Goal: Task Accomplishment & Management: Manage account settings

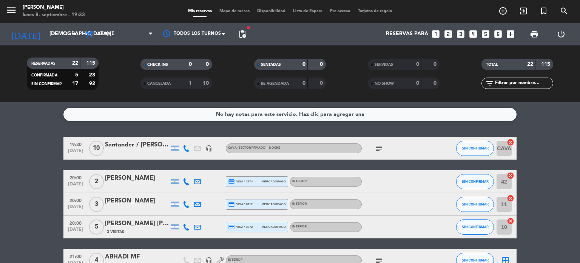
click at [232, 12] on span "Mapa de mesas" at bounding box center [235, 11] width 38 height 4
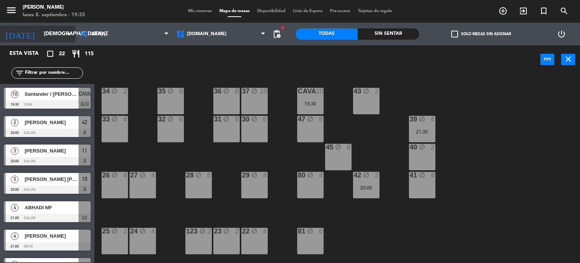
click at [48, 41] on div "[DATE] [DEMOGRAPHIC_DATA] [DATE] arrow_drop_down" at bounding box center [38, 34] width 76 height 17
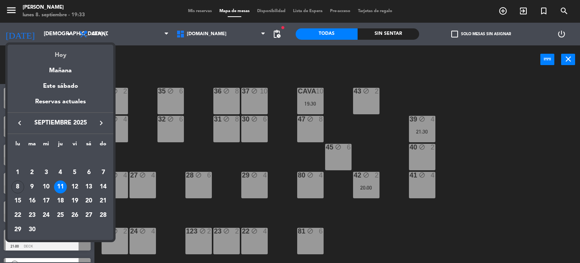
click at [64, 56] on div "Hoy" at bounding box center [61, 52] width 106 height 15
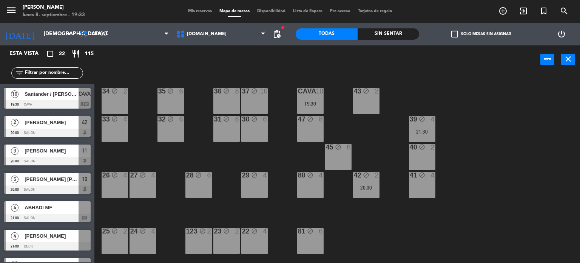
type input "lun. [DATE]"
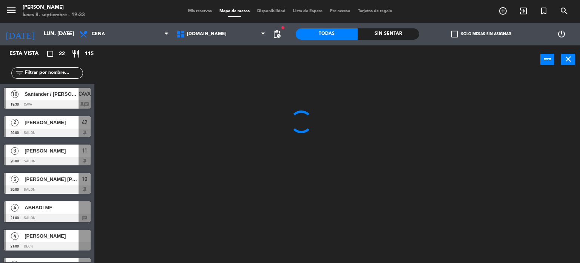
click at [48, 73] on input "text" at bounding box center [53, 73] width 59 height 8
click at [204, 75] on div at bounding box center [340, 168] width 480 height 189
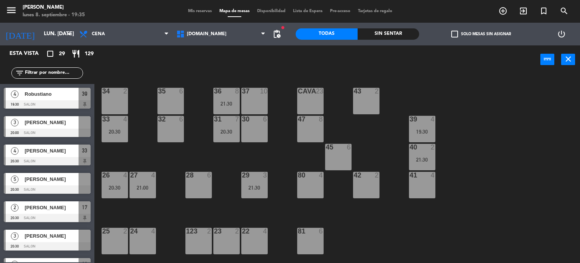
click at [519, 142] on div "34 2 35 6 36 8 21:30 43 2 37 10 CAVA 23 33 4 20:30 32 6 31 7 20:30 30 6 47 8 39…" at bounding box center [340, 168] width 480 height 189
click at [533, 155] on div "34 2 35 6 36 8 21:30 43 2 37 10 CAVA 23 33 4 20:30 32 6 31 7 20:30 30 6 47 8 39…" at bounding box center [340, 168] width 480 height 189
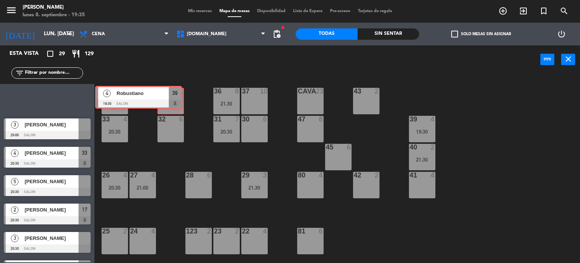
drag, startPoint x: 158, startPoint y: 96, endPoint x: 168, endPoint y: 96, distance: 9.5
click at [173, 98] on div "35 6" at bounding box center [171, 102] width 24 height 26
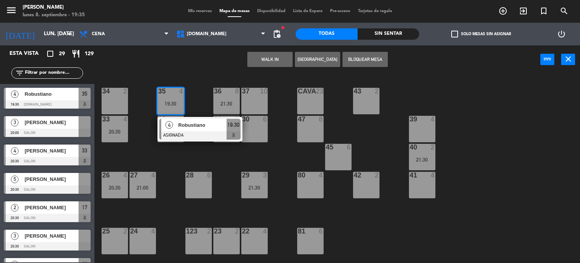
click at [184, 116] on div "6" at bounding box center [181, 119] width 5 height 7
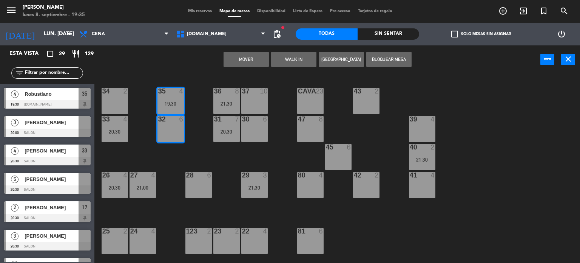
click at [206, 143] on div "34 2 35 4 19:30 36 8 21:30 43 2 37 10 CAVA 23 33 4 20:30 32 6 31 7 20:30 30 6 4…" at bounding box center [340, 168] width 480 height 189
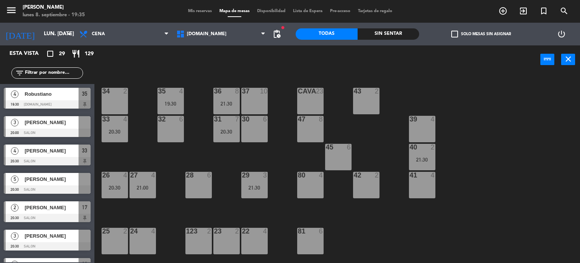
click at [187, 105] on div "34 2 35 4 19:30 36 8 21:30 43 2 37 10 CAVA 23 33 4 20:30 32 6 31 7 20:30 30 6 4…" at bounding box center [340, 168] width 480 height 189
click at [182, 102] on div "19:30" at bounding box center [171, 103] width 26 height 5
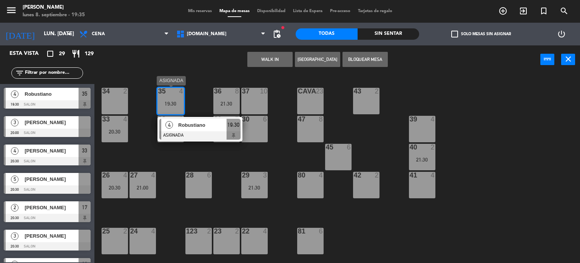
click at [210, 134] on div at bounding box center [199, 135] width 81 height 8
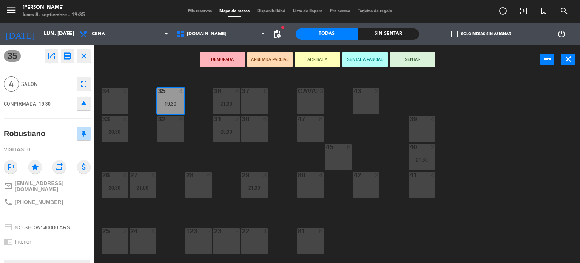
click at [423, 65] on button "SENTAR" at bounding box center [412, 59] width 45 height 15
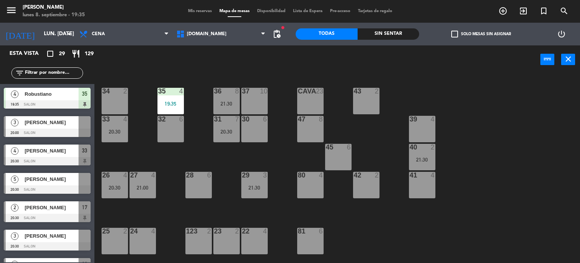
click at [72, 73] on input "text" at bounding box center [53, 73] width 59 height 8
click at [285, 159] on div "34 2 35 4 19:30 36 8 21:30 43 2 37 10 CAVA 23 33 4 20:30 32 6 31 7 20:30 30 6 4…" at bounding box center [340, 168] width 480 height 189
click at [512, 204] on div "34 2 35 4 19:30 36 8 21:30 43 2 37 10 CAVA 23 33 4 20:30 32 6 31 7 20:30 30 6 4…" at bounding box center [340, 168] width 480 height 189
click at [433, 146] on div "2" at bounding box center [433, 147] width 5 height 7
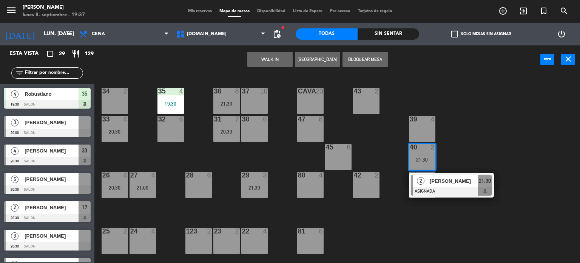
drag, startPoint x: 480, startPoint y: 140, endPoint x: 475, endPoint y: 142, distance: 5.6
click at [476, 142] on div "34 2 35 4 19:30 36 8 21:30 43 2 37 10 CAVA 23 33 4 20:30 32 6 31 7 20:30 30 6 4…" at bounding box center [340, 168] width 480 height 189
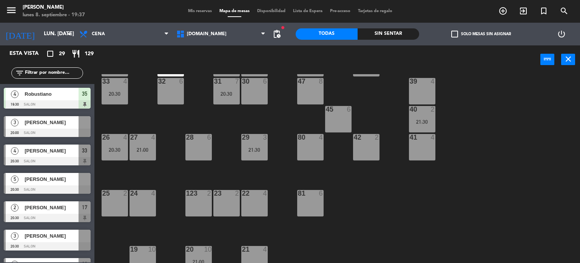
scroll to position [151, 0]
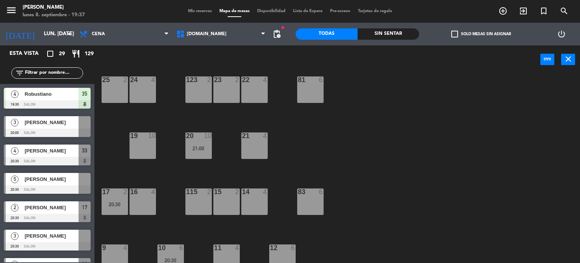
click at [115, 207] on div "17 2 20:30" at bounding box center [115, 201] width 26 height 26
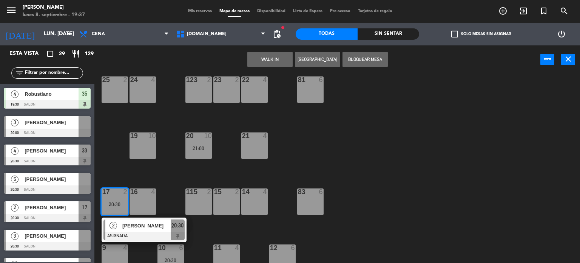
scroll to position [0, 0]
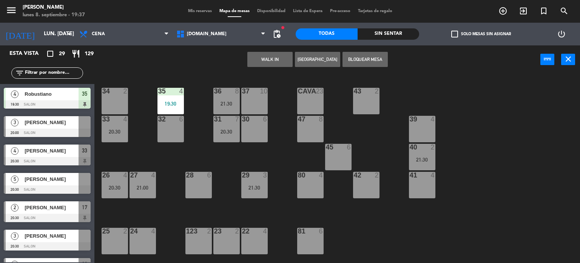
click at [371, 106] on div "43 2" at bounding box center [366, 101] width 26 height 26
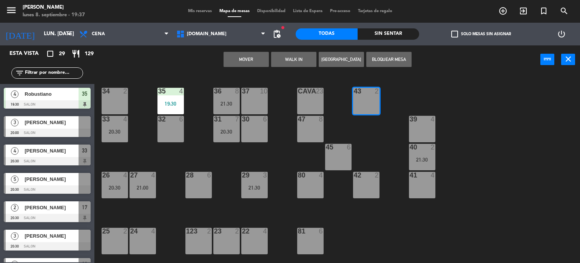
click at [239, 62] on button "Mover" at bounding box center [246, 59] width 45 height 15
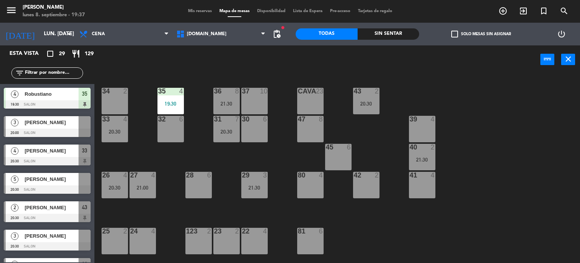
click at [59, 71] on input "text" at bounding box center [53, 73] width 59 height 8
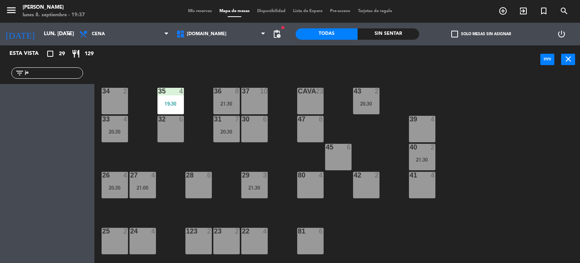
type input "j"
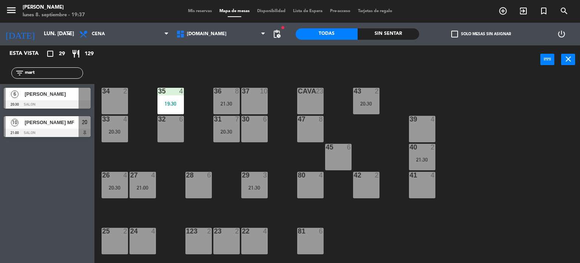
type input "mart"
click at [23, 210] on div "Esta vista crop_square 29 restaurant 129 filter_list mart 6 [PERSON_NAME] 20:30…" at bounding box center [47, 153] width 94 height 217
click at [68, 90] on span "[PERSON_NAME]" at bounding box center [52, 94] width 54 height 8
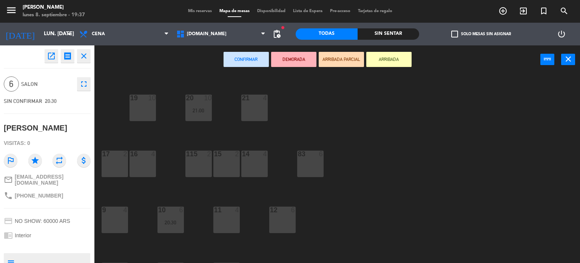
scroll to position [270, 0]
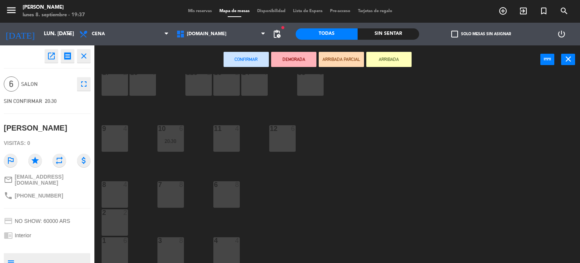
click at [235, 185] on div "8" at bounding box center [237, 184] width 5 height 7
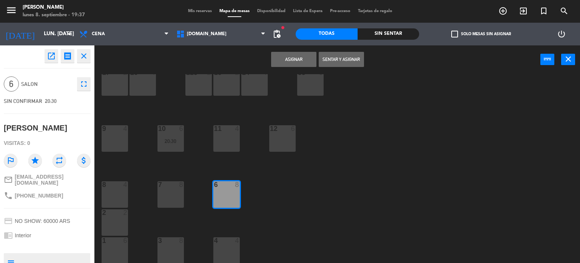
click at [334, 60] on button "Sentar y Asignar" at bounding box center [341, 59] width 45 height 15
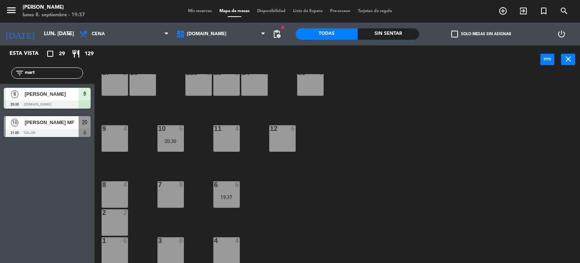
click at [329, 181] on div "34 2 35 4 19:30 36 8 21:30 43 2 20:30 37 10 CAVA 23 33 4 20:30 32 6 31 7 20:30 …" at bounding box center [340, 168] width 480 height 189
click at [279, 197] on div "34 2 35 4 19:30 36 8 21:30 43 2 20:30 37 10 CAVA 23 33 4 20:30 32 6 31 7 20:30 …" at bounding box center [340, 168] width 480 height 189
click at [218, 195] on div "20:30" at bounding box center [227, 196] width 26 height 5
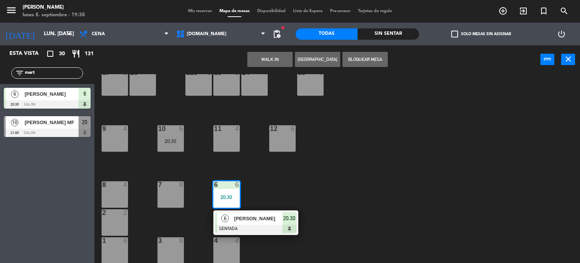
click at [290, 137] on div "12 6" at bounding box center [282, 138] width 26 height 26
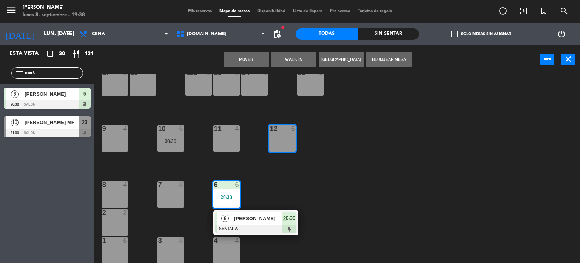
click at [255, 59] on button "Mover" at bounding box center [246, 59] width 45 height 15
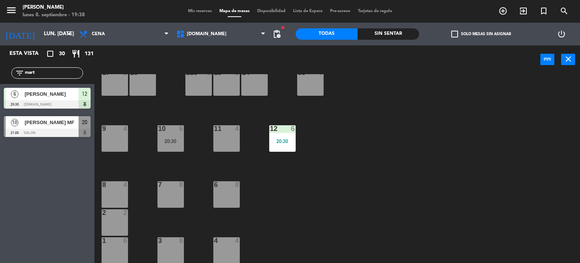
click at [331, 161] on div "34 2 35 4 19:30 36 8 21:30 43 2 20:30 37 10 CAVA 23 33 4 20:30 32 6 31 7 20:30 …" at bounding box center [340, 168] width 480 height 189
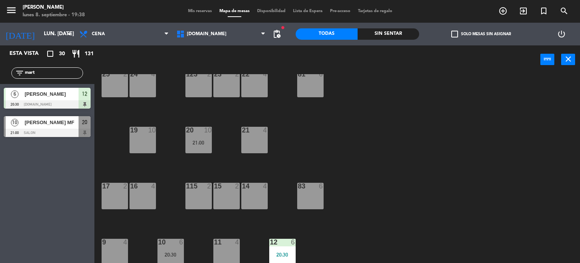
drag, startPoint x: 46, startPoint y: 72, endPoint x: 0, endPoint y: 72, distance: 46.1
click at [0, 72] on div "filter_list mart" at bounding box center [47, 73] width 94 height 22
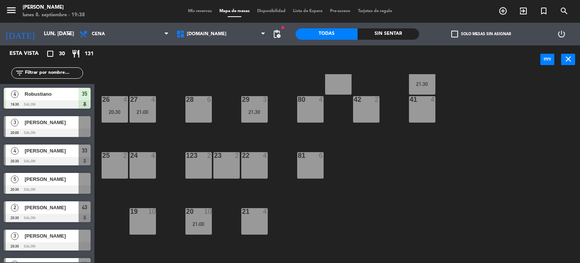
scroll to position [151, 0]
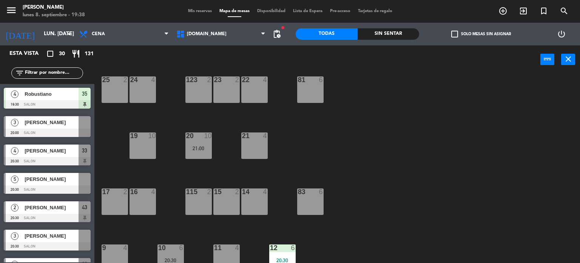
click at [114, 201] on div "17 2" at bounding box center [115, 201] width 26 height 26
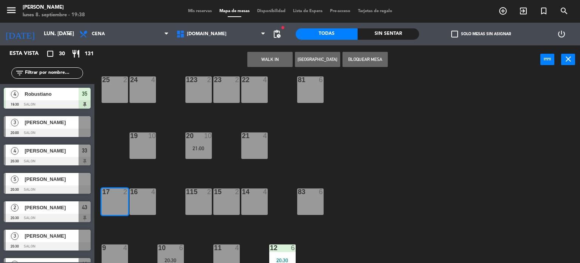
click at [277, 50] on div "WALK IN [GEOGRAPHIC_DATA] Bloquear Mesa power_input close" at bounding box center [317, 59] width 446 height 29
click at [282, 59] on button "WALK IN" at bounding box center [270, 59] width 45 height 15
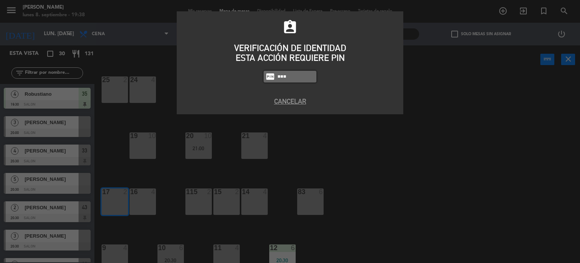
type input "3871"
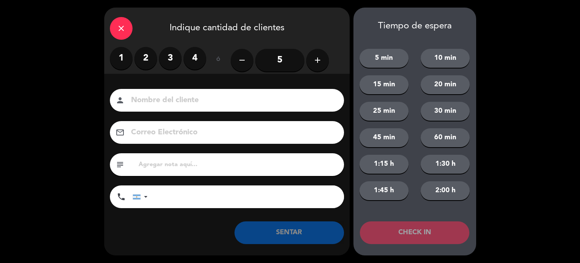
click at [145, 69] on label "2" at bounding box center [146, 58] width 23 height 23
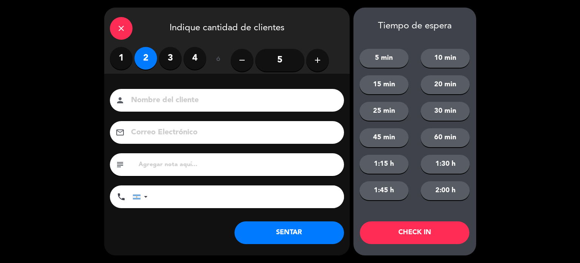
click at [299, 235] on button "SENTAR" at bounding box center [290, 232] width 110 height 23
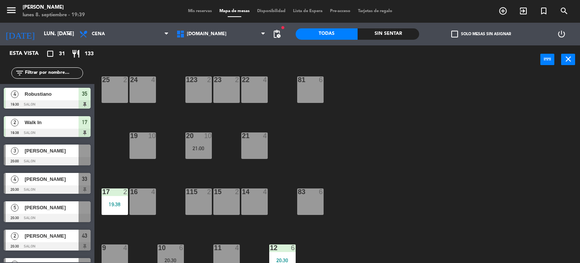
click at [464, 118] on div "34 2 35 4 19:30 36 8 21:30 43 2 20:30 37 10 CAVA 23 33 4 20:30 32 6 31 7 20:30 …" at bounding box center [340, 168] width 480 height 189
click at [413, 32] on div "Sin sentar" at bounding box center [389, 33] width 62 height 11
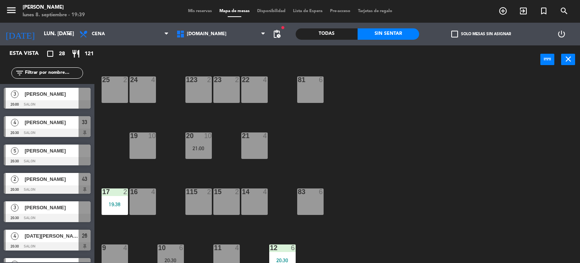
click at [477, 32] on label "check_box_outline_blank Solo mesas sin asignar" at bounding box center [482, 34] width 60 height 7
click at [481, 34] on input "check_box_outline_blank Solo mesas sin asignar" at bounding box center [481, 34] width 0 height 0
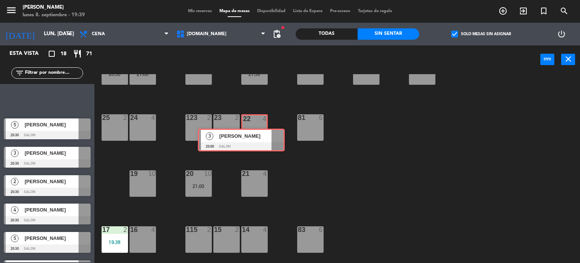
drag, startPoint x: 236, startPoint y: 140, endPoint x: 250, endPoint y: 134, distance: 15.2
click at [250, 134] on div "Esta vista crop_square 18 restaurant 71 filter_list 3 [PERSON_NAME] 20:00 SALON…" at bounding box center [290, 154] width 580 height 218
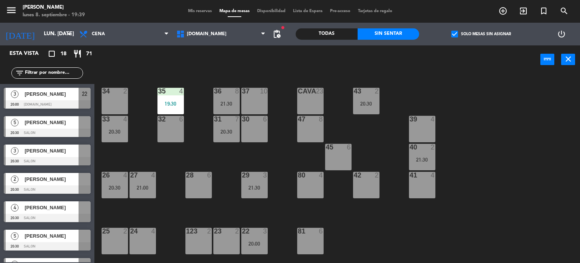
scroll to position [189, 0]
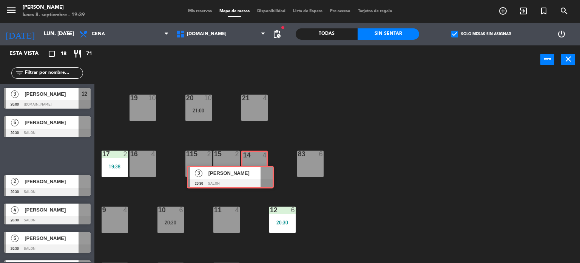
drag, startPoint x: 285, startPoint y: 187, endPoint x: 253, endPoint y: 167, distance: 37.5
click at [253, 167] on div "Esta vista crop_square 18 restaurant 71 filter_list 3 [PERSON_NAME] 20:00 [DOMA…" at bounding box center [290, 154] width 580 height 218
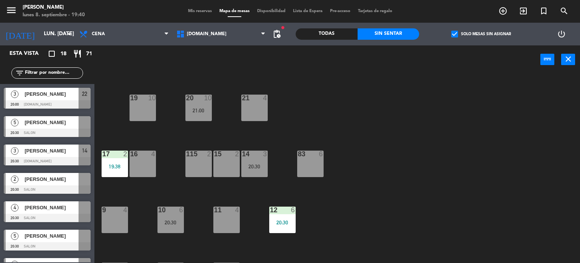
scroll to position [113, 0]
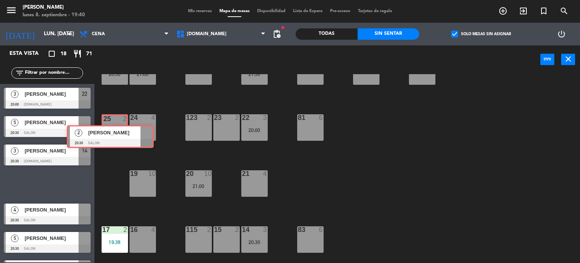
drag, startPoint x: 60, startPoint y: 186, endPoint x: 123, endPoint y: 138, distance: 79.1
click at [123, 138] on div "Esta vista crop_square 18 restaurant 71 filter_list 3 [PERSON_NAME] 20:00 [DOMA…" at bounding box center [290, 154] width 580 height 218
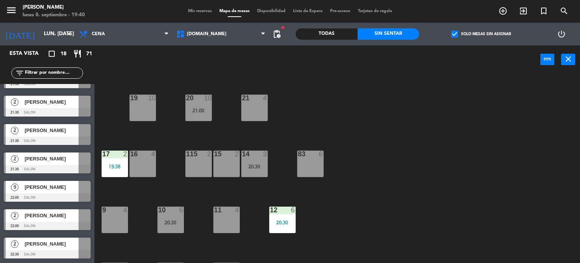
scroll to position [151, 0]
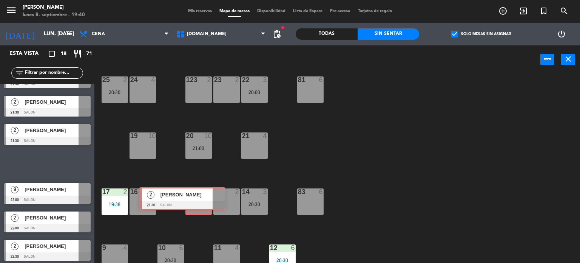
drag, startPoint x: 60, startPoint y: 164, endPoint x: 195, endPoint y: 199, distance: 139.7
click at [195, 199] on div "Esta vista crop_square 18 restaurant 71 filter_list 3 [PERSON_NAME] 20:00 [DOMA…" at bounding box center [290, 154] width 580 height 218
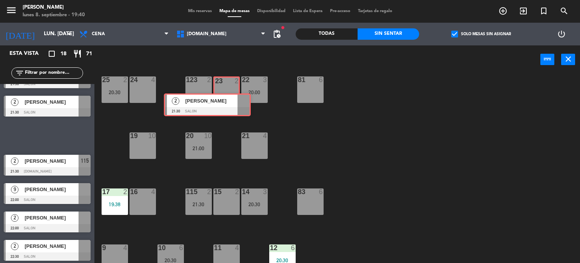
drag, startPoint x: 246, startPoint y: 95, endPoint x: 229, endPoint y: 99, distance: 17.1
click at [229, 99] on div "Esta vista crop_square 18 restaurant 71 filter_list 3 [PERSON_NAME] 20:00 [DOMA…" at bounding box center [290, 154] width 580 height 218
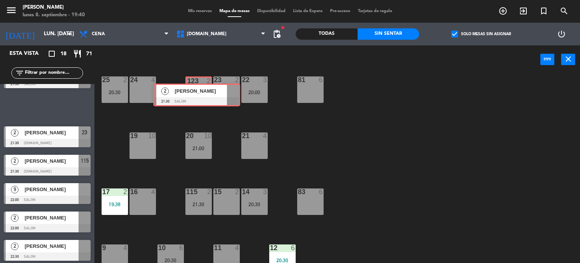
drag, startPoint x: 91, startPoint y: 111, endPoint x: 192, endPoint y: 93, distance: 102.4
click at [192, 93] on div "Esta vista crop_square 18 restaurant 71 filter_list 3 [PERSON_NAME] 20:00 [DOMA…" at bounding box center [290, 154] width 580 height 218
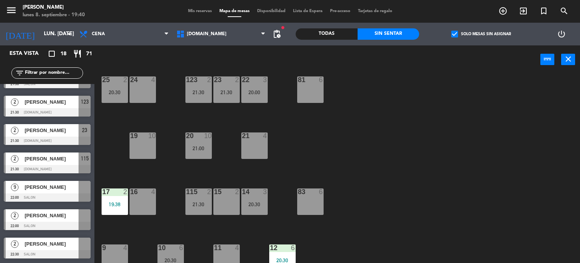
scroll to position [0, 0]
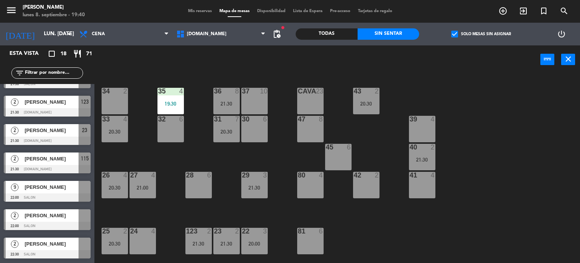
click at [224, 149] on div "34 2 35 4 19:30 36 8 21:30 43 2 20:30 37 10 CAVA 23 33 4 20:30 32 6 31 7 20:30 …" at bounding box center [340, 168] width 480 height 189
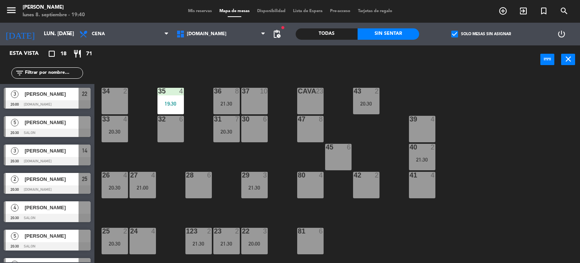
click at [482, 31] on label "check_box Solo mesas sin asignar" at bounding box center [482, 34] width 60 height 7
click at [481, 34] on input "check_box Solo mesas sin asignar" at bounding box center [481, 34] width 0 height 0
click at [482, 31] on label "check_box_outline_blank Solo mesas sin asignar" at bounding box center [482, 34] width 60 height 7
click at [481, 34] on input "check_box_outline_blank Solo mesas sin asignar" at bounding box center [481, 34] width 0 height 0
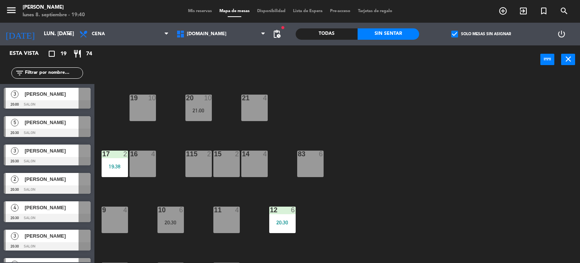
scroll to position [270, 0]
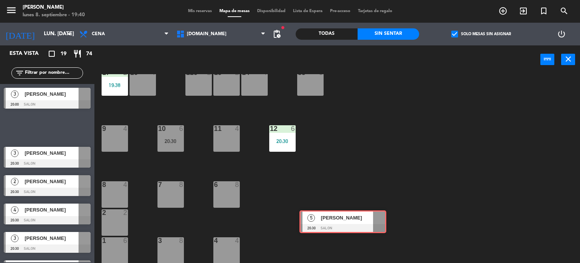
drag, startPoint x: 74, startPoint y: 125, endPoint x: 370, endPoint y: 219, distance: 310.5
click at [370, 219] on div "Esta vista crop_square 19 restaurant 74 filter_list 3 [PERSON_NAME] 20:00 SALON…" at bounding box center [290, 154] width 580 height 218
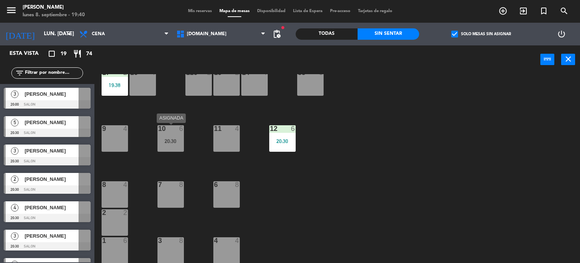
click at [169, 136] on div "10 6 20:30" at bounding box center [171, 138] width 26 height 26
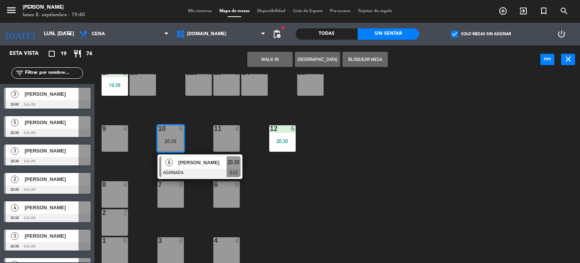
click at [225, 193] on div "6 8" at bounding box center [227, 194] width 26 height 26
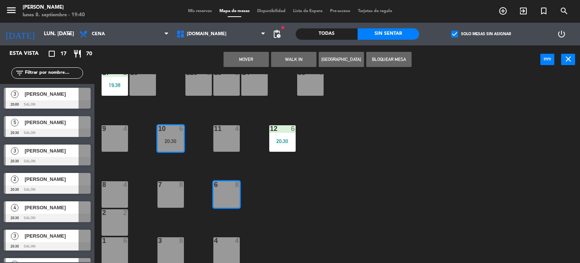
click at [254, 56] on button "Mover" at bounding box center [246, 59] width 45 height 15
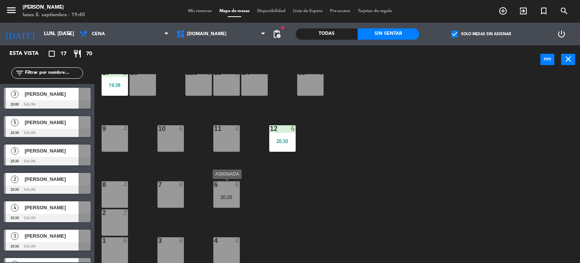
click at [227, 195] on div "20:30" at bounding box center [227, 196] width 26 height 5
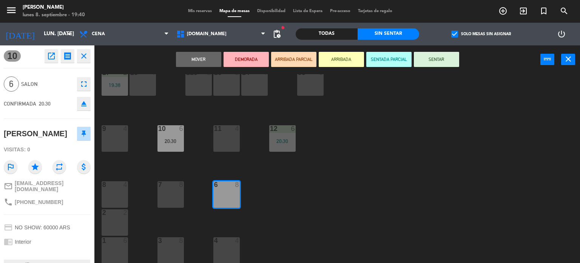
scroll to position [57, 0]
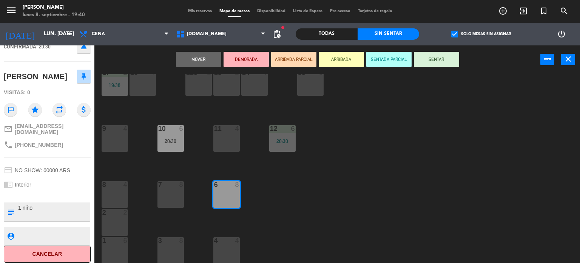
click at [266, 222] on div "34 2 35 4 19:30 36 8 21:30 43 2 20:30 37 10 CAVA 23 33 4 20:30 32 6 31 7 20:30 …" at bounding box center [340, 168] width 480 height 189
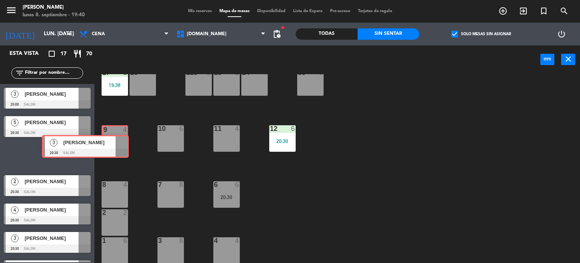
drag, startPoint x: 74, startPoint y: 154, endPoint x: 107, endPoint y: 145, distance: 34.6
click at [107, 145] on div "Esta vista crop_square 17 restaurant 70 filter_list 3 [PERSON_NAME] 20:00 SALON…" at bounding box center [290, 154] width 580 height 218
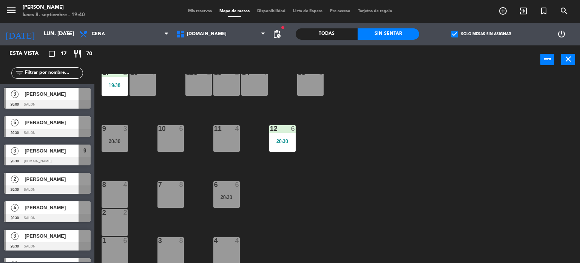
scroll to position [195, 0]
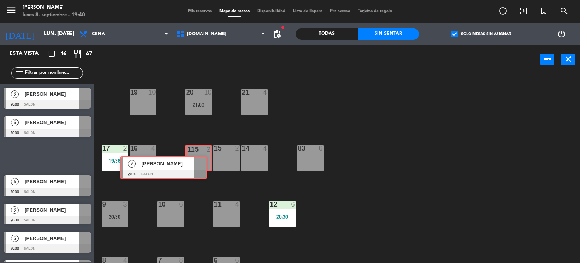
drag, startPoint x: 182, startPoint y: 160, endPoint x: 192, endPoint y: 160, distance: 10.2
click at [192, 160] on div "Esta vista crop_square 16 restaurant 67 filter_list 3 [PERSON_NAME] 20:00 SALON…" at bounding box center [290, 154] width 580 height 218
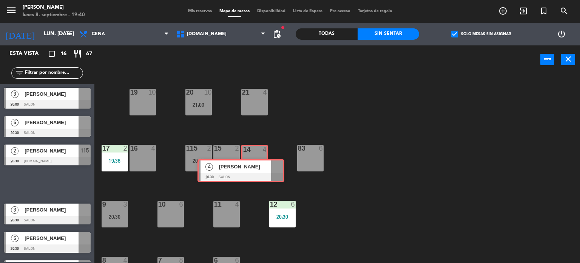
drag, startPoint x: 63, startPoint y: 176, endPoint x: 257, endPoint y: 162, distance: 194.3
click at [257, 162] on div "Esta vista crop_square 16 restaurant 67 filter_list 3 [PERSON_NAME] 20:00 SALON…" at bounding box center [290, 154] width 580 height 218
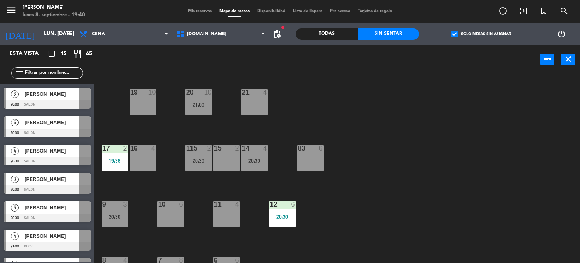
scroll to position [270, 0]
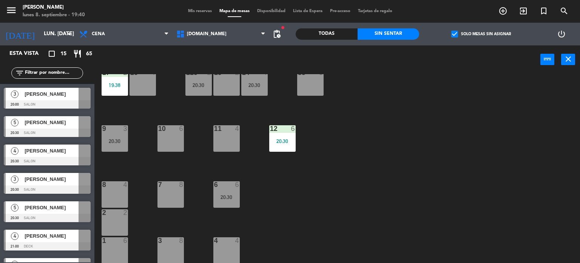
click at [326, 190] on div "34 2 35 4 19:30 36 8 21:30 43 2 20:30 37 10 CAVA 23 33 4 20:30 32 6 31 7 20:30 …" at bounding box center [340, 168] width 480 height 189
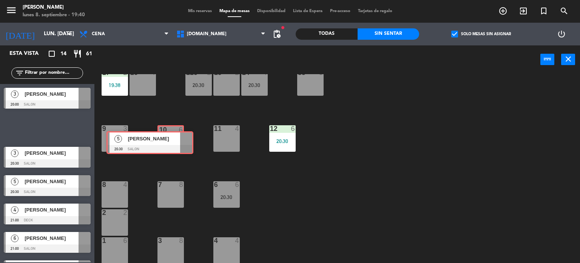
click at [171, 145] on div "Esta vista crop_square 14 restaurant 61 filter_list 3 [PERSON_NAME] 20:00 SALON…" at bounding box center [290, 154] width 580 height 218
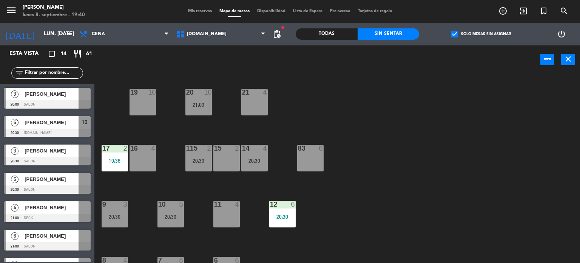
scroll to position [157, 0]
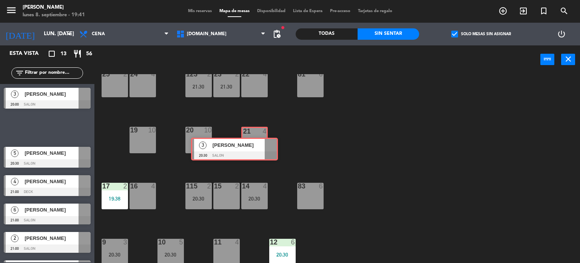
drag, startPoint x: 67, startPoint y: 128, endPoint x: 254, endPoint y: 149, distance: 188.7
click at [254, 149] on div "Esta vista crop_square 13 restaurant 56 filter_list 3 [PERSON_NAME] 20:00 SALON…" at bounding box center [290, 154] width 580 height 218
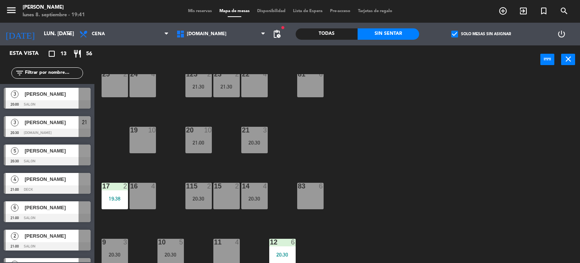
click at [352, 150] on div "34 2 35 4 19:30 36 8 21:30 43 2 20:30 37 10 CAVA 23 33 4 20:30 32 6 31 7 20:30 …" at bounding box center [340, 168] width 480 height 189
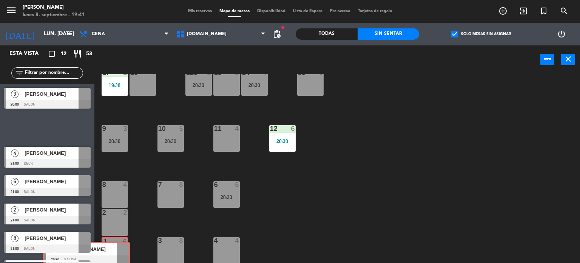
drag, startPoint x: 74, startPoint y: 124, endPoint x: 113, endPoint y: 249, distance: 131.5
click at [113, 249] on div "Esta vista crop_square 12 restaurant 53 filter_list 3 [PERSON_NAME] 20:00 SALON…" at bounding box center [290, 154] width 580 height 218
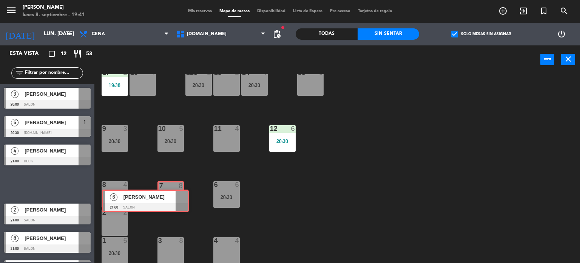
drag, startPoint x: 71, startPoint y: 183, endPoint x: 170, endPoint y: 200, distance: 99.6
click at [170, 200] on div "Esta vista crop_square 12 restaurant 53 filter_list 3 [PERSON_NAME] 20:00 SALON…" at bounding box center [290, 154] width 580 height 218
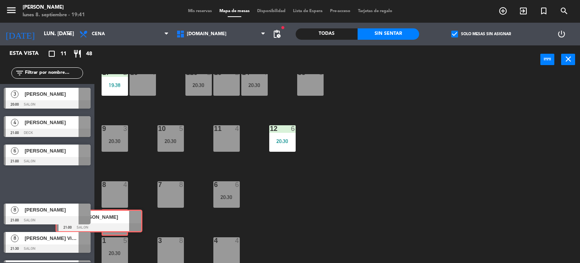
drag, startPoint x: 70, startPoint y: 182, endPoint x: 122, endPoint y: 219, distance: 64.3
click at [122, 219] on div "Esta vista crop_square 11 restaurant 48 filter_list 3 [PERSON_NAME] 20:00 SALON…" at bounding box center [290, 154] width 580 height 218
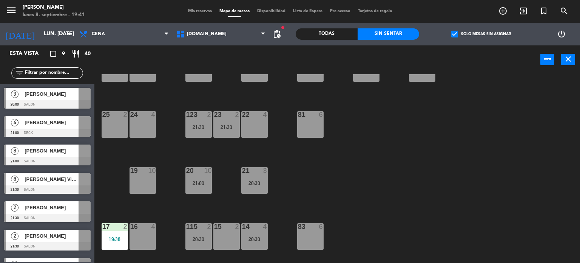
scroll to position [116, 0]
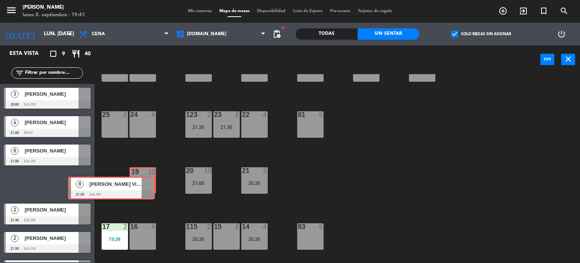
drag, startPoint x: 85, startPoint y: 184, endPoint x: 149, endPoint y: 188, distance: 64.7
click at [149, 188] on div "Esta vista crop_square 9 restaurant 40 filter_list 3 [PERSON_NAME] 20:00 SALON …" at bounding box center [290, 154] width 580 height 218
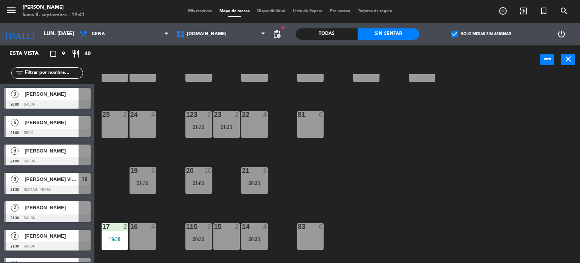
scroll to position [270, 0]
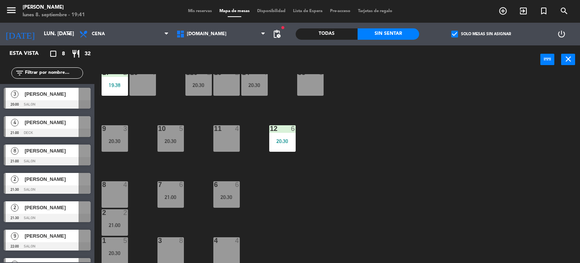
drag, startPoint x: 79, startPoint y: 158, endPoint x: 176, endPoint y: 247, distance: 131.9
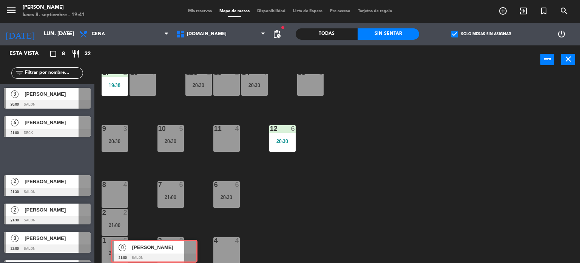
drag, startPoint x: 77, startPoint y: 159, endPoint x: 184, endPoint y: 254, distance: 142.7
click at [184, 254] on div "Esta vista crop_square 8 restaurant 32 filter_list 3 [PERSON_NAME] 20:00 SALON …" at bounding box center [290, 154] width 580 height 218
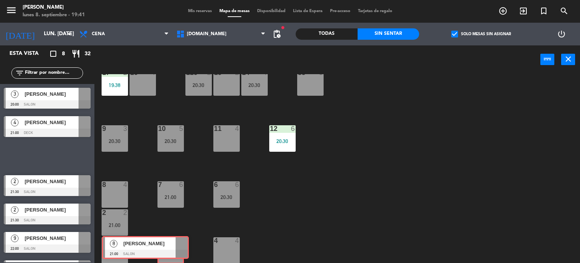
drag, startPoint x: 148, startPoint y: 216, endPoint x: 172, endPoint y: 250, distance: 41.7
click at [172, 250] on div "Esta vista crop_square 8 restaurant 32 filter_list 3 [PERSON_NAME] 20:00 SALON …" at bounding box center [290, 154] width 580 height 218
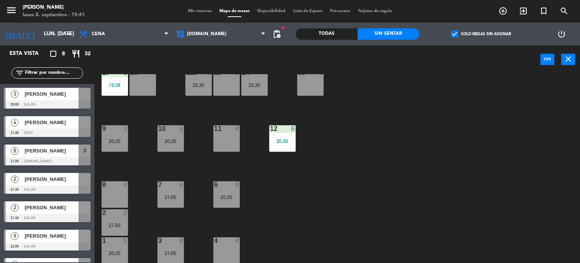
click at [334, 200] on div "34 2 35 4 19:30 36 8 21:30 43 2 20:30 37 10 CAVA 23 33 4 20:30 32 6 31 7 20:30 …" at bounding box center [340, 168] width 480 height 189
click at [456, 34] on span "check_box" at bounding box center [455, 34] width 7 height 7
click at [481, 34] on input "check_box Solo mesas sin asignar" at bounding box center [481, 34] width 0 height 0
click at [68, 74] on input "text" at bounding box center [53, 73] width 59 height 8
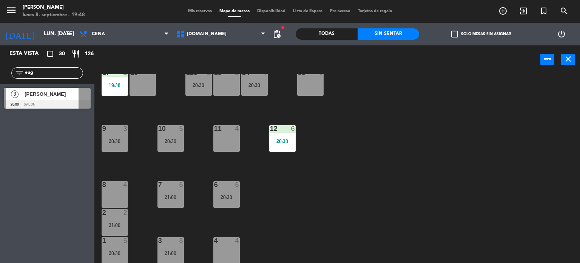
type input "eug"
click at [36, 157] on div "Esta vista crop_square 30 restaurant 126 filter_list eug 3 [PERSON_NAME] 20:00 …" at bounding box center [47, 153] width 94 height 217
click at [55, 99] on div "[PERSON_NAME]" at bounding box center [51, 94] width 55 height 12
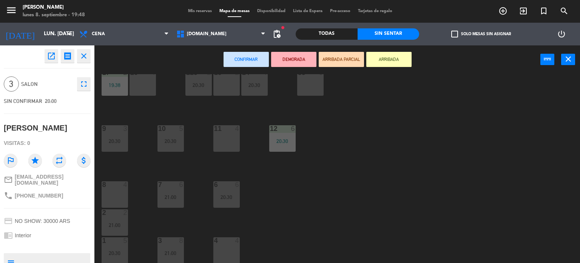
click at [342, 56] on button "ARRIBADA PARCIAL" at bounding box center [341, 59] width 45 height 15
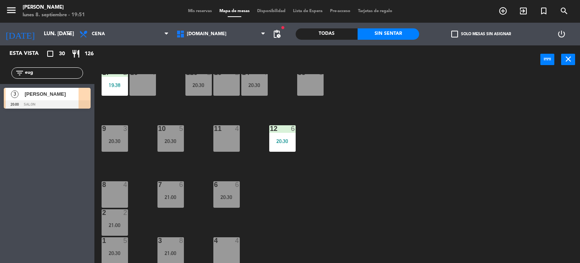
click at [57, 90] on span "[PERSON_NAME]" at bounding box center [52, 94] width 54 height 8
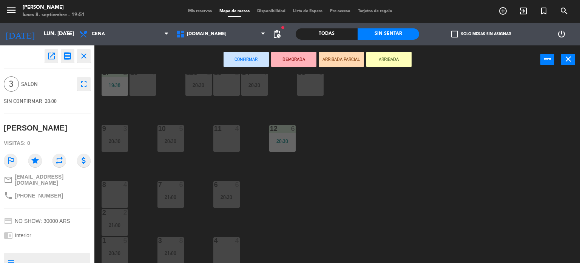
click at [112, 187] on div at bounding box center [114, 184] width 12 height 7
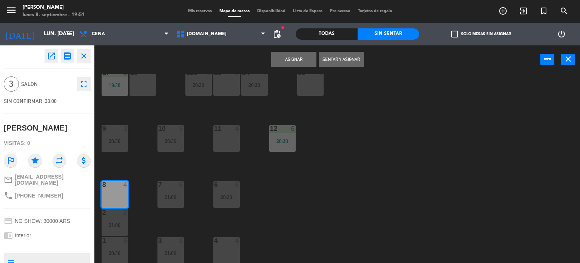
click at [347, 63] on button "Sentar y Asignar" at bounding box center [341, 59] width 45 height 15
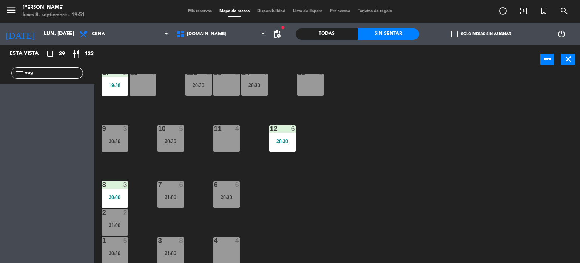
click at [40, 71] on input "eug" at bounding box center [53, 73] width 59 height 8
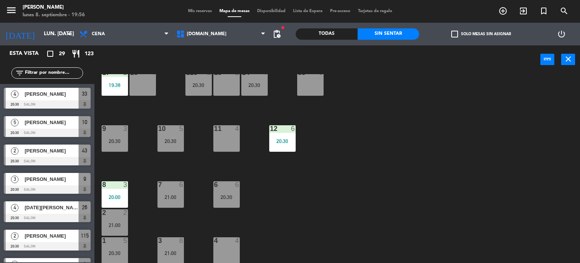
click at [348, 209] on div "34 2 35 4 19:30 36 8 21:30 43 2 20:30 37 10 CAVA 23 33 4 20:30 32 6 31 7 20:30 …" at bounding box center [340, 168] width 480 height 189
click at [464, 35] on label "check_box_outline_blank Solo mesas sin asignar" at bounding box center [482, 34] width 60 height 7
click at [481, 34] on input "check_box_outline_blank Solo mesas sin asignar" at bounding box center [481, 34] width 0 height 0
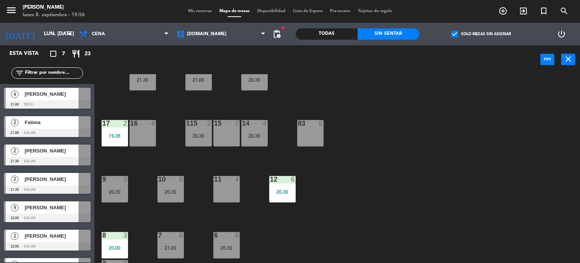
scroll to position [219, 0]
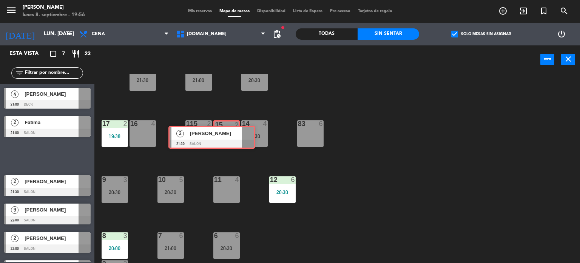
drag, startPoint x: 63, startPoint y: 147, endPoint x: 228, endPoint y: 130, distance: 166.1
click at [228, 130] on div "Esta vista crop_square 7 restaurant 23 filter_list 4 [PERSON_NAME] 21:00 DECK 2…" at bounding box center [290, 154] width 580 height 218
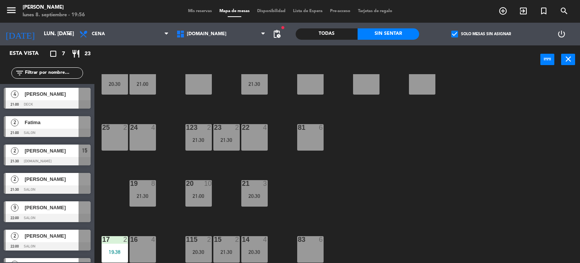
scroll to position [103, 0]
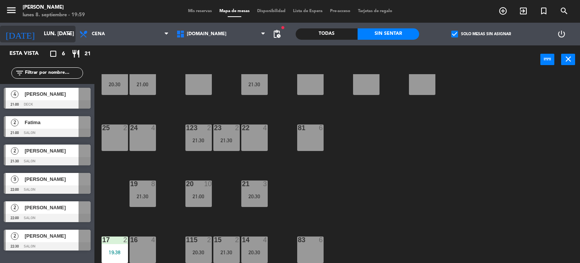
click at [47, 39] on input "lun. [DATE]" at bounding box center [76, 34] width 72 height 14
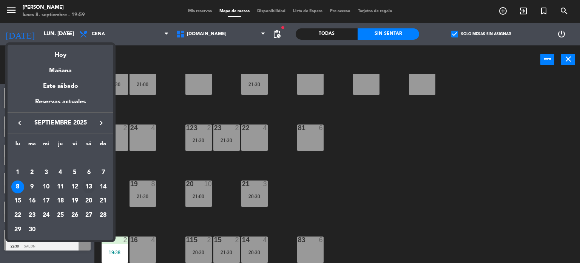
click at [89, 187] on div "13" at bounding box center [88, 186] width 13 height 13
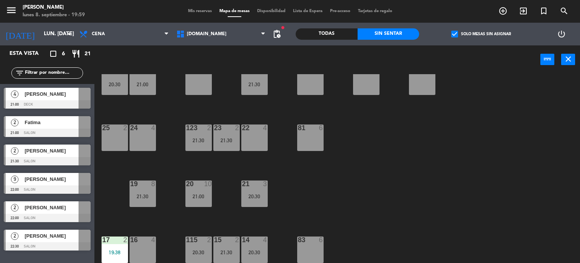
type input "sáb. [DATE]"
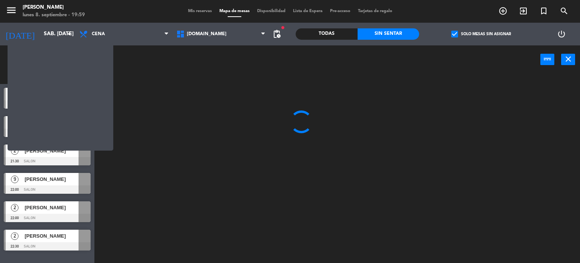
scroll to position [0, 0]
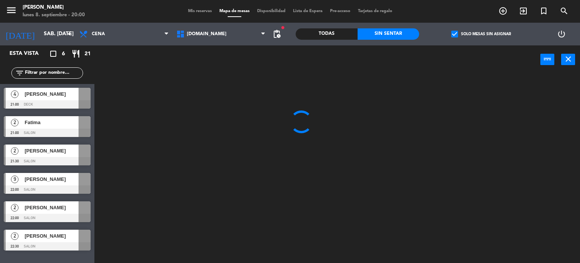
click at [44, 71] on input "text" at bounding box center [53, 73] width 59 height 8
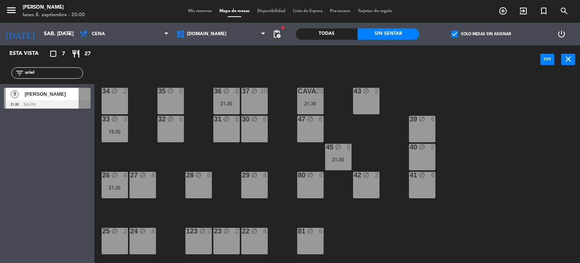
type input "uriel"
click at [42, 122] on div "Esta vista crop_square 7 restaurant 27 filter_list [PERSON_NAME] 8 [PERSON_NAME…" at bounding box center [47, 153] width 94 height 217
click at [194, 10] on span "Mis reservas" at bounding box center [199, 11] width 31 height 4
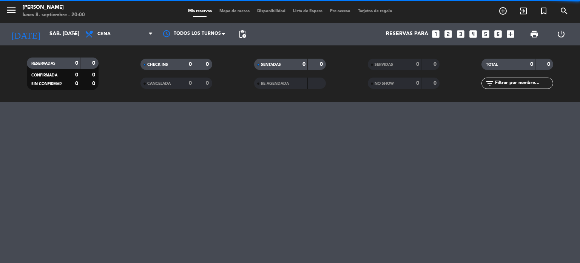
click at [503, 84] on input "text" at bounding box center [524, 83] width 59 height 8
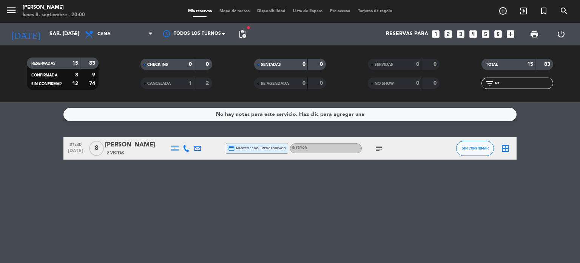
type input "ur"
click at [132, 141] on div "[PERSON_NAME]" at bounding box center [137, 145] width 64 height 10
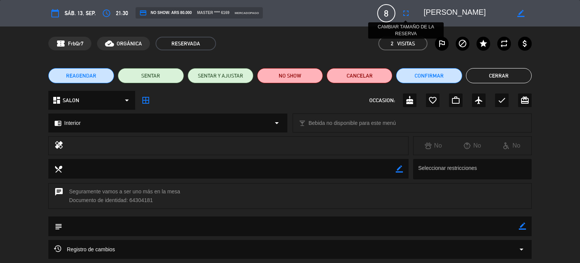
click at [407, 16] on icon "fullscreen" at bounding box center [406, 13] width 9 height 9
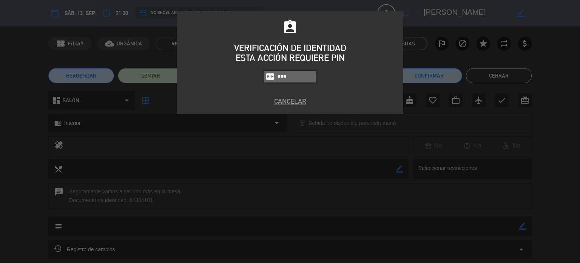
type input "3871"
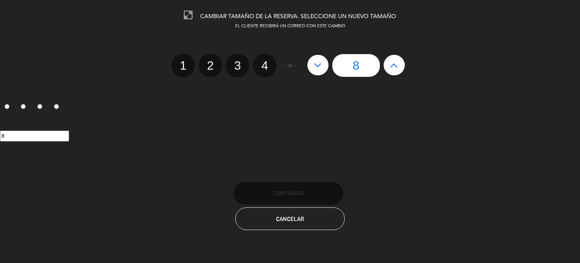
click at [399, 67] on button at bounding box center [394, 65] width 21 height 20
type input "9"
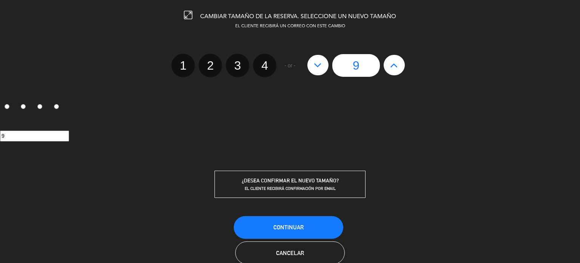
scroll to position [16, 0]
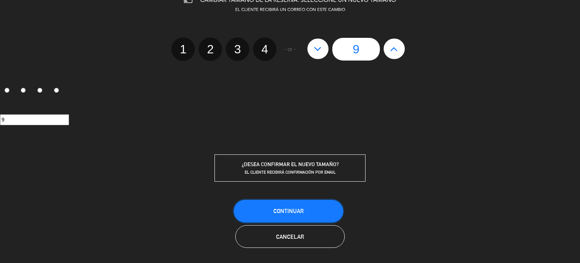
click at [315, 202] on button "Continuar" at bounding box center [289, 211] width 110 height 23
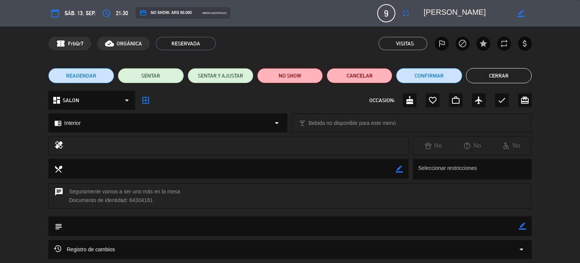
click at [508, 69] on button "Cerrar" at bounding box center [499, 75] width 66 height 15
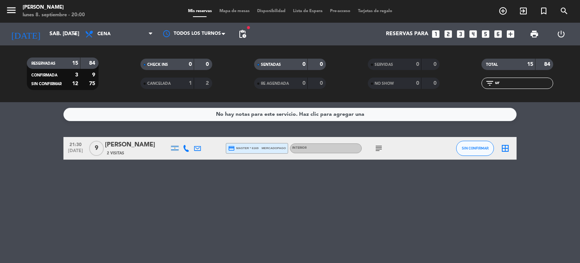
click at [377, 148] on icon "subject" at bounding box center [378, 148] width 9 height 9
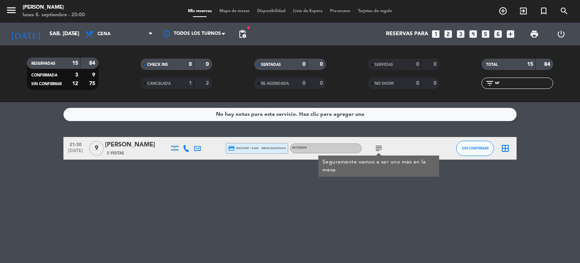
drag, startPoint x: 511, startPoint y: 75, endPoint x: 458, endPoint y: 76, distance: 53.3
click at [460, 77] on div "RESERVADAS 15 84 CONFIRMADA 3 9 SIN CONFIRMAR 12 75 CHECK INS 0 0 CANCELADA 1 2…" at bounding box center [290, 74] width 580 height 42
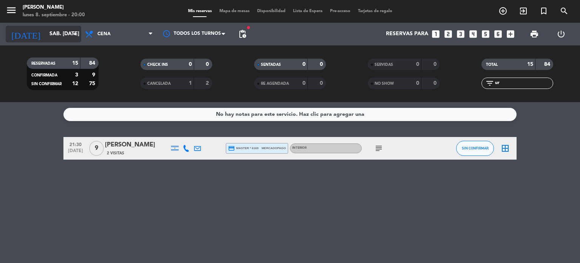
click at [65, 33] on input "sáb. [DATE]" at bounding box center [82, 34] width 72 height 14
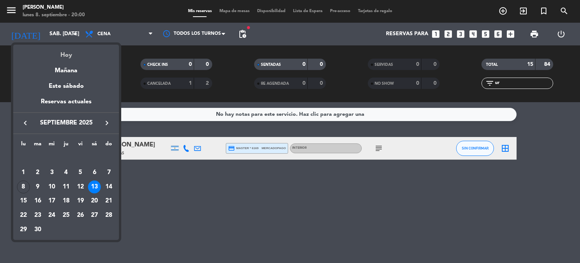
click at [70, 51] on div "Hoy" at bounding box center [66, 52] width 106 height 15
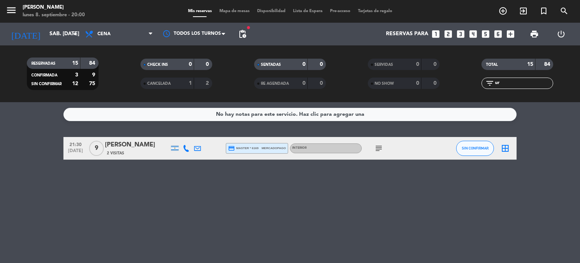
type input "lun. [DATE]"
click at [237, 9] on span "Mapa de mesas" at bounding box center [235, 11] width 38 height 4
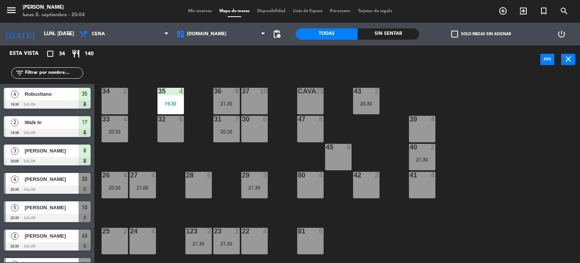
click at [473, 243] on div "34 2 35 4 19:30 36 8 21:30 43 2 20:30 37 10 CAVA 23 33 4 20:30 32 6 31 7 20:30 …" at bounding box center [340, 168] width 480 height 189
click at [390, 29] on div "Sin sentar" at bounding box center [389, 33] width 62 height 11
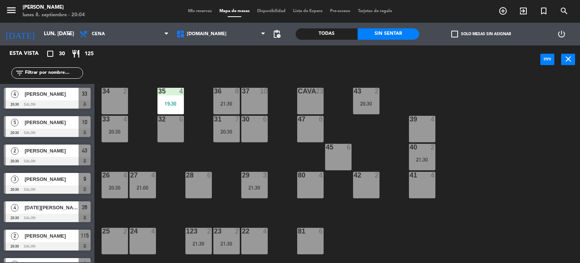
click at [488, 34] on label "check_box_outline_blank Solo mesas sin asignar" at bounding box center [482, 34] width 60 height 7
click at [481, 34] on input "check_box_outline_blank Solo mesas sin asignar" at bounding box center [481, 34] width 0 height 0
click at [153, 163] on div "34 2 35 4 19:30 36 8 21:30 43 2 20:30 37 10 CAVA 23 33 4 20:30 32 6 31 7 20:30 …" at bounding box center [340, 168] width 480 height 189
click at [213, 154] on div "34 2 35 4 19:30 36 8 21:30 43 2 20:30 37 10 CAVA 23 33 4 20:30 32 6 31 7 20:30 …" at bounding box center [340, 168] width 480 height 189
click at [154, 185] on div "21:00" at bounding box center [143, 187] width 26 height 5
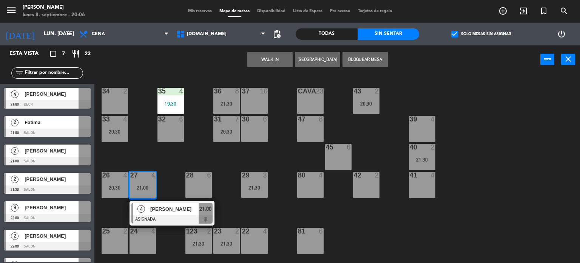
click at [165, 161] on div "34 2 35 4 19:30 36 8 21:30 43 2 20:30 37 10 CAVA 23 33 4 20:30 32 6 31 7 20:30 …" at bounding box center [340, 168] width 480 height 189
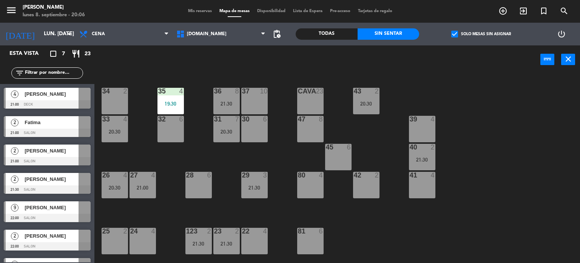
click at [224, 139] on div "31 7 20:30" at bounding box center [227, 129] width 26 height 26
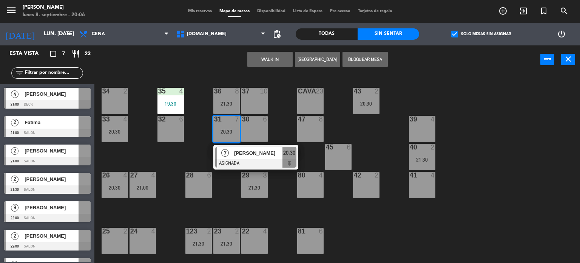
drag, startPoint x: 171, startPoint y: 162, endPoint x: 235, endPoint y: 94, distance: 92.8
click at [172, 162] on div "34 2 35 4 19:30 36 8 21:30 43 2 20:30 37 10 CAVA 23 33 4 20:30 32 6 31 7 20:30 …" at bounding box center [340, 168] width 480 height 189
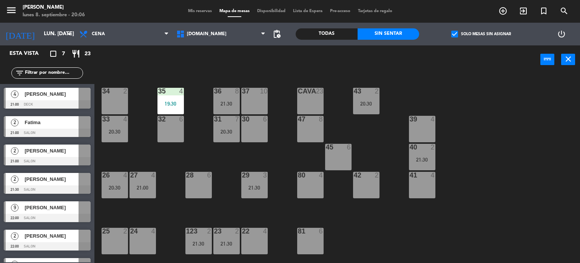
click at [234, 91] on div "8" at bounding box center [239, 91] width 12 height 7
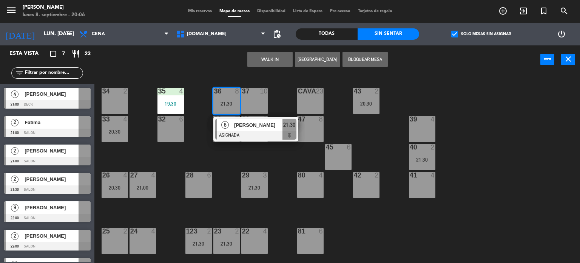
click at [233, 161] on div "34 2 35 4 19:30 36 8 21:30 8 [PERSON_NAME] ASIGNADA 21:30 43 2 20:30 37 10 CAVA…" at bounding box center [340, 168] width 480 height 189
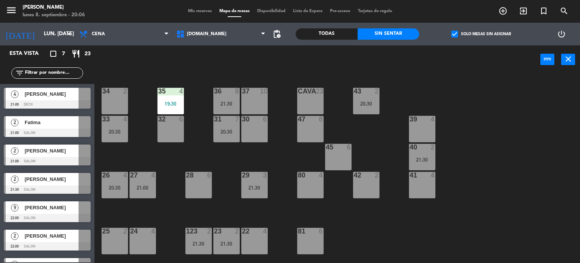
click at [380, 133] on div "34 2 35 4 19:30 36 8 21:30 43 2 20:30 37 10 CAVA 23 33 4 20:30 32 6 31 7 20:30 …" at bounding box center [340, 168] width 480 height 189
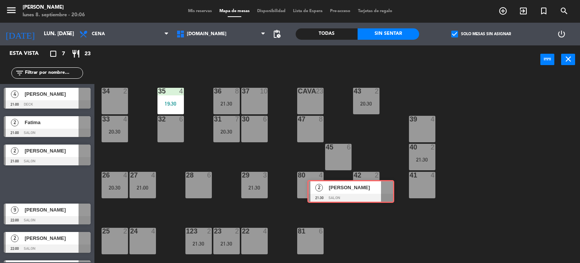
scroll to position [76, 0]
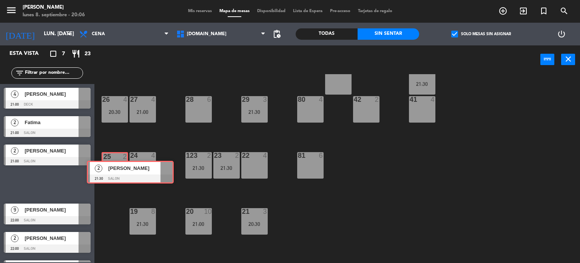
drag, startPoint x: 34, startPoint y: 187, endPoint x: 117, endPoint y: 175, distance: 84.0
click at [117, 175] on div "Esta vista crop_square 7 restaurant 23 filter_list 4 [PERSON_NAME] 21:00 DECK 2…" at bounding box center [290, 154] width 580 height 218
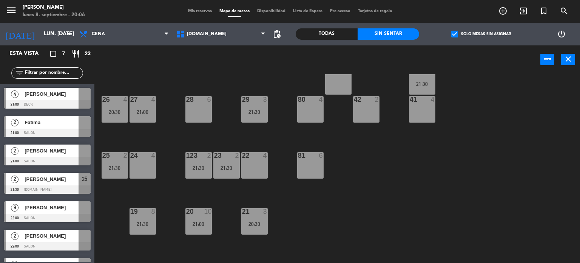
click at [118, 193] on div "34 2 35 4 19:30 36 8 21:30 43 2 20:30 37 10 CAVA 23 33 4 20:30 32 6 31 7 20:30 …" at bounding box center [340, 168] width 480 height 189
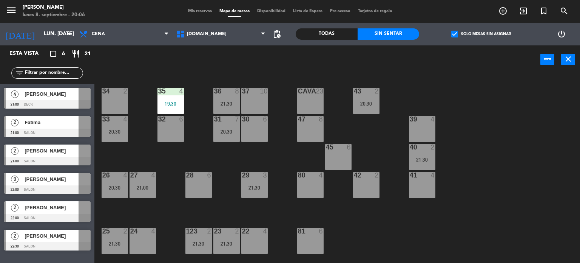
click at [165, 153] on div "34 2 35 4 19:30 36 8 21:30 43 2 20:30 37 10 CAVA 23 33 4 20:30 32 6 31 7 20:30 …" at bounding box center [340, 168] width 480 height 189
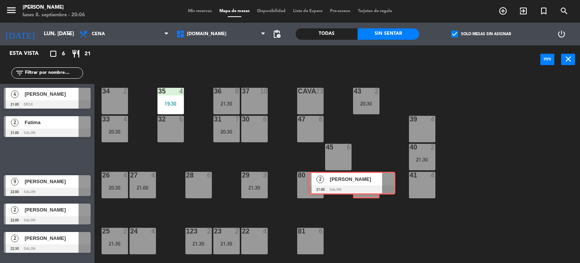
drag, startPoint x: 67, startPoint y: 154, endPoint x: 372, endPoint y: 181, distance: 306.2
click at [372, 181] on div "Esta vista crop_square 6 restaurant 21 filter_list 4 [PERSON_NAME] 21:00 DECK 2…" at bounding box center [290, 154] width 580 height 218
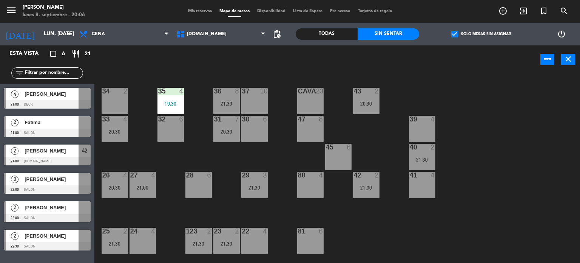
click at [390, 213] on div "34 2 35 4 19:30 36 8 21:30 43 2 20:30 37 10 CAVA 23 33 4 20:30 32 6 31 7 20:30 …" at bounding box center [340, 168] width 480 height 189
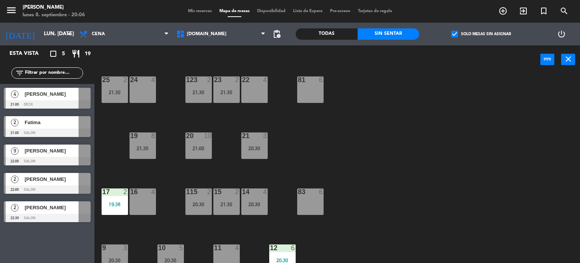
scroll to position [38, 0]
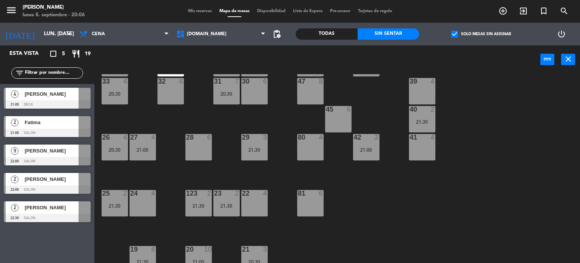
click at [313, 205] on div "81 6" at bounding box center [310, 203] width 26 height 26
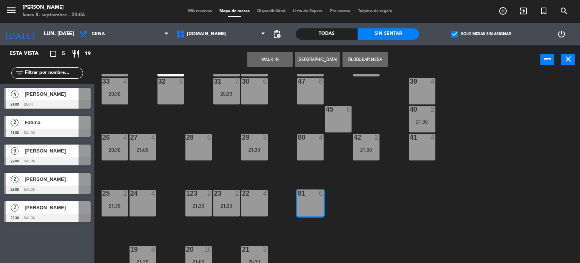
click at [395, 202] on div "34 2 35 4 19:30 36 8 21:30 43 2 20:30 37 10 CAVA 23 33 4 20:30 32 6 31 7 20:30 …" at bounding box center [340, 168] width 480 height 189
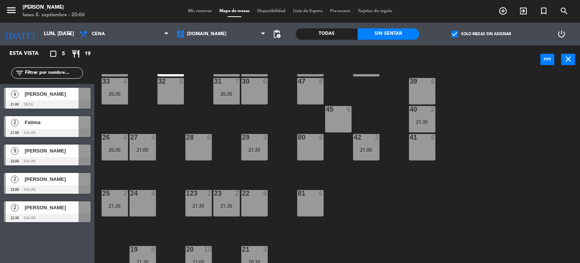
click at [364, 155] on div "42 2 21:00" at bounding box center [366, 147] width 26 height 26
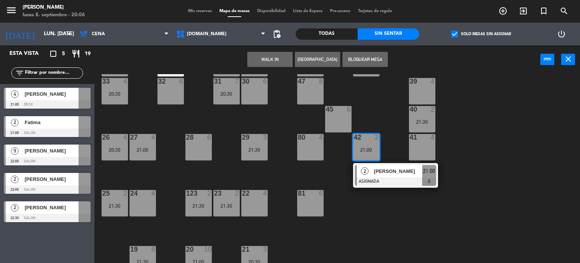
click at [425, 220] on div "34 2 35 4 19:30 36 8 21:30 43 2 20:30 37 10 CAVA 23 33 4 20:30 32 6 31 7 20:30 …" at bounding box center [340, 168] width 480 height 189
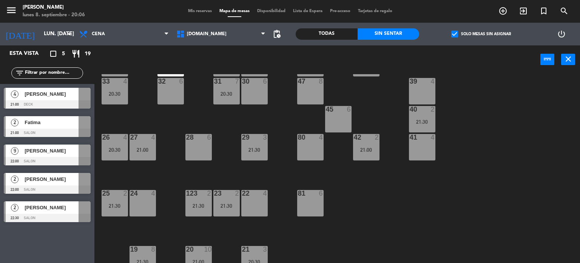
scroll to position [0, 0]
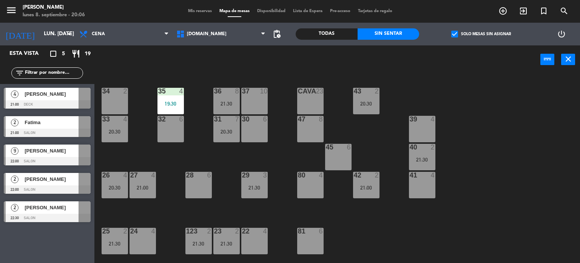
click at [422, 158] on div "21:30" at bounding box center [422, 159] width 26 height 5
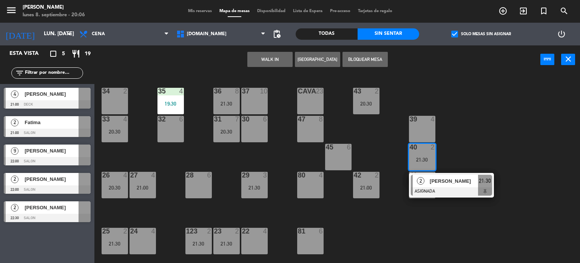
click at [437, 177] on span "[PERSON_NAME]" at bounding box center [454, 181] width 48 height 8
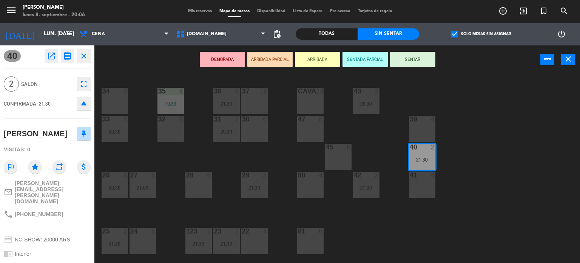
click at [459, 160] on div "34 2 35 4 19:30 36 8 21:30 43 2 20:30 37 10 CAVA 23 33 4 20:30 32 6 31 7 20:30 …" at bounding box center [340, 168] width 480 height 189
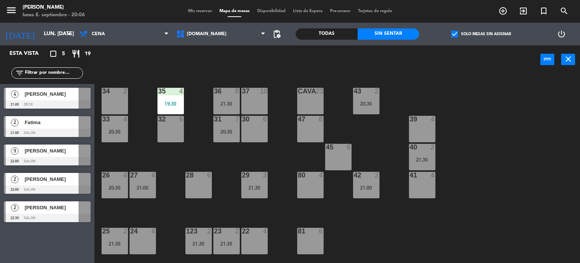
click at [142, 147] on div "34 2 35 4 19:30 36 8 21:30 43 2 20:30 37 10 CAVA 23 33 4 20:30 32 6 31 7 20:30 …" at bounding box center [340, 168] width 480 height 189
click at [160, 101] on div "19:30" at bounding box center [171, 103] width 26 height 5
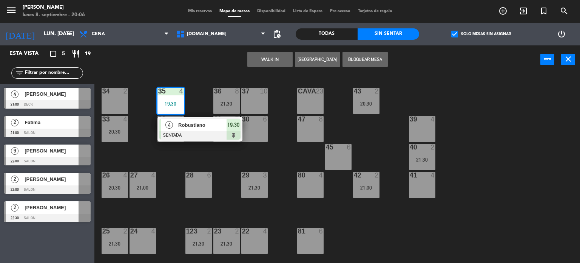
click at [147, 146] on div "34 2 35 4 19:30 4 [PERSON_NAME] SENTADA 19:30 36 8 21:30 43 2 20:30 37 10 CAVA …" at bounding box center [340, 168] width 480 height 189
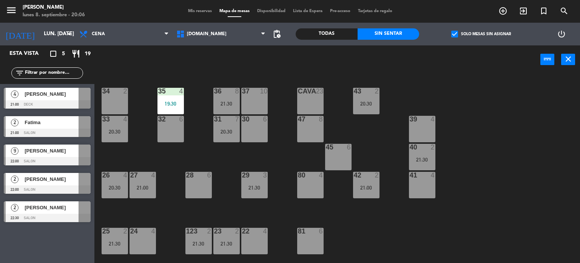
click at [145, 185] on div "21:00" at bounding box center [143, 187] width 26 height 5
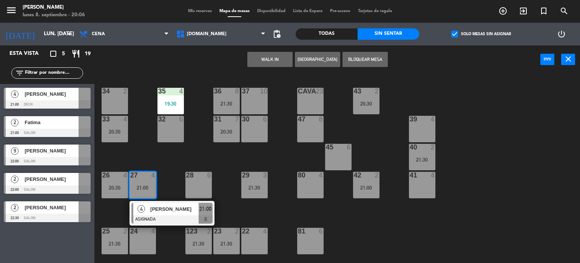
click at [141, 145] on div "34 2 35 4 19:30 36 8 21:30 43 2 20:30 37 10 CAVA 23 33 4 20:30 32 6 31 7 20:30 …" at bounding box center [340, 168] width 480 height 189
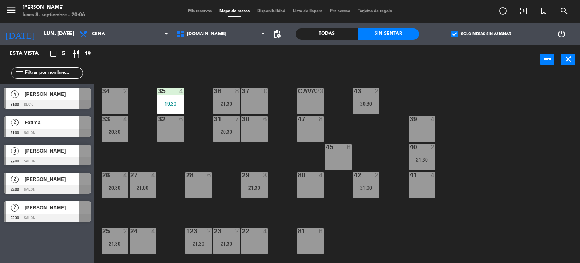
click at [117, 135] on div "33 4 20:30" at bounding box center [115, 129] width 26 height 26
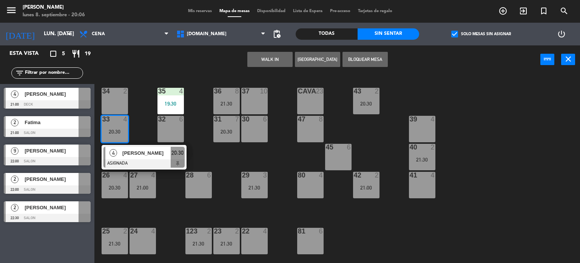
click at [151, 111] on div "34 2 35 4 19:30 36 8 21:30 43 2 20:30 37 10 CAVA 23 33 4 20:30 4 [PERSON_NAME] …" at bounding box center [340, 168] width 480 height 189
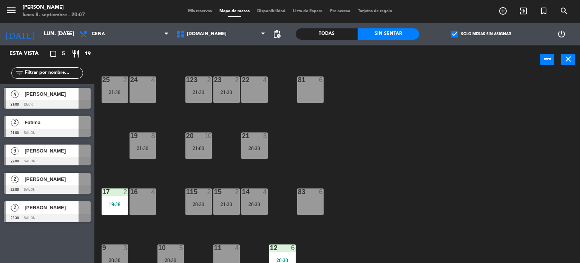
scroll to position [270, 0]
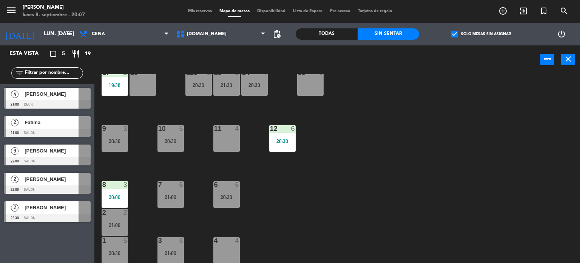
click at [300, 208] on div "34 2 35 4 19:30 36 8 21:30 43 2 20:30 37 10 CAVA 23 33 4 20:30 32 6 31 7 20:30 …" at bounding box center [340, 168] width 480 height 189
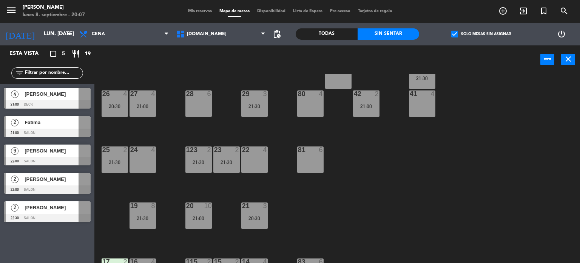
scroll to position [0, 0]
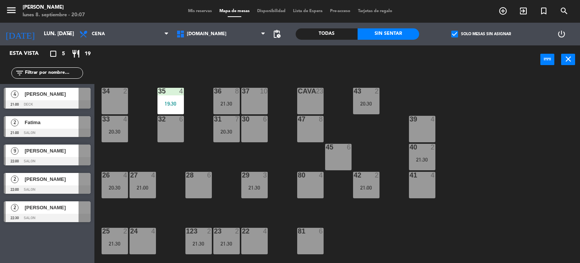
click at [127, 127] on div "33 4 20:30" at bounding box center [115, 129] width 26 height 26
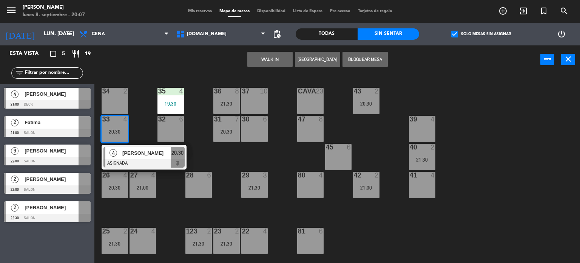
click at [147, 119] on div "34 2 35 4 19:30 36 8 21:30 43 2 20:30 37 10 CAVA 23 33 4 20:30 4 [PERSON_NAME] …" at bounding box center [340, 168] width 480 height 189
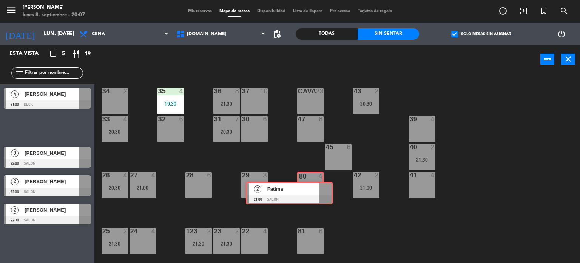
drag, startPoint x: 75, startPoint y: 127, endPoint x: 317, endPoint y: 192, distance: 250.9
click at [317, 192] on div "Esta vista crop_square 5 restaurant 19 filter_list 4 [PERSON_NAME] 21:00 DECK 2…" at bounding box center [290, 154] width 580 height 218
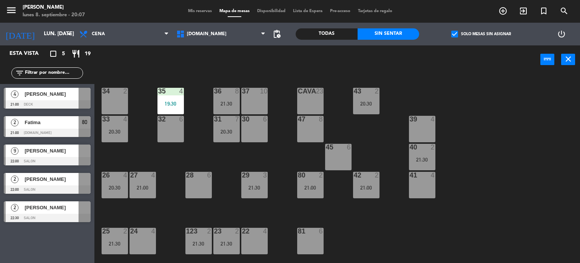
click at [351, 219] on div "34 2 35 4 19:30 36 8 21:30 43 2 20:30 37 10 CAVA 23 33 4 20:30 32 6 31 7 20:30 …" at bounding box center [340, 168] width 480 height 189
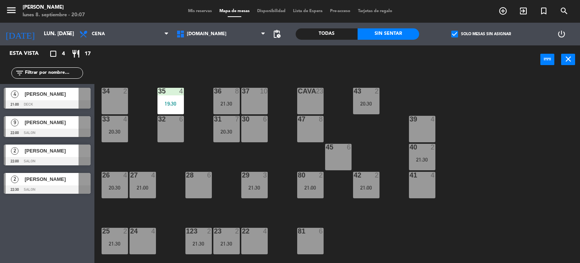
click at [133, 155] on div "34 2 35 4 19:30 36 8 21:30 43 2 20:30 37 10 CAVA 23 33 4 20:30 32 6 31 7 20:30 …" at bounding box center [340, 168] width 480 height 189
click at [186, 166] on div "34 2 35 4 19:30 36 8 21:30 43 2 20:30 37 10 CAVA 23 33 4 20:30 32 6 31 7 20:30 …" at bounding box center [340, 168] width 480 height 189
click at [485, 76] on div "34 2 35 4 19:30 36 8 21:30 43 2 20:30 37 10 CAVA 23 33 4 20:30 32 6 31 7 20:30 …" at bounding box center [340, 168] width 480 height 189
click at [458, 37] on span "check_box" at bounding box center [455, 34] width 7 height 7
click at [481, 34] on input "check_box Solo mesas sin asignar" at bounding box center [481, 34] width 0 height 0
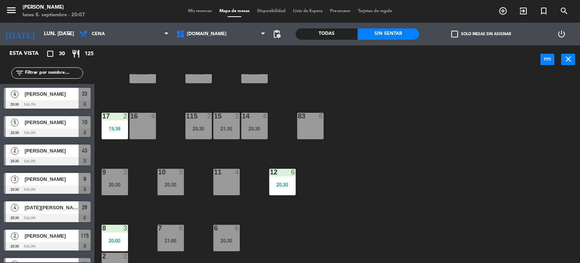
scroll to position [270, 0]
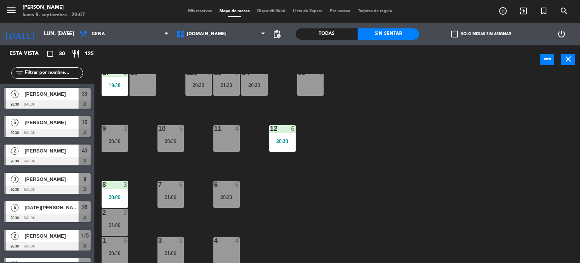
click at [240, 205] on div "34 2 35 4 19:30 36 8 21:30 43 2 20:30 37 10 CAVA 23 33 4 20:30 32 6 31 7 20:30 …" at bounding box center [340, 168] width 480 height 189
click at [237, 203] on div "6 6 20:30" at bounding box center [227, 194] width 26 height 26
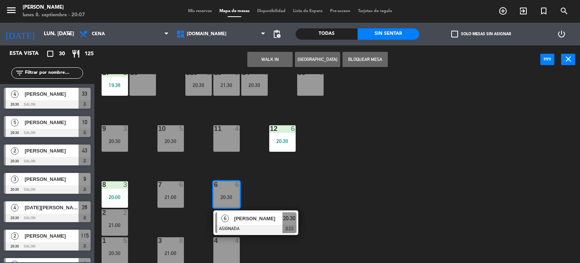
click at [251, 219] on div "6 [PERSON_NAME] ASIGNADA 20:30 chat" at bounding box center [256, 222] width 96 height 25
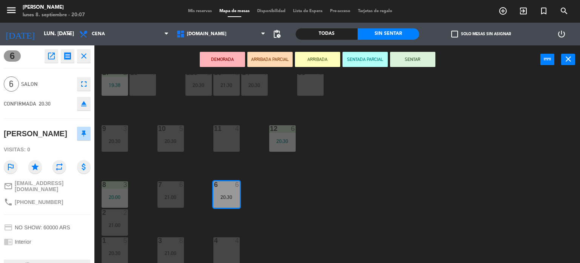
click at [251, 219] on div "34 2 35 4 19:30 36 8 21:30 43 2 20:30 37 10 CAVA 23 33 4 20:30 32 6 31 7 20:30 …" at bounding box center [340, 168] width 480 height 189
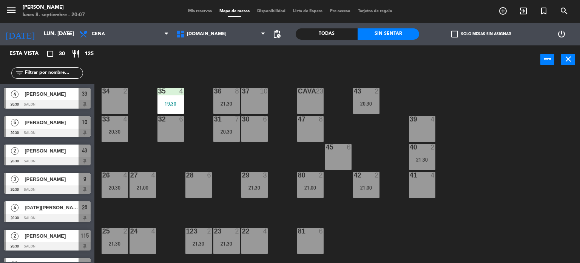
scroll to position [113, 0]
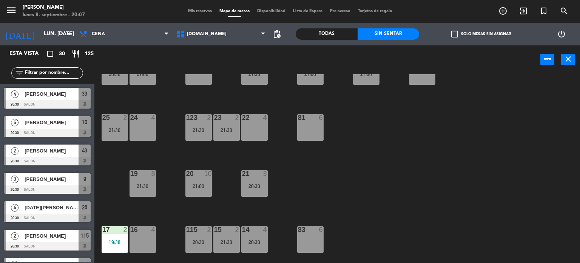
click at [202, 189] on div "20 10 21:00" at bounding box center [199, 183] width 26 height 26
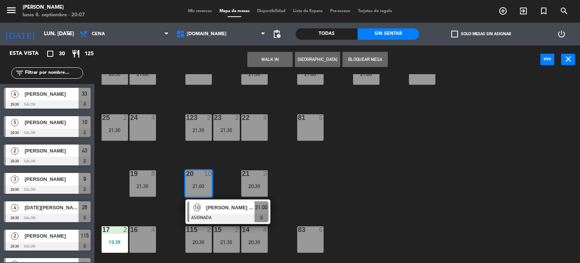
click at [222, 214] on div at bounding box center [227, 218] width 81 height 8
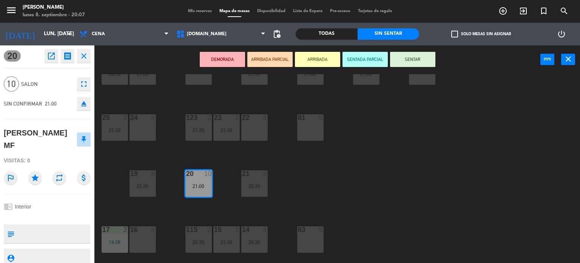
click at [173, 213] on div "34 2 35 4 19:30 36 8 21:30 43 2 20:30 37 10 CAVA 23 33 4 20:30 32 6 31 7 20:30 …" at bounding box center [340, 168] width 480 height 189
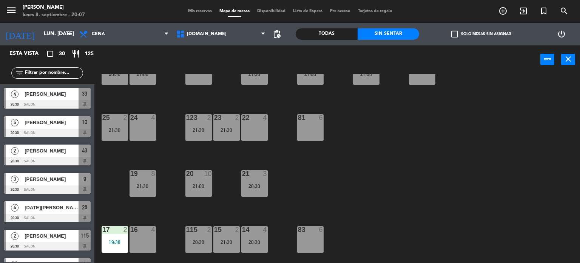
scroll to position [0, 0]
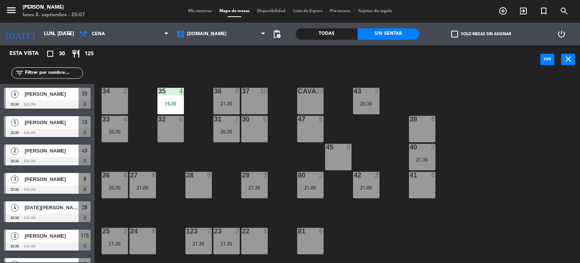
click at [366, 187] on div "21:00" at bounding box center [366, 187] width 26 height 5
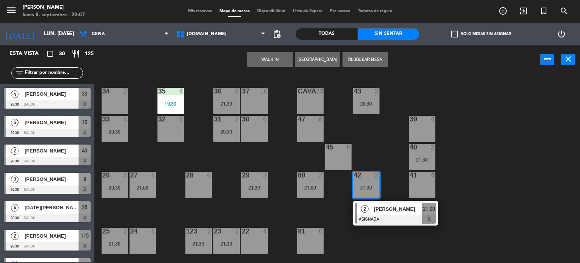
click at [364, 258] on div "34 2 35 4 19:30 36 8 21:30 43 2 20:30 37 10 CAVA 23 33 4 20:30 32 6 31 7 20:30 …" at bounding box center [340, 168] width 480 height 189
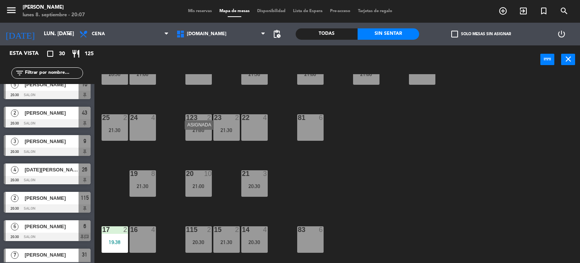
scroll to position [151, 0]
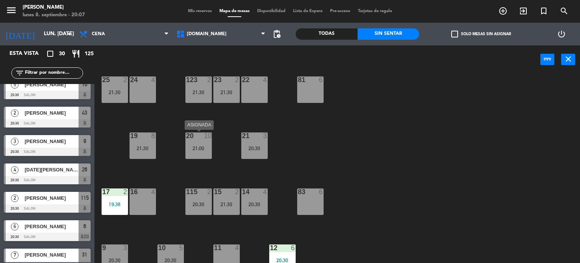
click at [199, 139] on div at bounding box center [198, 135] width 12 height 7
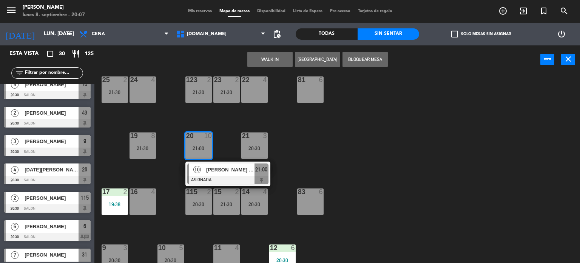
click at [323, 145] on div "34 2 35 4 19:30 36 8 21:30 43 2 20:30 37 10 CAVA 23 33 4 20:30 32 6 31 7 20:30 …" at bounding box center [340, 168] width 480 height 189
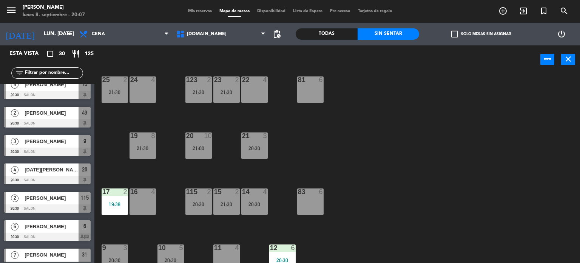
click at [47, 72] on input "text" at bounding box center [53, 73] width 59 height 8
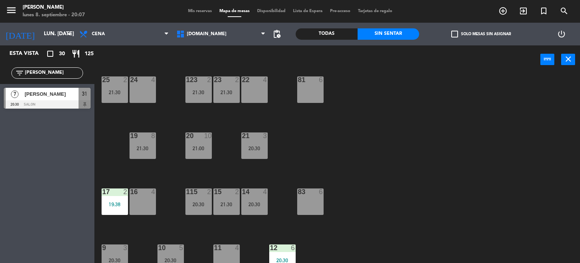
type input "[PERSON_NAME]"
drag, startPoint x: 18, startPoint y: 144, endPoint x: 54, endPoint y: 120, distance: 43.2
click at [18, 144] on div "Esta vista crop_square 30 restaurant 125 filter_list paola 7 [PERSON_NAME] 20:3…" at bounding box center [47, 153] width 94 height 217
click at [193, 139] on div at bounding box center [198, 135] width 12 height 7
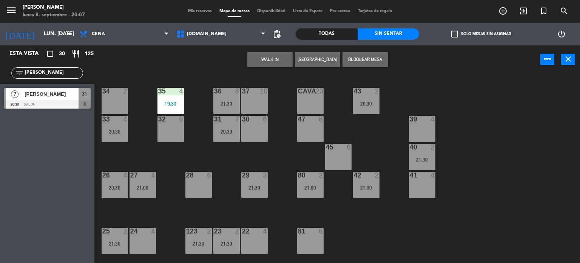
click at [253, 95] on div "37 10" at bounding box center [254, 101] width 26 height 26
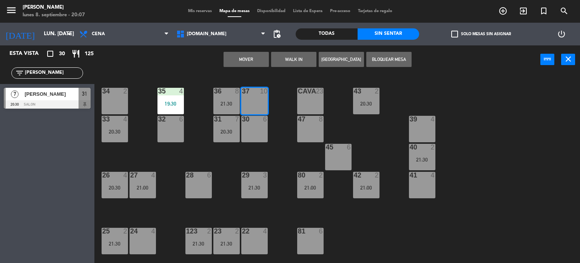
click at [248, 58] on button "Mover" at bounding box center [246, 59] width 45 height 15
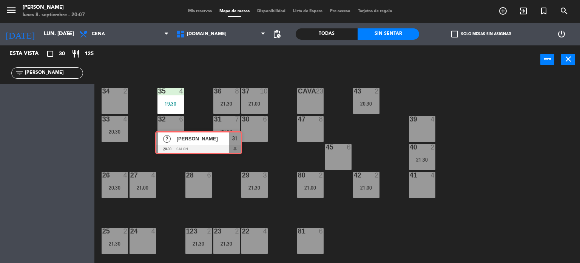
scroll to position [113, 0]
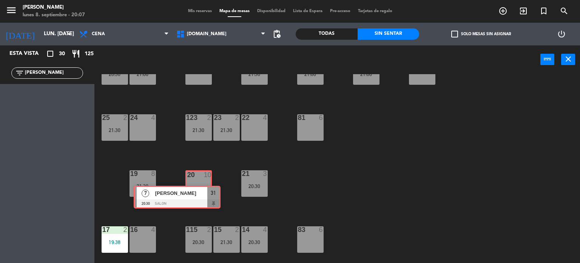
drag, startPoint x: 71, startPoint y: 97, endPoint x: 201, endPoint y: 195, distance: 162.9
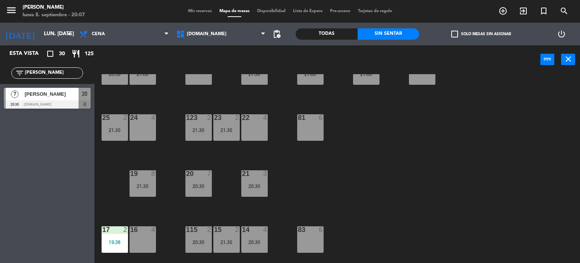
click at [200, 192] on div "20 7 20:30" at bounding box center [199, 183] width 26 height 26
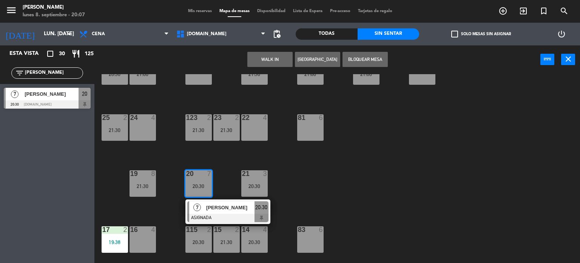
click at [226, 217] on div at bounding box center [227, 218] width 81 height 8
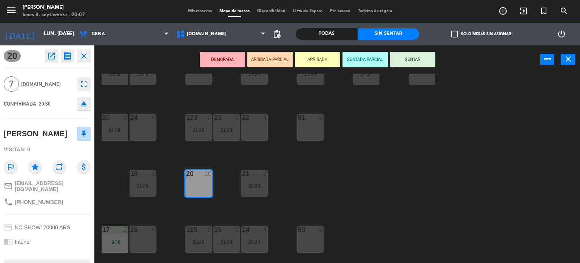
click at [417, 56] on button "SENTAR" at bounding box center [412, 59] width 45 height 15
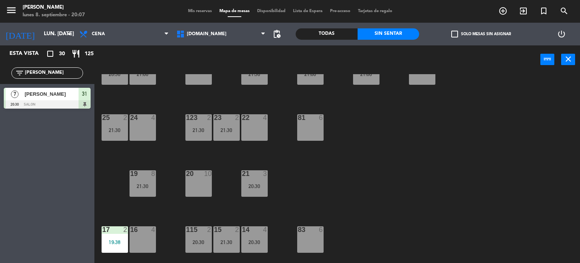
drag, startPoint x: 45, startPoint y: 74, endPoint x: 0, endPoint y: 74, distance: 44.6
click at [0, 74] on div "filter_list [PERSON_NAME]" at bounding box center [47, 73] width 94 height 22
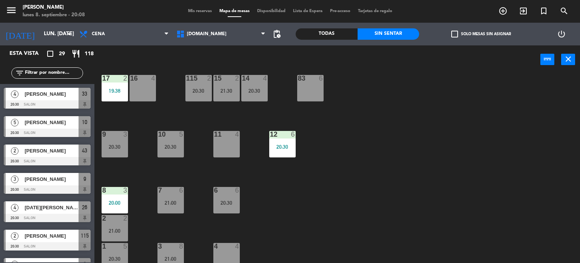
scroll to position [270, 0]
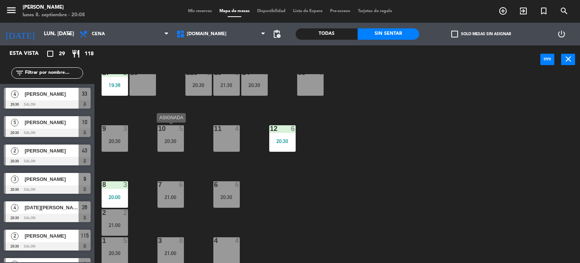
click at [166, 148] on div "10 5 20:30" at bounding box center [171, 138] width 26 height 26
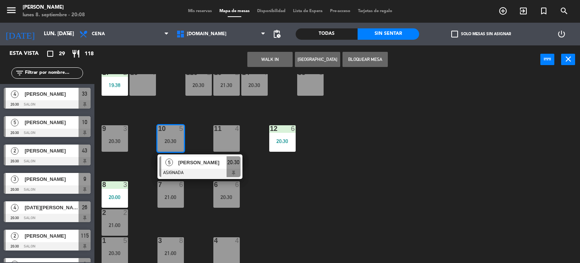
click at [297, 221] on div "34 2 35 4 19:30 36 8 21:30 43 2 20:30 37 10 21:00 CAVA 23 33 4 20:30 32 6 31 8 …" at bounding box center [340, 168] width 480 height 189
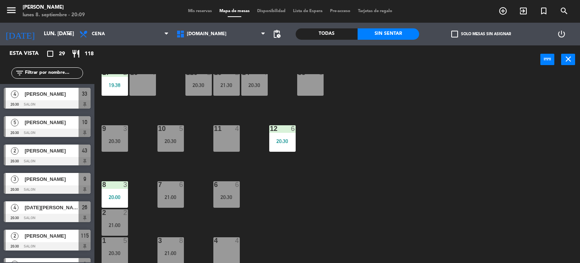
scroll to position [43, 0]
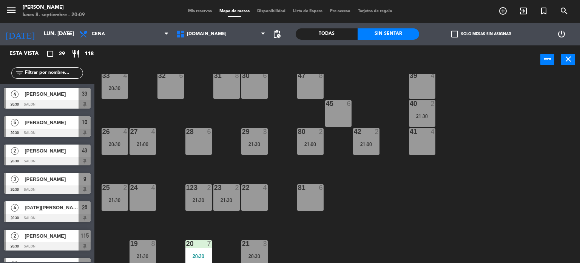
click at [345, 34] on div "Todas" at bounding box center [327, 33] width 62 height 11
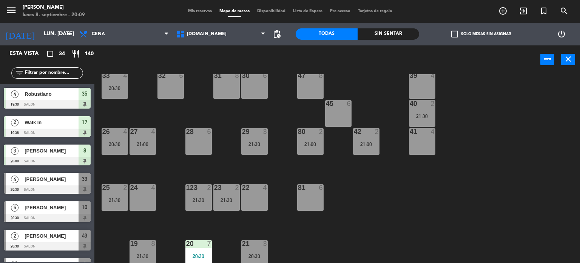
scroll to position [0, 0]
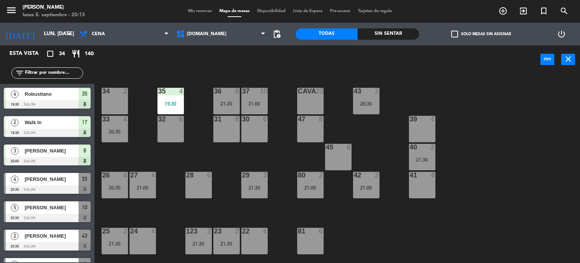
click at [500, 172] on div "34 2 35 4 19:30 36 8 21:30 43 2 20:30 37 10 21:00 CAVA 23 33 4 20:30 32 6 31 8 …" at bounding box center [340, 168] width 480 height 189
click at [61, 74] on input "text" at bounding box center [53, 73] width 59 height 8
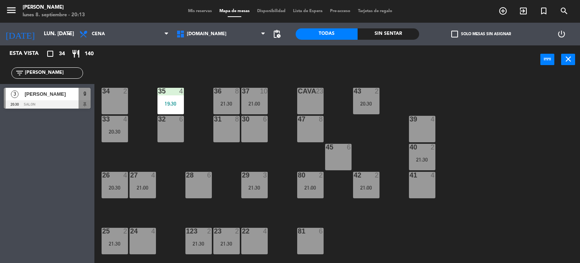
type input "[PERSON_NAME]"
click at [25, 135] on div "Esta vista crop_square 34 restaurant 140 filter_list [PERSON_NAME] p 3 [PERSON_…" at bounding box center [47, 153] width 94 height 217
click at [67, 99] on div "[PERSON_NAME]" at bounding box center [51, 94] width 55 height 12
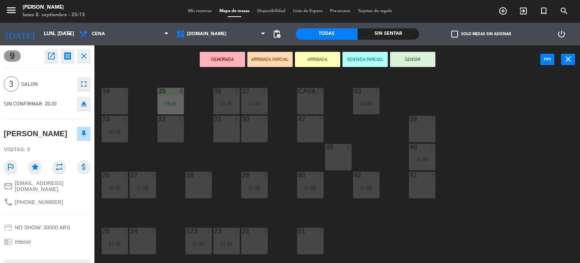
click at [120, 183] on div "26 4 20:30" at bounding box center [115, 185] width 26 height 26
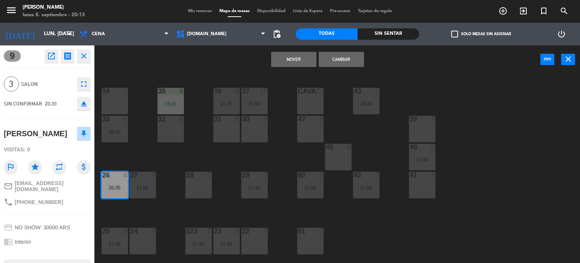
click at [356, 55] on button "Cambiar" at bounding box center [341, 59] width 45 height 15
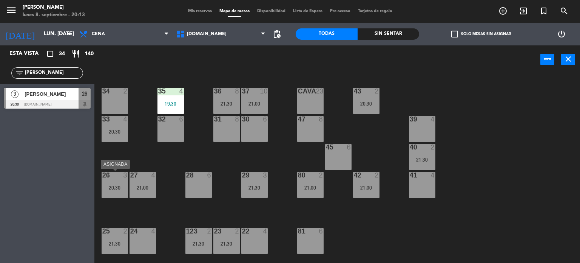
click at [111, 183] on div "26 3 20:30" at bounding box center [115, 185] width 26 height 26
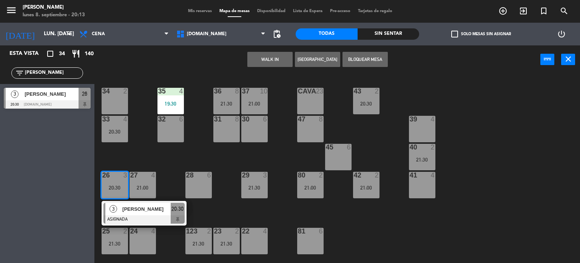
click at [135, 213] on div "[PERSON_NAME]" at bounding box center [146, 209] width 49 height 12
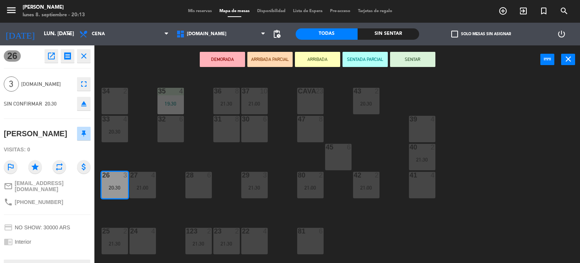
click at [423, 52] on button "SENTAR" at bounding box center [412, 59] width 45 height 15
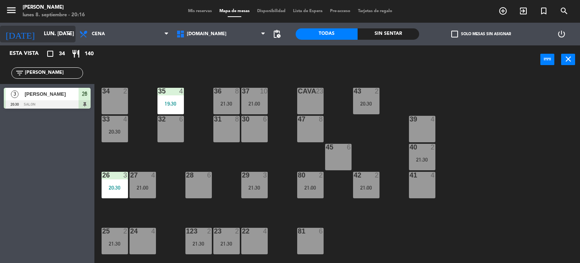
click at [42, 28] on input "lun. [DATE]" at bounding box center [76, 34] width 72 height 14
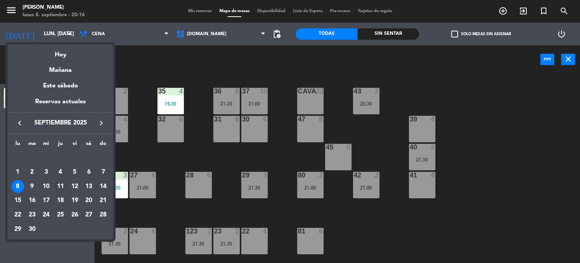
click at [62, 186] on div "11" at bounding box center [60, 186] width 13 height 13
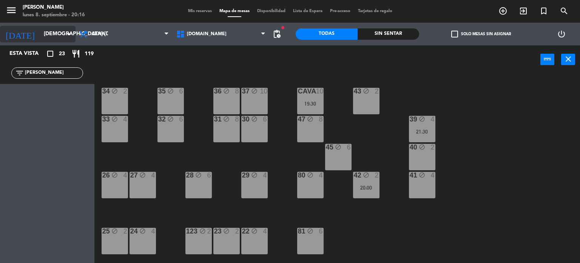
click at [47, 37] on input "[DEMOGRAPHIC_DATA] [DATE]" at bounding box center [76, 34] width 72 height 14
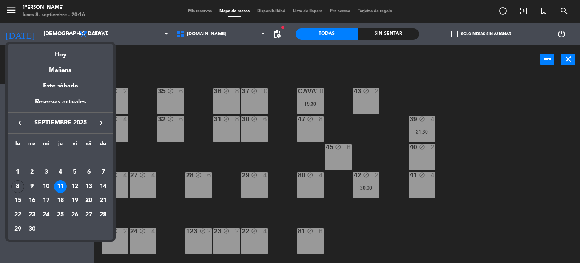
click at [107, 126] on button "keyboard_arrow_right" at bounding box center [101, 123] width 14 height 10
click at [104, 123] on icon "keyboard_arrow_right" at bounding box center [101, 122] width 9 height 9
click at [60, 190] on div "11" at bounding box center [60, 186] width 13 height 13
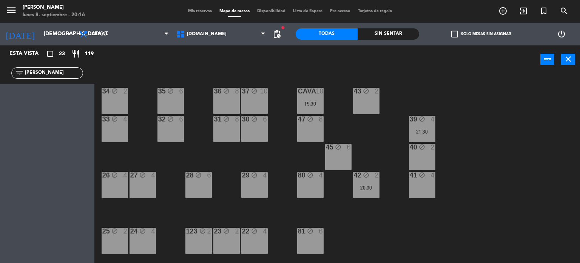
type input "[DEMOGRAPHIC_DATA] 11 dic."
drag, startPoint x: 44, startPoint y: 76, endPoint x: 0, endPoint y: 65, distance: 45.2
click at [0, 70] on div "filter_list [PERSON_NAME]" at bounding box center [47, 73] width 94 height 22
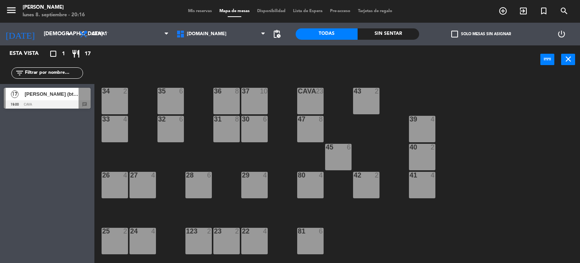
click at [46, 137] on div "Esta vista crop_square 1 restaurant 17 filter_list 17 [PERSON_NAME] (btg pactua…" at bounding box center [47, 153] width 94 height 217
click at [45, 104] on div at bounding box center [47, 104] width 87 height 8
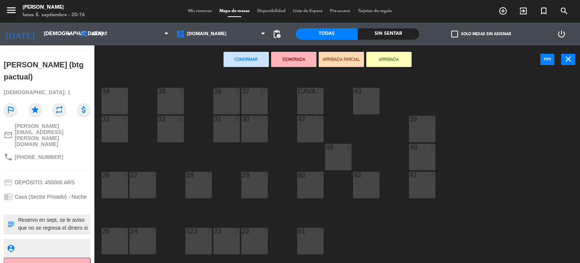
click at [312, 102] on div "CAVA 23" at bounding box center [310, 101] width 26 height 26
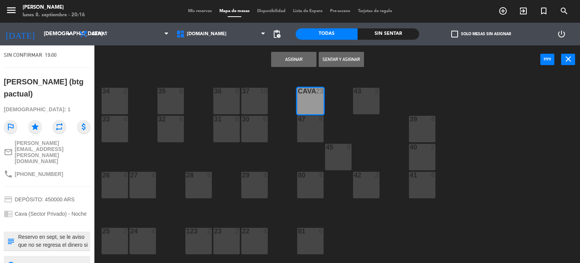
click at [291, 56] on button "Asignar" at bounding box center [293, 59] width 45 height 15
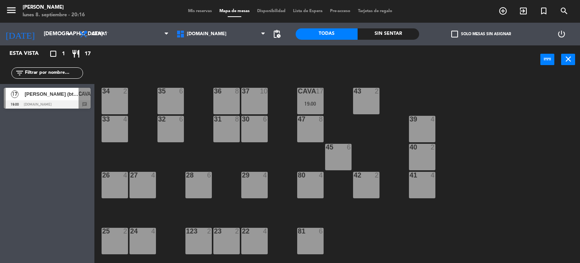
click at [63, 95] on span "[PERSON_NAME] (btg pactual)" at bounding box center [52, 94] width 54 height 8
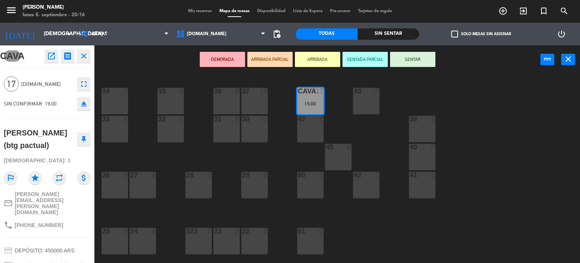
click at [132, 143] on div "34 2 35 6 36 8 43 2 37 10 CAVA 17 19:00 33 4 32 6 31 8 30 6 47 8 39 4 45 6 40 2…" at bounding box center [340, 168] width 480 height 189
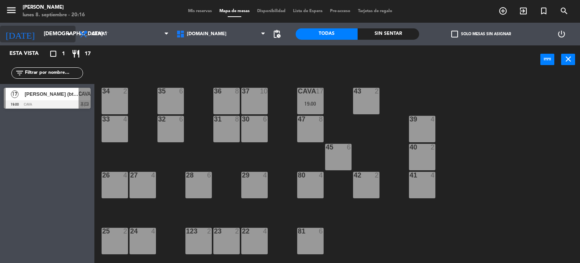
click at [47, 39] on input "[DEMOGRAPHIC_DATA] 11 dic." at bounding box center [76, 34] width 72 height 14
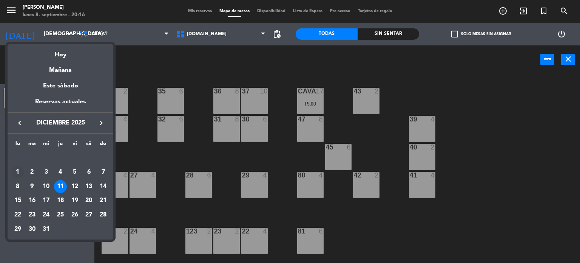
click at [20, 170] on div "1" at bounding box center [17, 172] width 13 height 13
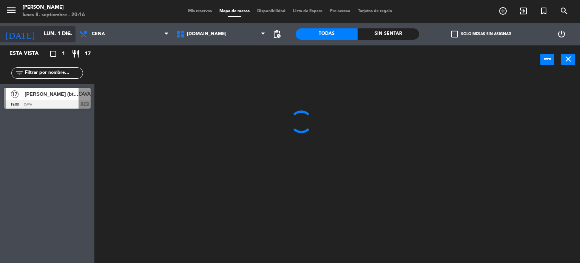
click at [48, 40] on input "lun. 1 dic." at bounding box center [76, 34] width 72 height 14
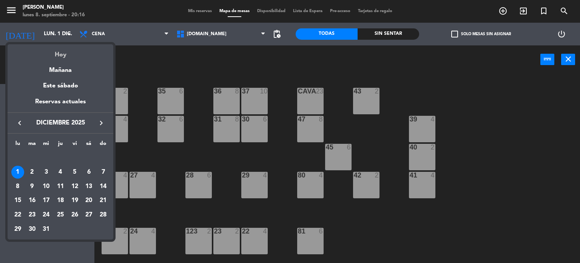
click at [56, 51] on div "Hoy" at bounding box center [61, 51] width 106 height 15
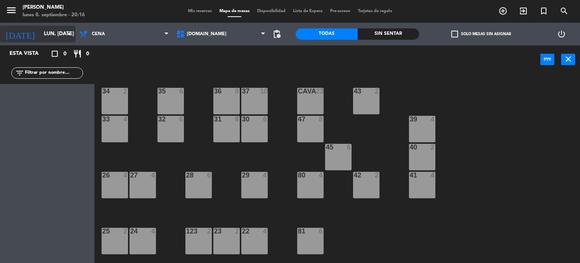
click at [53, 34] on input "lun. [DATE]" at bounding box center [76, 34] width 72 height 14
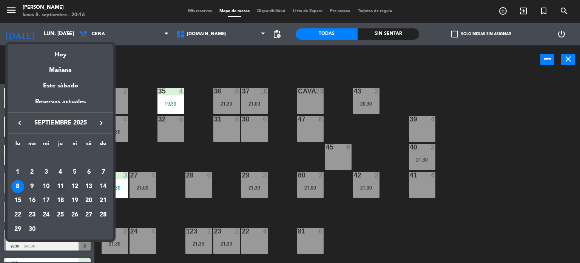
click at [62, 188] on div "11" at bounding box center [60, 186] width 13 height 13
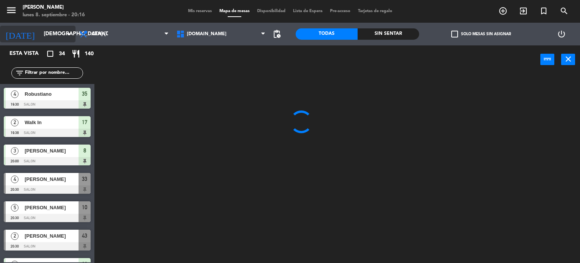
click at [59, 26] on div "[DATE] [DEMOGRAPHIC_DATA] [DATE] arrow_drop_down" at bounding box center [38, 34] width 76 height 17
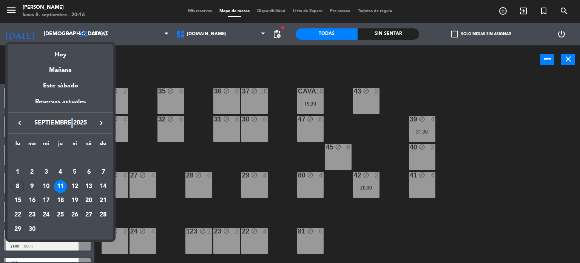
drag, startPoint x: 72, startPoint y: 116, endPoint x: 63, endPoint y: 122, distance: 10.4
click at [71, 116] on div "keyboard_arrow_left septiembre 2025 keyboard_arrow_right" at bounding box center [61, 122] width 106 height 21
click at [18, 123] on icon "keyboard_arrow_left" at bounding box center [19, 122] width 9 height 9
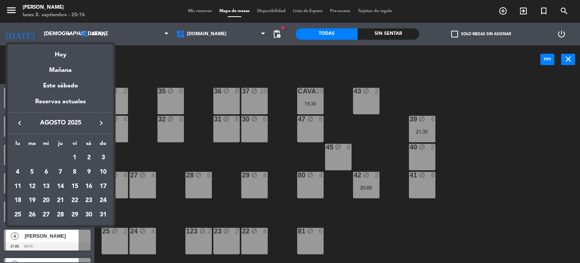
click at [98, 125] on icon "keyboard_arrow_right" at bounding box center [101, 122] width 9 height 9
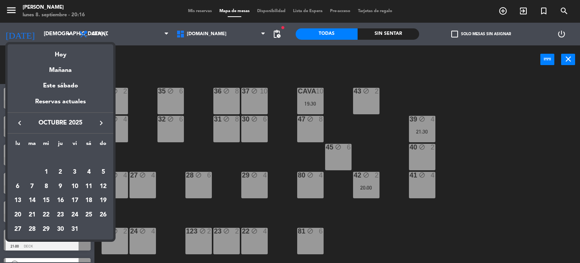
click at [98, 125] on icon "keyboard_arrow_right" at bounding box center [101, 122] width 9 height 9
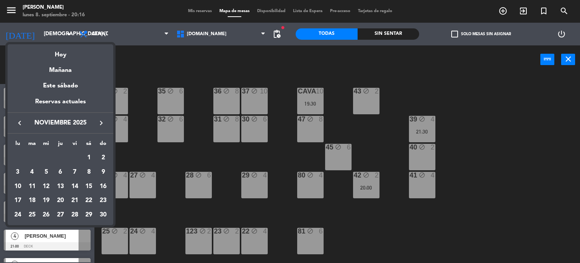
click at [98, 125] on icon "keyboard_arrow_right" at bounding box center [101, 122] width 9 height 9
click at [20, 124] on icon "keyboard_arrow_left" at bounding box center [19, 122] width 9 height 9
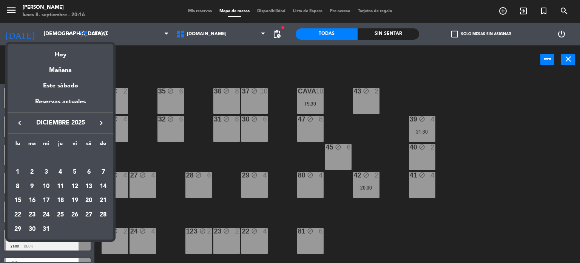
click at [146, 149] on div at bounding box center [290, 131] width 580 height 263
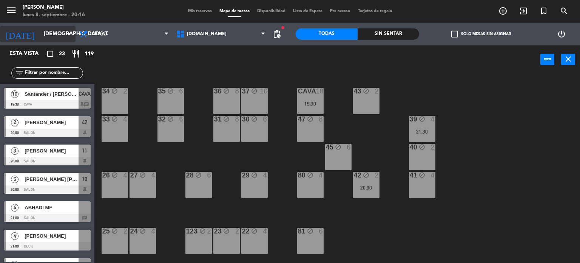
click at [51, 34] on input "[DEMOGRAPHIC_DATA] [DATE]" at bounding box center [76, 34] width 72 height 14
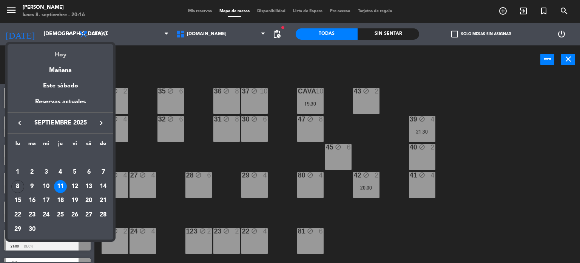
click at [65, 56] on div "Hoy" at bounding box center [61, 51] width 106 height 15
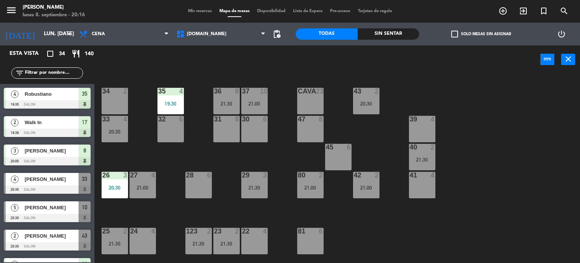
click at [114, 75] on div "34 2 35 4 19:30 36 8 21:30 43 2 20:30 37 10 21:00 CAVA 23 33 4 20:30 32 6 31 8 …" at bounding box center [340, 168] width 480 height 189
click at [53, 32] on input "lun. [DATE]" at bounding box center [76, 34] width 72 height 14
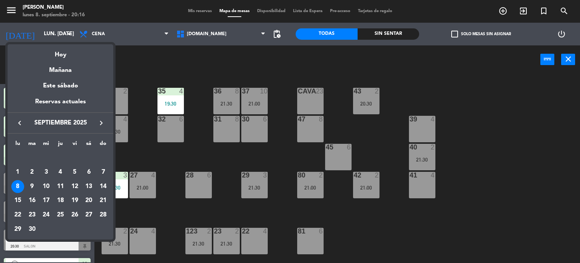
click at [101, 119] on icon "keyboard_arrow_right" at bounding box center [101, 122] width 9 height 9
click at [105, 121] on icon "keyboard_arrow_right" at bounding box center [101, 122] width 9 height 9
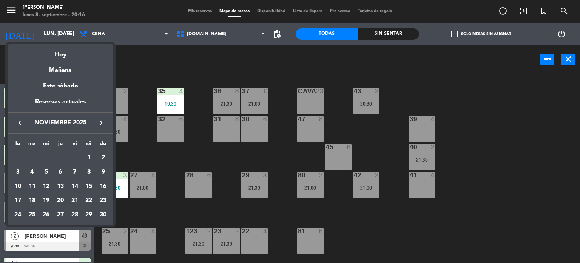
click at [105, 121] on icon "keyboard_arrow_right" at bounding box center [101, 122] width 9 height 9
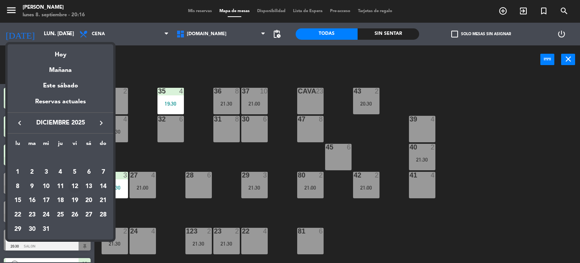
click at [73, 186] on div "12" at bounding box center [74, 186] width 13 height 13
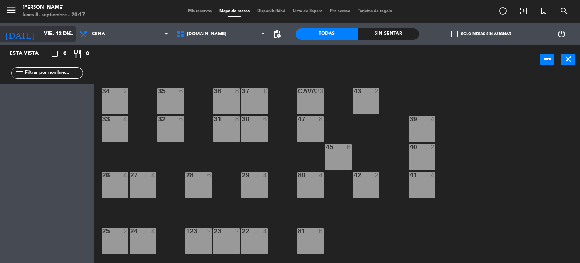
click at [63, 39] on input "vie. 12 dic." at bounding box center [76, 34] width 72 height 14
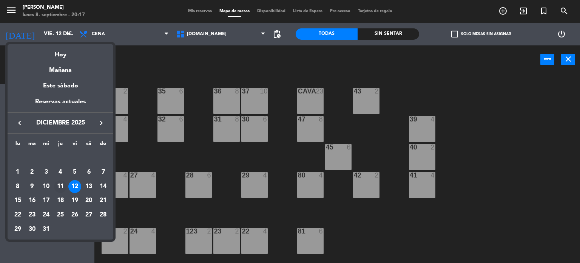
click at [58, 189] on div "11" at bounding box center [60, 186] width 13 height 13
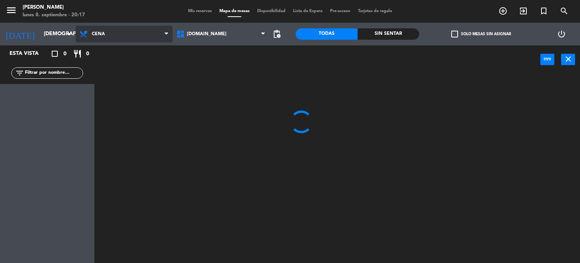
click at [97, 38] on span "Cena" at bounding box center [124, 34] width 97 height 17
click at [104, 50] on ng-component "menu [PERSON_NAME] lunes 8. septiembre - 20:17 Mis reservas Mapa de mesas Dispo…" at bounding box center [290, 131] width 580 height 263
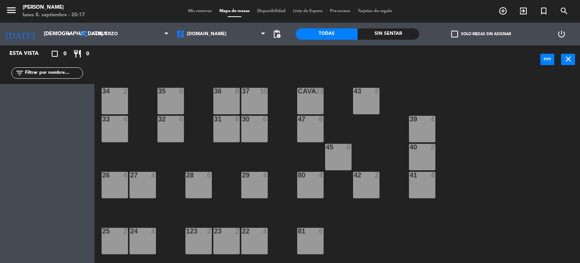
click at [276, 147] on div "34 2 35 6 36 8 43 2 37 10 CAVA 23 33 4 32 6 31 8 30 6 47 8 39 4 45 6 40 2 26 4 …" at bounding box center [340, 168] width 480 height 189
click at [158, 58] on div "power_input close" at bounding box center [317, 59] width 446 height 29
click at [48, 28] on input "[DEMOGRAPHIC_DATA] 11 dic." at bounding box center [76, 34] width 72 height 14
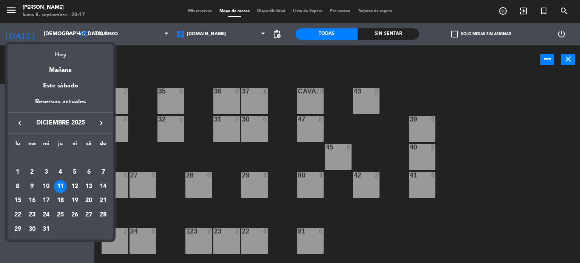
click at [64, 52] on div "Hoy" at bounding box center [61, 51] width 106 height 15
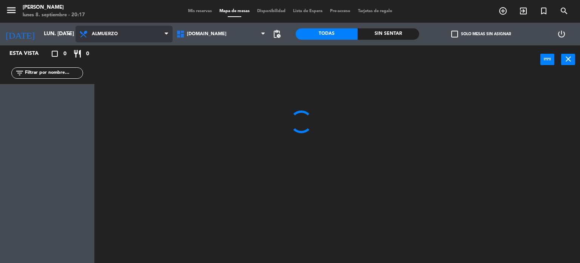
click at [112, 36] on span "Almuerzo" at bounding box center [105, 33] width 26 height 5
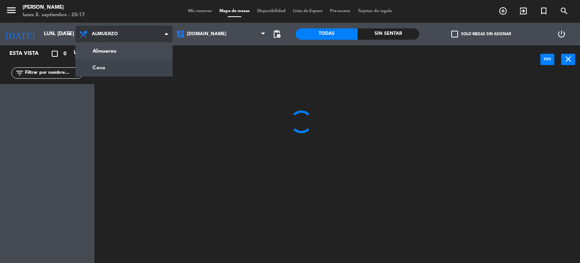
click at [113, 69] on ng-component "menu [PERSON_NAME] lunes 8. septiembre - 20:17 Mis reservas Mapa de mesas Dispo…" at bounding box center [290, 131] width 580 height 263
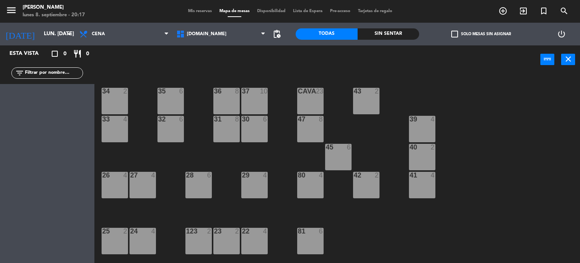
click at [119, 70] on div "power_input close" at bounding box center [317, 59] width 446 height 29
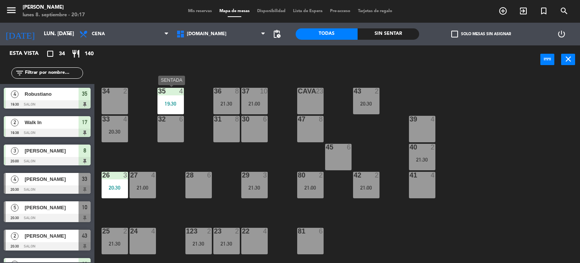
click at [174, 107] on div "35 4 19:30" at bounding box center [171, 101] width 26 height 26
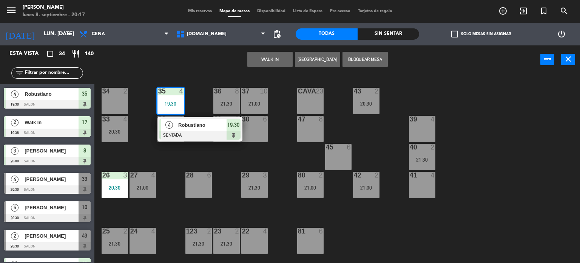
click at [195, 158] on div "34 2 35 4 19:30 4 [PERSON_NAME] SENTADA 19:30 36 8 21:30 43 2 20:30 37 10 21:00…" at bounding box center [340, 168] width 480 height 189
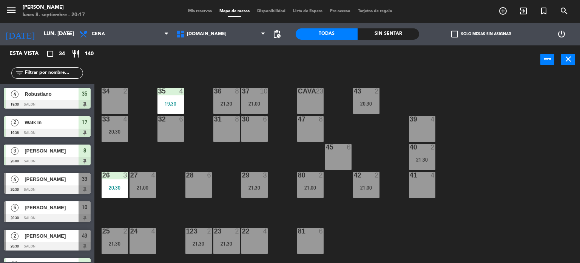
click at [125, 129] on div "20:30" at bounding box center [115, 131] width 26 height 5
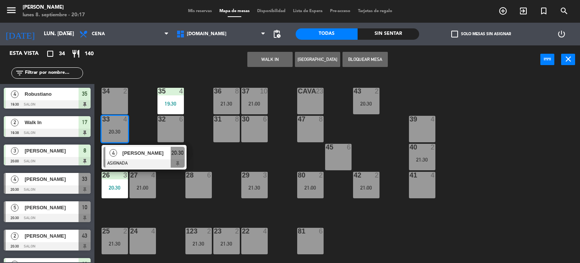
click at [162, 127] on div "32 6" at bounding box center [171, 129] width 26 height 26
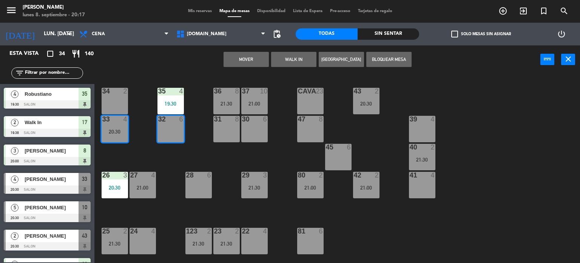
drag, startPoint x: 250, startPoint y: 57, endPoint x: 233, endPoint y: 78, distance: 27.4
click at [249, 57] on button "Mover" at bounding box center [246, 59] width 45 height 15
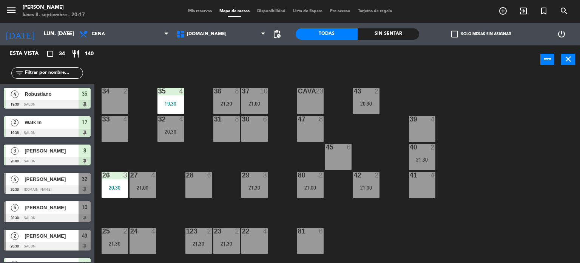
click at [201, 140] on div "34 2 35 4 19:30 36 8 21:30 43 2 20:30 37 10 21:00 CAVA 23 33 4 32 4 20:30 31 8 …" at bounding box center [340, 168] width 480 height 189
click at [394, 32] on div "Sin sentar" at bounding box center [389, 33] width 62 height 11
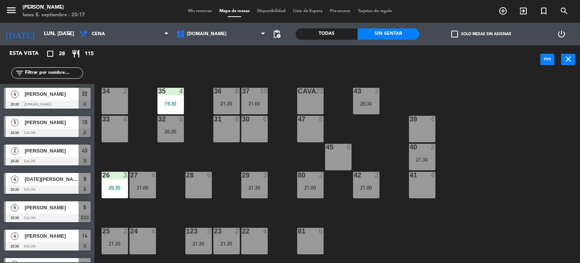
click at [443, 34] on div "check_box_outline_blank Solo mesas sin asignar" at bounding box center [481, 34] width 124 height 23
click at [456, 33] on span "check_box_outline_blank" at bounding box center [455, 34] width 7 height 7
click at [481, 34] on input "check_box_outline_blank Solo mesas sin asignar" at bounding box center [481, 34] width 0 height 0
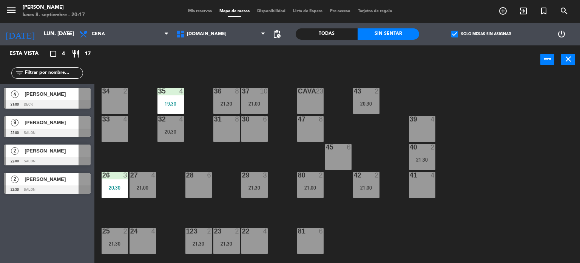
click at [187, 150] on div "34 2 35 4 19:30 36 8 21:30 43 2 20:30 37 10 21:00 CAVA 23 33 4 32 4 20:30 31 8 …" at bounding box center [340, 168] width 480 height 189
click at [42, 30] on input "lun. [DATE]" at bounding box center [76, 34] width 72 height 14
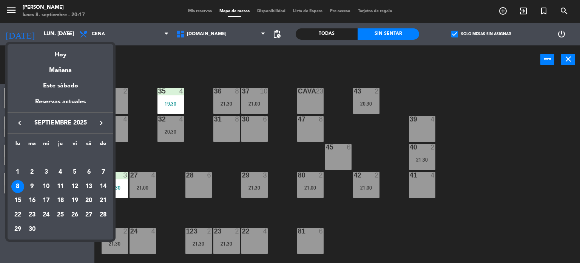
click at [100, 126] on icon "keyboard_arrow_right" at bounding box center [101, 122] width 9 height 9
click at [70, 53] on div "Hoy" at bounding box center [61, 51] width 106 height 15
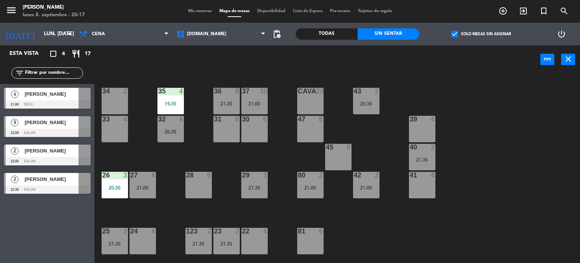
click at [304, 101] on div "CAVA 23" at bounding box center [310, 101] width 26 height 26
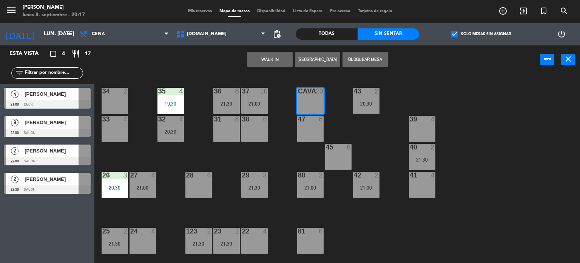
click at [286, 146] on div "34 2 35 4 19:30 36 8 21:30 43 2 20:30 37 10 21:00 CAVA 23 33 4 32 4 20:30 31 8 …" at bounding box center [340, 168] width 480 height 189
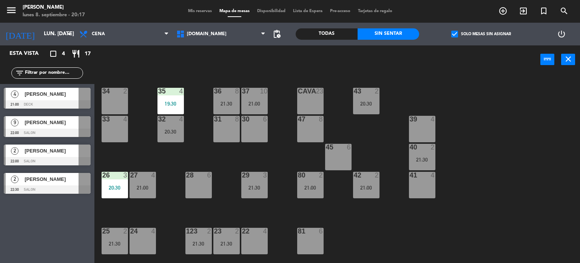
click at [148, 186] on div "21:00" at bounding box center [143, 187] width 26 height 5
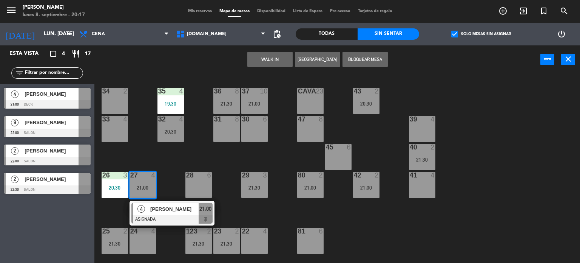
click at [210, 155] on div "34 2 35 4 19:30 36 8 21:30 43 2 20:30 37 10 21:00 CAVA 23 33 4 32 4 20:30 31 8 …" at bounding box center [340, 168] width 480 height 189
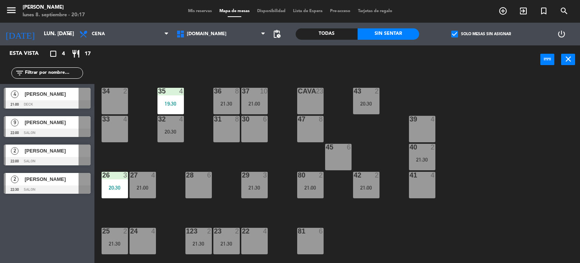
click at [163, 170] on div "34 2 35 4 19:30 36 8 21:30 43 2 20:30 37 10 21:00 CAVA 23 33 4 32 4 20:30 31 8 …" at bounding box center [340, 168] width 480 height 189
click at [147, 185] on div "21:00" at bounding box center [143, 187] width 26 height 5
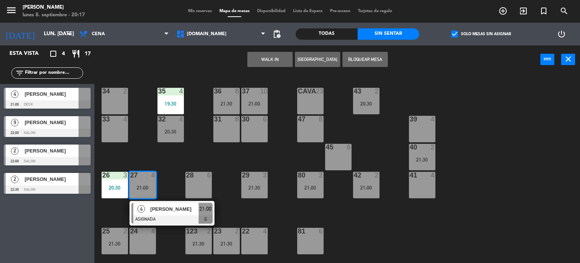
click at [194, 184] on div "28 6" at bounding box center [199, 185] width 26 height 26
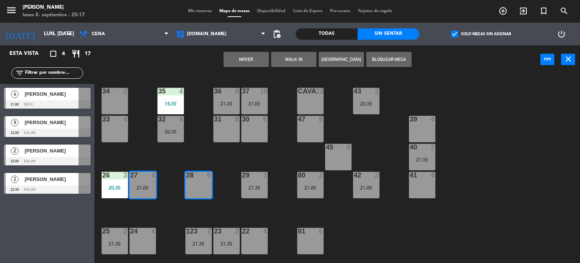
click at [251, 54] on button "Mover" at bounding box center [246, 59] width 45 height 15
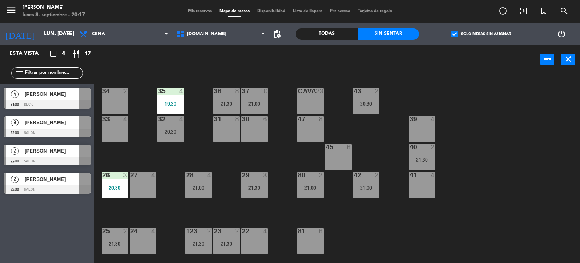
click at [195, 156] on div "34 2 35 4 19:30 36 8 21:30 43 2 20:30 37 10 21:00 CAVA 23 33 4 32 4 20:30 31 8 …" at bounding box center [340, 168] width 480 height 189
click at [44, 29] on input "lun. [DATE]" at bounding box center [76, 34] width 72 height 14
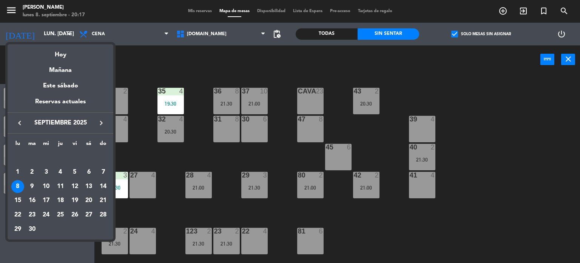
click at [102, 121] on icon "keyboard_arrow_right" at bounding box center [101, 122] width 9 height 9
click at [102, 122] on icon "keyboard_arrow_right" at bounding box center [101, 122] width 9 height 9
click at [62, 189] on div "11" at bounding box center [60, 186] width 13 height 13
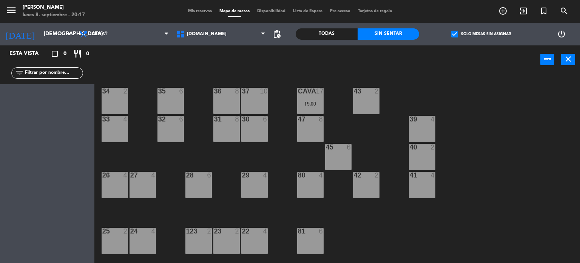
click at [296, 105] on div "34 2 35 6 36 8 43 2 37 10 CAVA 17 19:00 33 4 32 6 31 8 30 6 47 8 39 4 45 6 40 2…" at bounding box center [340, 168] width 480 height 189
click at [313, 107] on div "CAVA 17 19:00" at bounding box center [310, 101] width 26 height 26
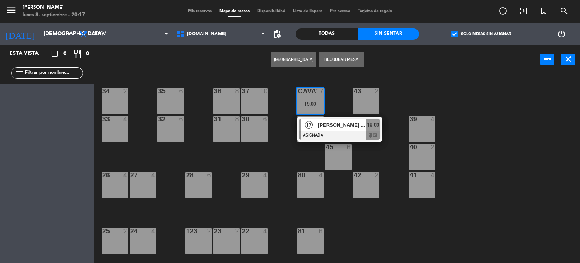
click at [324, 128] on div "[PERSON_NAME] (btg pactual)" at bounding box center [341, 125] width 49 height 12
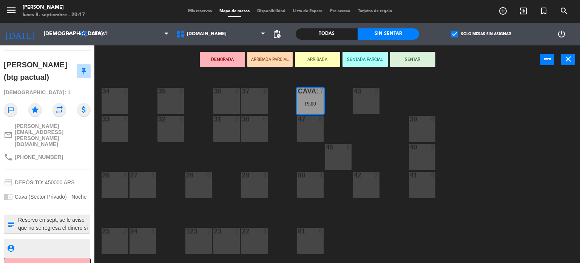
scroll to position [8, 0]
drag, startPoint x: 60, startPoint y: 214, endPoint x: 77, endPoint y: 214, distance: 16.3
click at [77, 216] on textarea at bounding box center [53, 224] width 72 height 16
click at [137, 210] on div "34 2 35 6 36 8 43 2 37 10 CAVA 17 19:00 33 4 32 6 31 8 30 6 47 8 39 4 45 6 40 2…" at bounding box center [340, 168] width 480 height 189
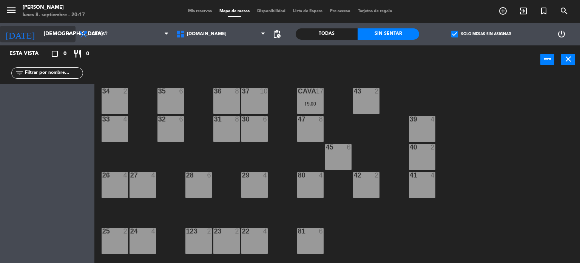
click at [50, 36] on input "[DEMOGRAPHIC_DATA] 11 dic." at bounding box center [76, 34] width 72 height 14
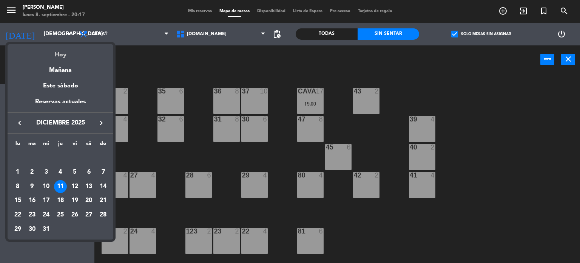
click at [60, 53] on div "Hoy" at bounding box center [61, 51] width 106 height 15
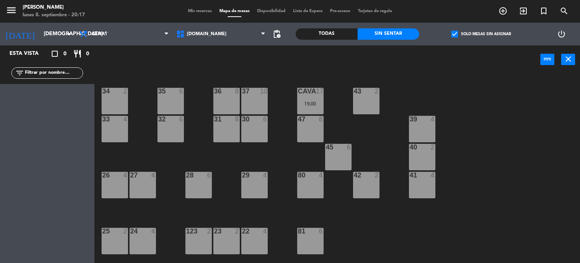
type input "lun. [DATE]"
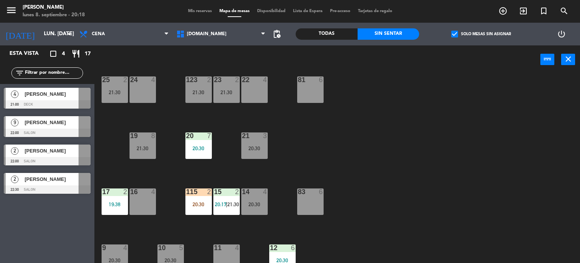
scroll to position [265, 0]
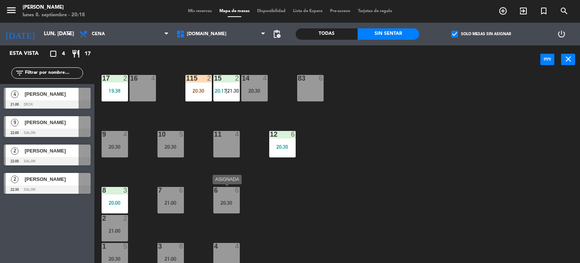
click at [228, 203] on div "20:30" at bounding box center [227, 202] width 26 height 5
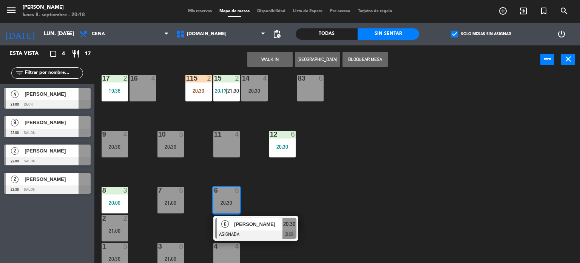
click at [287, 194] on div "34 2 35 4 19:30 36 8 21:30 43 2 20:30 37 10 21:00 CAVA 23 33 4 32 4 20:30 31 8 …" at bounding box center [340, 168] width 480 height 189
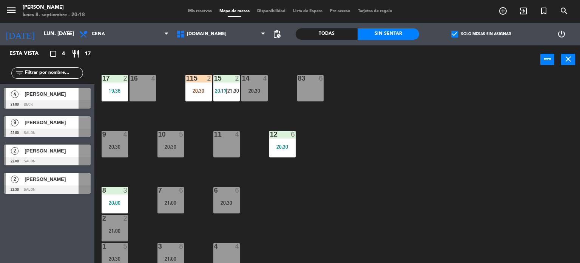
click at [465, 35] on label "check_box Solo mesas sin asignar" at bounding box center [482, 34] width 60 height 7
click at [481, 34] on input "check_box Solo mesas sin asignar" at bounding box center [481, 34] width 0 height 0
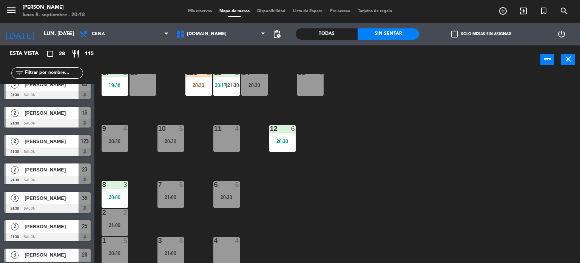
scroll to position [615, 0]
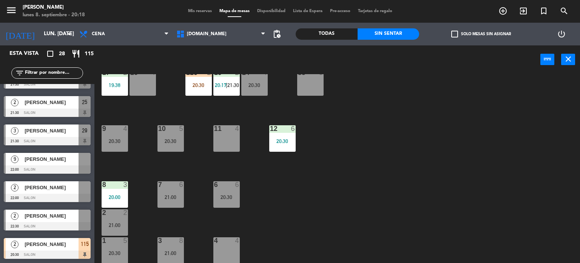
click at [344, 201] on div "34 2 35 4 19:30 36 8 21:30 43 2 20:30 37 10 21:00 CAVA 23 33 4 32 4 20:30 31 8 …" at bounding box center [340, 168] width 480 height 189
click at [212, 198] on div "34 2 35 4 19:30 36 8 21:30 43 2 20:30 37 10 21:00 CAVA 23 33 4 32 4 20:30 31 8 …" at bounding box center [340, 168] width 480 height 189
click at [233, 197] on div "20:30" at bounding box center [227, 196] width 26 height 5
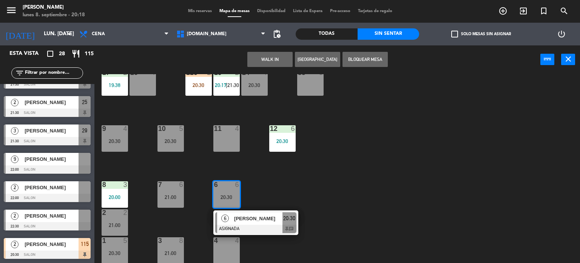
click at [286, 195] on div "34 2 35 4 19:30 36 8 21:30 43 2 20:30 37 10 21:00 CAVA 23 33 4 32 4 20:30 31 8 …" at bounding box center [340, 168] width 480 height 189
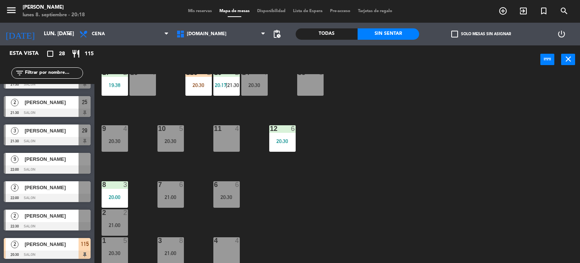
click at [48, 78] on div "filter_list" at bounding box center [47, 72] width 72 height 11
click at [48, 75] on input "text" at bounding box center [53, 73] width 59 height 8
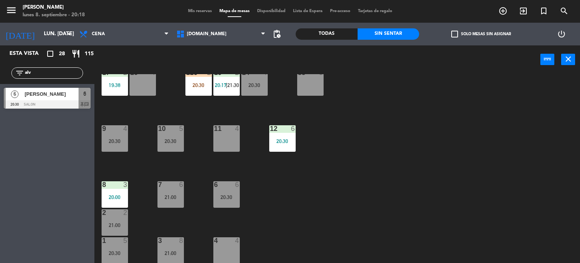
scroll to position [0, 0]
type input "alv"
click at [0, 172] on div "Esta vista crop_square 28 restaurant 115 filter_list alv 6 [PERSON_NAME] 20:30 …" at bounding box center [47, 153] width 94 height 217
click at [227, 196] on div "20:30" at bounding box center [227, 196] width 26 height 5
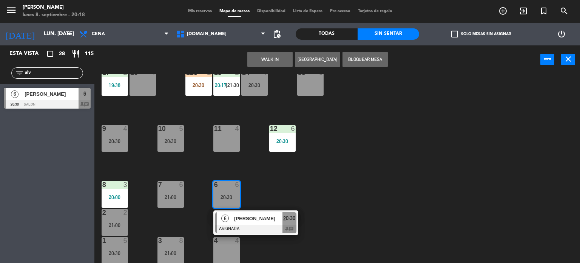
click at [248, 221] on div "6 [PERSON_NAME] ASIGNADA 20:30 chat" at bounding box center [256, 222] width 96 height 25
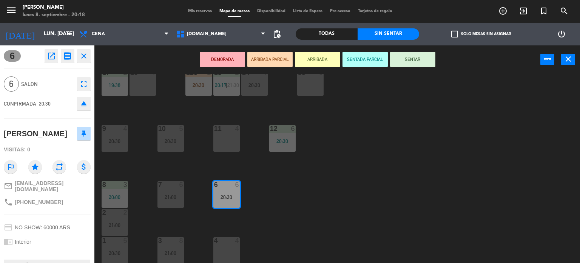
click at [282, 59] on button "ARRIBADA PARCIAL" at bounding box center [270, 59] width 45 height 15
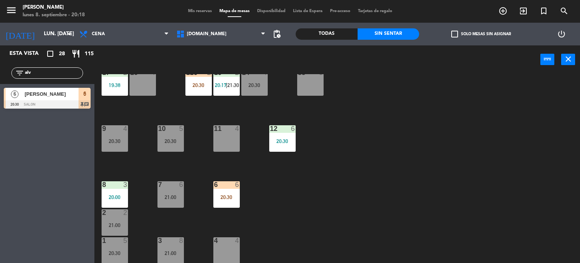
click at [251, 208] on div "34 2 35 4 19:30 36 8 21:30 43 2 20:30 37 10 21:00 CAVA 23 33 4 32 4 20:30 31 8 …" at bounding box center [340, 168] width 480 height 189
drag, startPoint x: 68, startPoint y: 72, endPoint x: 0, endPoint y: 74, distance: 67.7
click at [0, 71] on div "filter_list alv" at bounding box center [47, 73] width 94 height 22
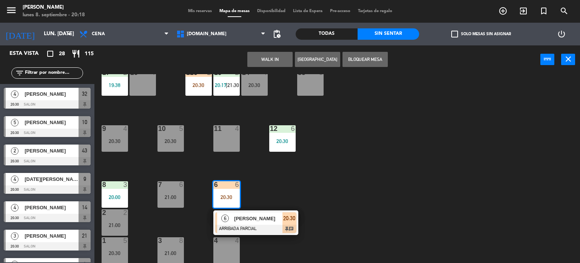
click at [246, 226] on div at bounding box center [255, 228] width 81 height 8
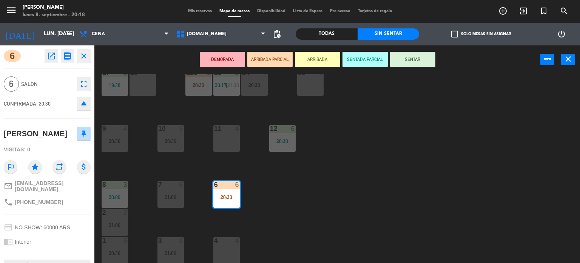
click at [413, 56] on button "SENTAR" at bounding box center [412, 59] width 45 height 15
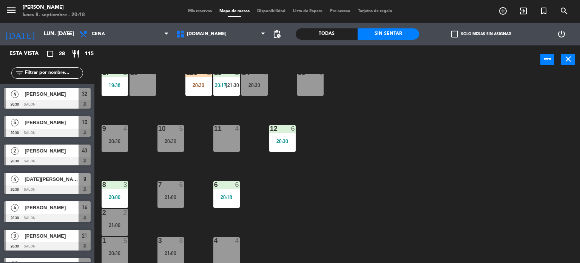
click at [352, 193] on div "34 2 35 4 19:30 36 8 21:30 43 2 20:30 37 10 21:00 CAVA 23 33 4 32 4 20:30 31 8 …" at bounding box center [340, 168] width 480 height 189
click at [164, 140] on div "20:30" at bounding box center [171, 140] width 26 height 5
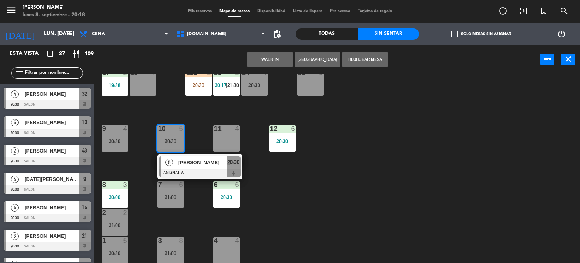
drag, startPoint x: 305, startPoint y: 216, endPoint x: 271, endPoint y: 208, distance: 34.8
click at [304, 216] on div "34 2 35 4 19:30 36 8 21:30 43 2 20:30 37 10 21:00 CAVA 23 33 4 32 4 20:30 31 8 …" at bounding box center [340, 168] width 480 height 189
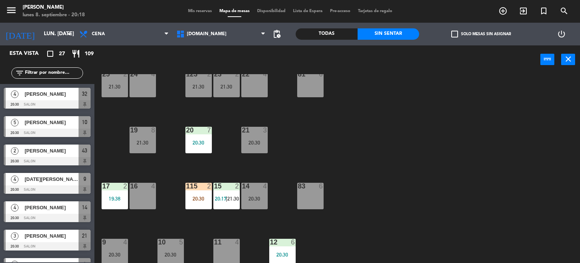
scroll to position [119, 0]
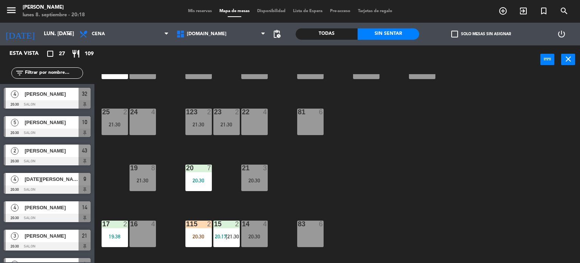
click at [201, 226] on div at bounding box center [198, 223] width 12 height 7
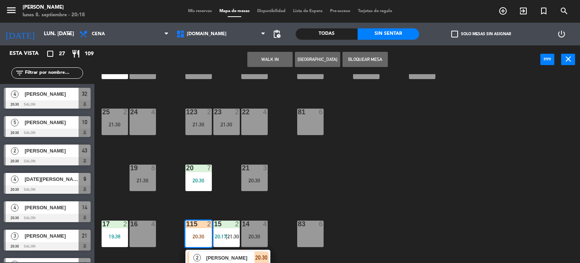
click at [231, 130] on div "23 2 21:30" at bounding box center [227, 121] width 26 height 26
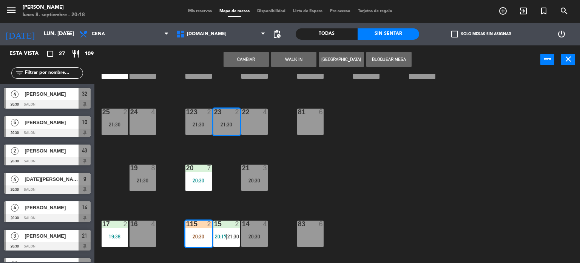
click at [244, 59] on button "Cambiar" at bounding box center [246, 59] width 45 height 15
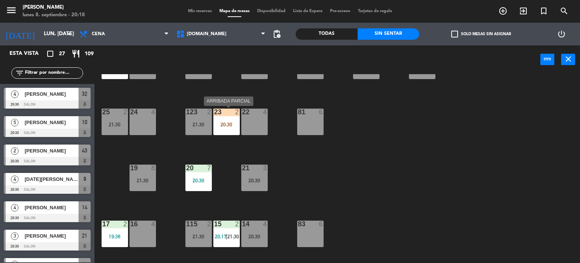
drag, startPoint x: 218, startPoint y: 119, endPoint x: 233, endPoint y: 133, distance: 20.1
click at [218, 119] on div "23 2 20:30" at bounding box center [227, 121] width 26 height 26
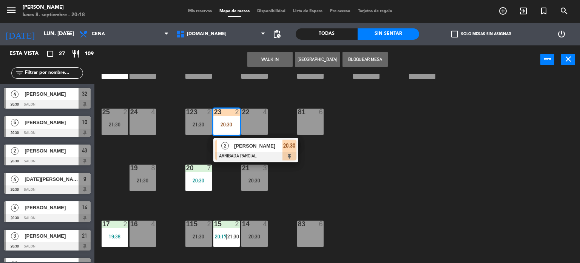
click at [243, 145] on span "[PERSON_NAME]" at bounding box center [258, 146] width 48 height 8
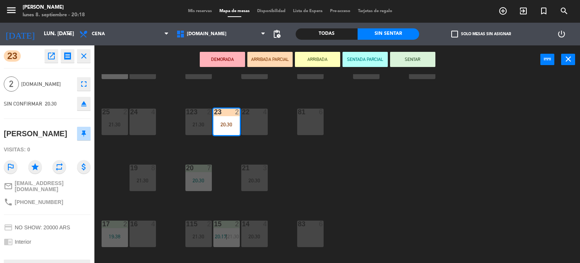
click at [413, 59] on button "SENTAR" at bounding box center [412, 59] width 45 height 15
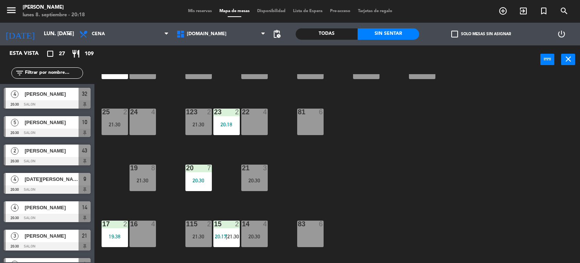
scroll to position [243, 0]
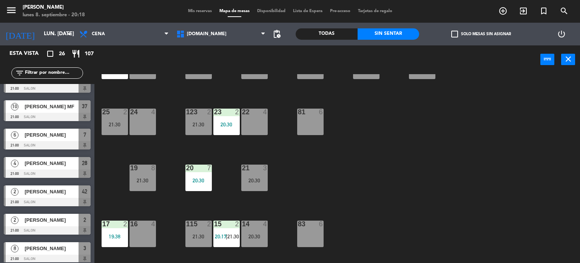
click at [529, 175] on div "34 2 35 4 19:30 36 8 21:30 43 2 20:30 37 10 21:00 CAVA 23 33 4 32 4 20:30 31 8 …" at bounding box center [340, 168] width 480 height 189
click at [528, 162] on div "34 2 35 4 19:30 36 8 21:30 43 2 20:30 37 10 21:00 CAVA 23 33 4 32 4 20:30 31 8 …" at bounding box center [340, 168] width 480 height 189
click at [558, 168] on div "34 2 35 4 19:30 36 8 21:30 43 2 20:30 37 10 21:00 CAVA 23 33 4 32 4 20:30 31 8 …" at bounding box center [340, 168] width 480 height 189
click at [54, 73] on input "text" at bounding box center [53, 73] width 59 height 8
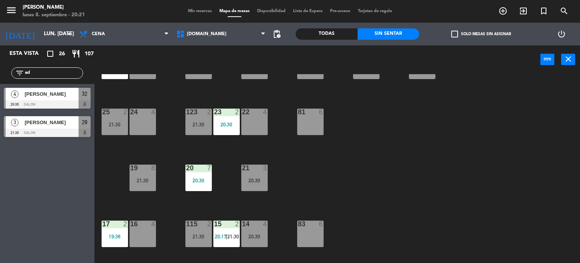
scroll to position [0, 0]
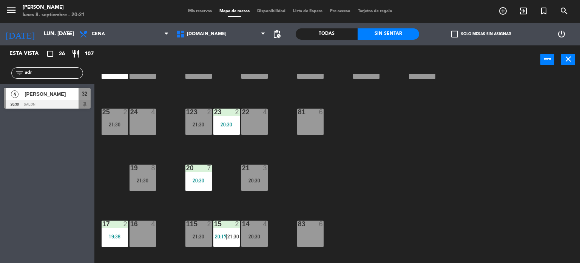
type input "adr"
click at [31, 153] on div "Esta vista crop_square 26 restaurant 107 filter_list adr 4 [PERSON_NAME] 20:30 …" at bounding box center [47, 153] width 94 height 217
click at [58, 101] on div at bounding box center [47, 104] width 87 height 8
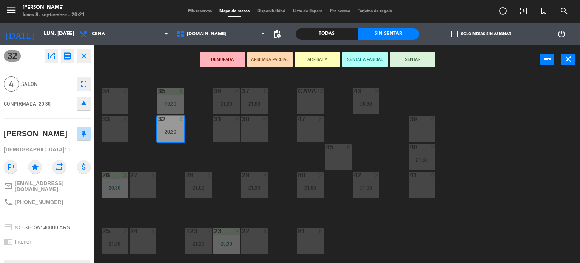
click at [337, 153] on div "45 6" at bounding box center [338, 157] width 26 height 26
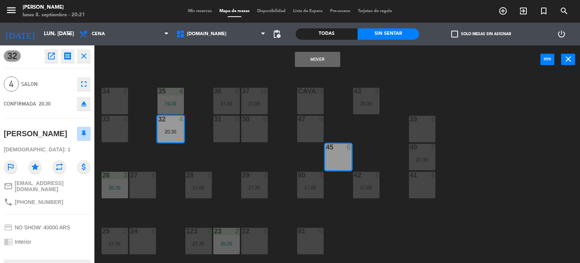
click at [326, 60] on button "Mover" at bounding box center [317, 59] width 45 height 15
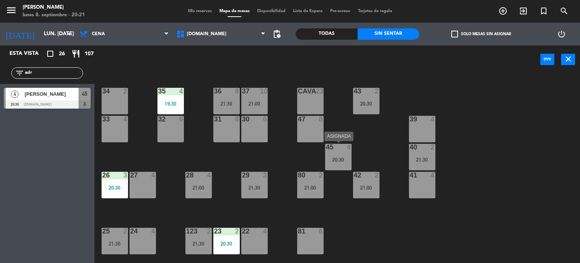
click at [340, 162] on div "20:30" at bounding box center [338, 159] width 26 height 5
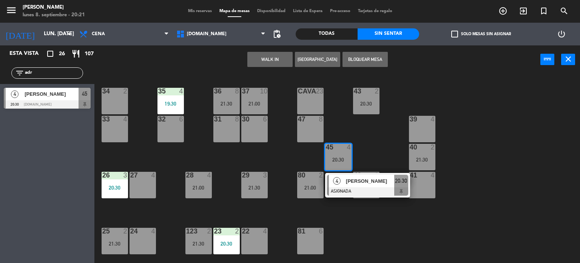
click at [373, 192] on div at bounding box center [367, 191] width 81 height 8
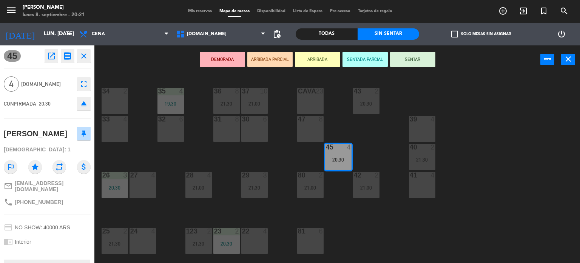
click at [417, 54] on button "SENTAR" at bounding box center [412, 59] width 45 height 15
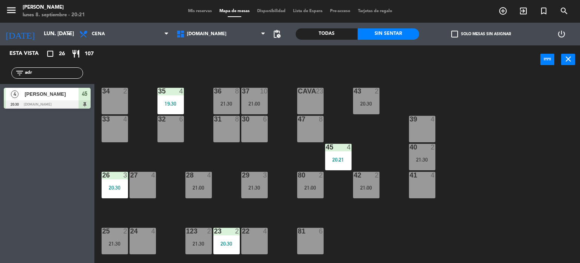
click at [576, 141] on div "34 2 35 4 19:30 36 8 21:30 43 2 20:30 37 10 21:00 CAVA 23 33 4 32 6 31 8 30 6 4…" at bounding box center [340, 168] width 480 height 189
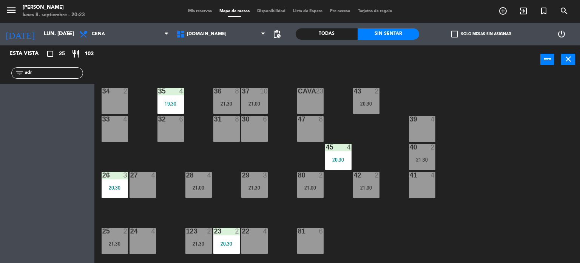
drag, startPoint x: 35, startPoint y: 77, endPoint x: 0, endPoint y: 82, distance: 35.5
click at [0, 82] on div "filter_list adr" at bounding box center [47, 73] width 94 height 22
click at [38, 77] on div "filter_list adr" at bounding box center [47, 72] width 72 height 11
drag, startPoint x: 41, startPoint y: 74, endPoint x: 6, endPoint y: 68, distance: 34.9
click at [7, 68] on div "filter_list adr" at bounding box center [47, 73] width 94 height 22
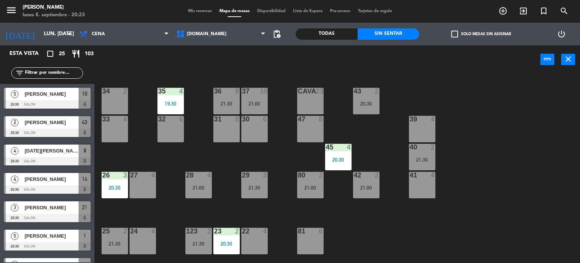
click at [475, 87] on div "34 2 35 4 19:30 36 8 21:30 43 2 20:30 37 10 21:00 CAVA 23 33 4 32 6 31 8 30 6 4…" at bounding box center [340, 168] width 480 height 189
click at [337, 32] on div "Todas" at bounding box center [327, 33] width 62 height 11
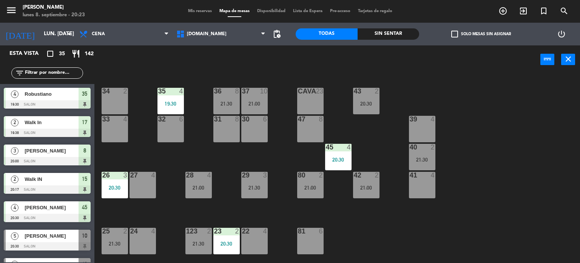
click at [51, 75] on input "text" at bounding box center [53, 73] width 59 height 8
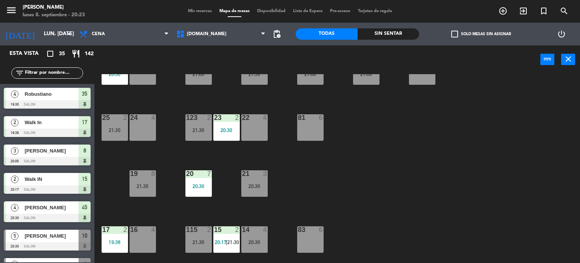
scroll to position [151, 0]
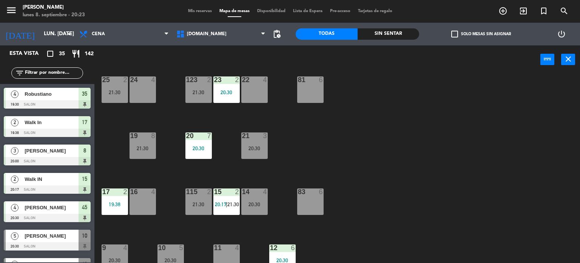
drag, startPoint x: 192, startPoint y: 145, endPoint x: 197, endPoint y: 145, distance: 5.3
click at [192, 145] on div "20:30" at bounding box center [199, 147] width 26 height 5
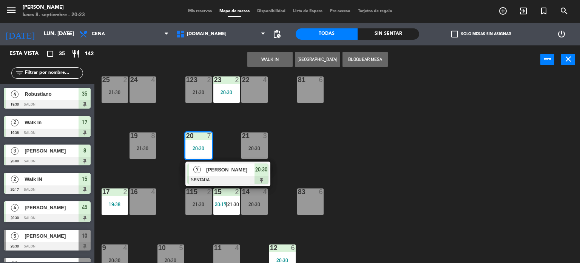
click at [349, 145] on div "34 2 35 4 19:30 36 8 21:30 43 2 20:30 37 10 21:00 CAVA 23 33 4 32 6 31 8 30 6 4…" at bounding box center [340, 168] width 480 height 189
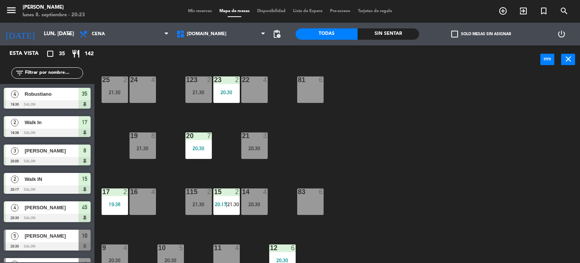
click at [55, 75] on input "text" at bounding box center [53, 73] width 59 height 8
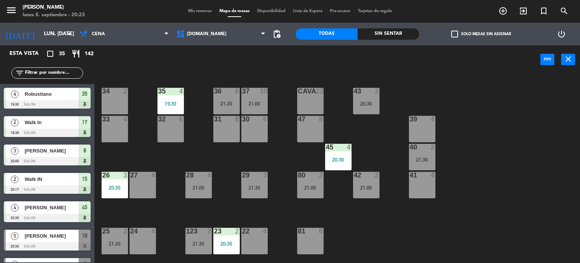
click at [345, 149] on div "4" at bounding box center [351, 147] width 12 height 7
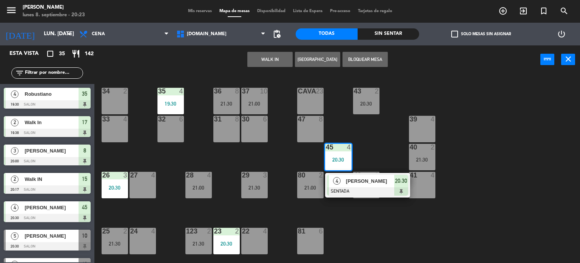
click at [375, 178] on span "[PERSON_NAME]" at bounding box center [370, 181] width 48 height 8
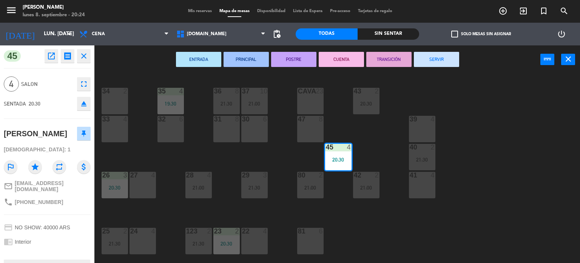
click at [417, 252] on div "34 2 35 4 19:30 36 8 21:30 43 2 20:30 37 10 21:00 CAVA 23 33 4 32 6 31 8 30 6 4…" at bounding box center [340, 168] width 480 height 189
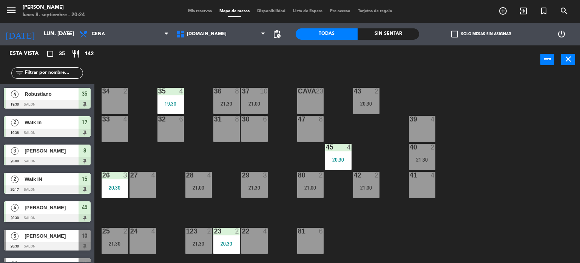
click at [53, 70] on input "text" at bounding box center [53, 73] width 59 height 8
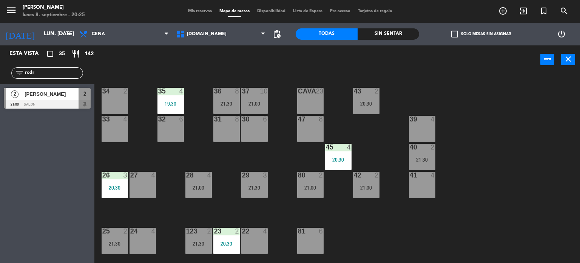
type input "rodr"
click at [0, 137] on div "Esta vista crop_square 35 restaurant 142 filter_list rodr 2 [PERSON_NAME] 21:00…" at bounding box center [47, 153] width 94 height 217
click at [52, 95] on span "[PERSON_NAME]" at bounding box center [52, 94] width 54 height 8
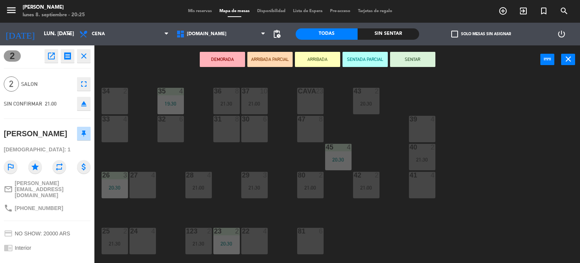
click at [366, 186] on div "21:00" at bounding box center [366, 187] width 26 height 5
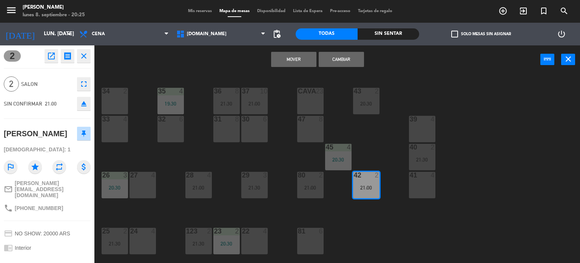
click at [352, 53] on button "Cambiar" at bounding box center [341, 59] width 45 height 15
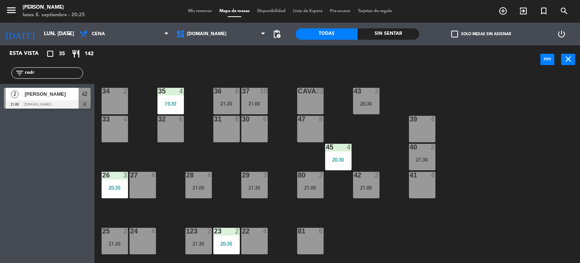
click at [369, 192] on div "42 2 21:00" at bounding box center [366, 185] width 26 height 26
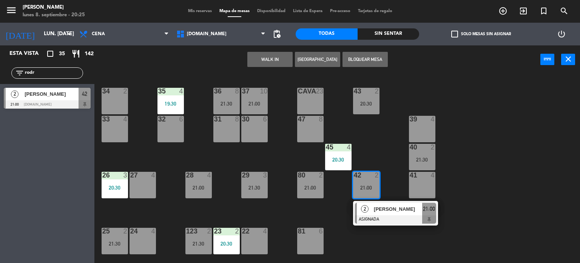
click at [396, 214] on div "[PERSON_NAME]" at bounding box center [397, 209] width 49 height 12
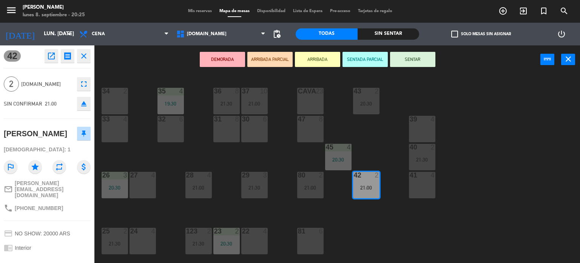
click at [419, 62] on button "SENTAR" at bounding box center [412, 59] width 45 height 15
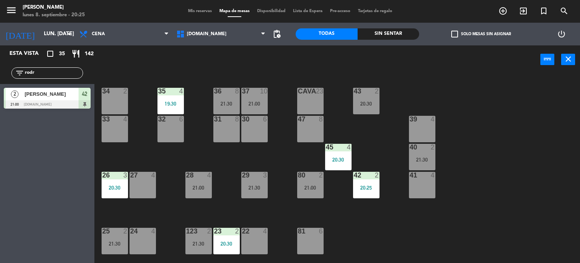
drag, startPoint x: 42, startPoint y: 75, endPoint x: 0, endPoint y: 63, distance: 43.3
click at [2, 65] on div "filter_list rodr" at bounding box center [47, 73] width 94 height 22
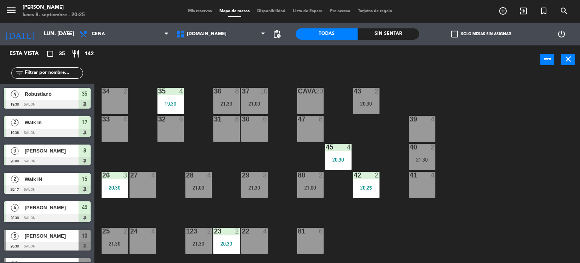
click at [459, 87] on div "34 2 35 4 19:30 36 8 21:30 43 2 20:30 37 10 21:00 CAVA 23 33 4 32 6 31 8 30 6 4…" at bounding box center [340, 168] width 480 height 189
click at [45, 70] on input "text" at bounding box center [53, 73] width 59 height 8
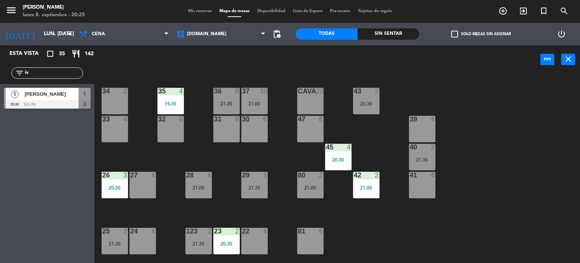
type input "i"
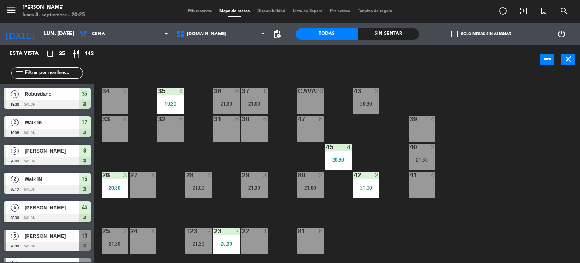
click at [50, 71] on input "text" at bounding box center [53, 73] width 59 height 8
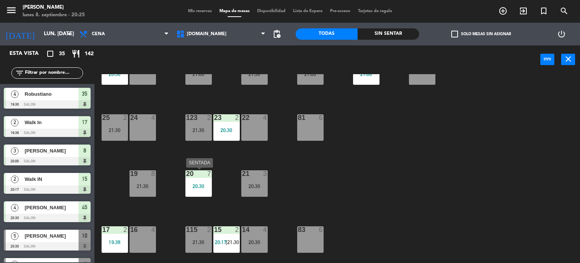
drag, startPoint x: 190, startPoint y: 183, endPoint x: 204, endPoint y: 183, distance: 14.0
click at [190, 183] on div "20:30" at bounding box center [199, 185] width 26 height 5
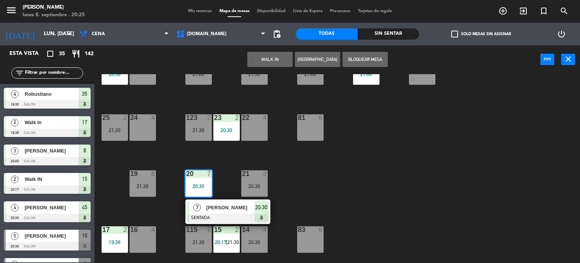
drag, startPoint x: 443, startPoint y: 190, endPoint x: 112, endPoint y: 77, distance: 350.0
click at [434, 185] on div "34 2 35 4 19:30 36 8 21:30 43 2 20:30 37 10 21:00 CAVA 23 33 4 32 6 31 8 30 6 4…" at bounding box center [340, 168] width 480 height 189
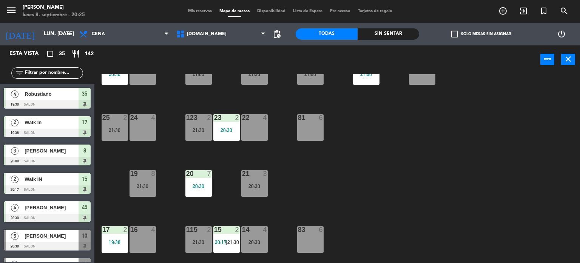
click at [70, 74] on input "text" at bounding box center [53, 73] width 59 height 8
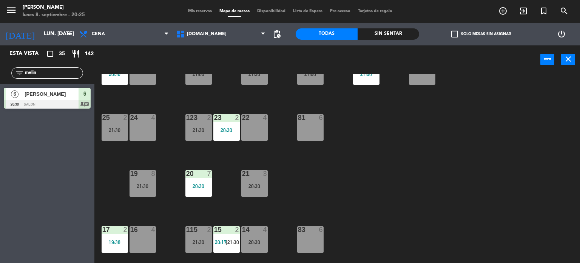
click at [42, 151] on div "Esta vista crop_square 35 restaurant 142 filter_list [PERSON_NAME] 6 [PERSON_NA…" at bounding box center [47, 153] width 94 height 217
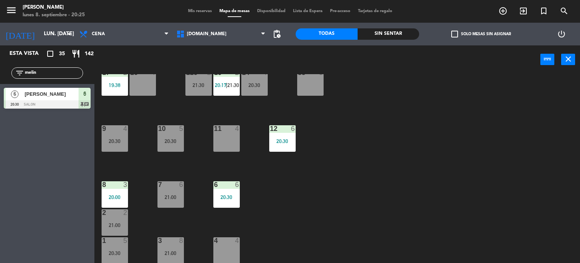
click at [232, 192] on div "6 6 20:30" at bounding box center [227, 194] width 26 height 26
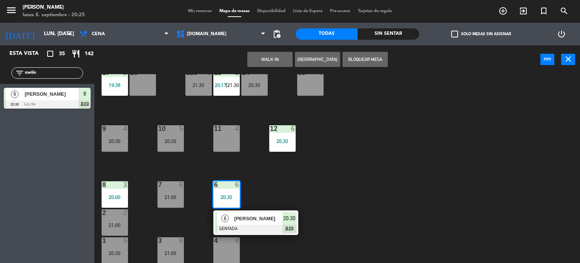
click at [172, 189] on div "7 6 21:00" at bounding box center [171, 194] width 26 height 26
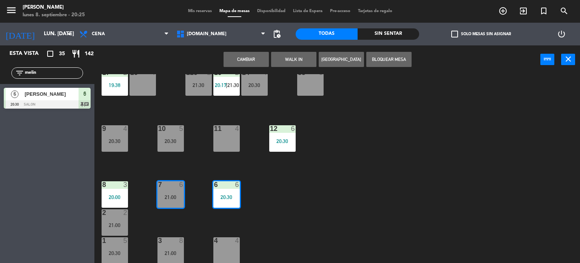
click at [255, 60] on button "Cambiar" at bounding box center [246, 59] width 45 height 15
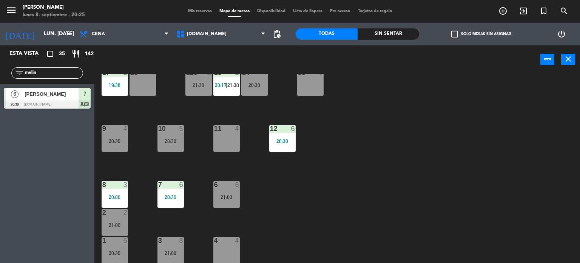
click at [276, 134] on div "12 6 20:30" at bounding box center [282, 138] width 26 height 26
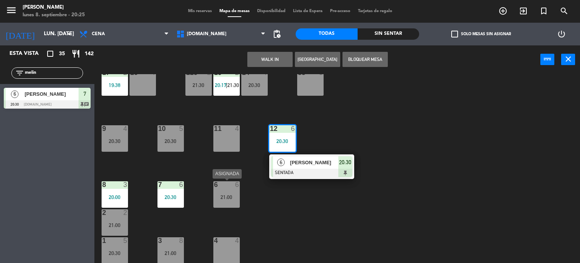
click at [232, 191] on div "6 6 21:00" at bounding box center [227, 194] width 26 height 26
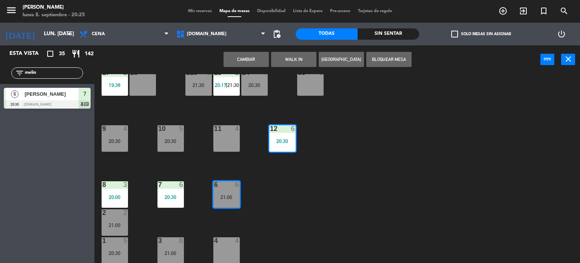
click at [252, 52] on button "Cambiar" at bounding box center [246, 59] width 45 height 15
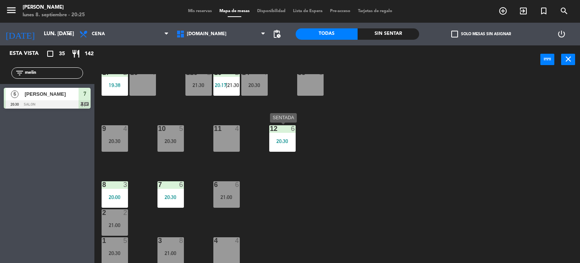
click at [283, 138] on div "20:30" at bounding box center [282, 140] width 26 height 5
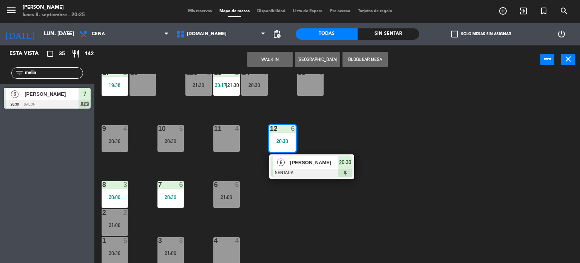
click at [395, 199] on div "34 2 35 4 19:30 36 8 21:30 43 2 20:30 37 10 21:00 CAVA 23 33 4 32 6 31 8 30 6 4…" at bounding box center [340, 168] width 480 height 189
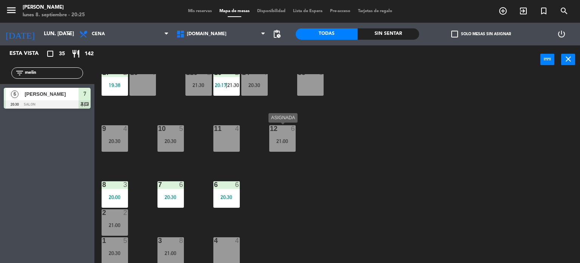
click at [279, 136] on div "12 6 21:00" at bounding box center [282, 138] width 26 height 26
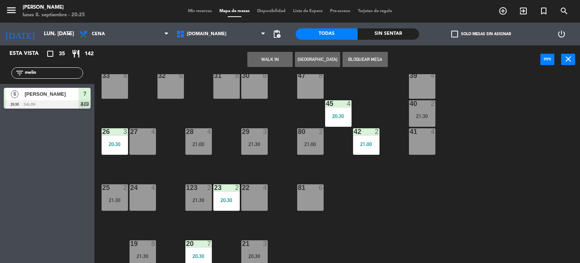
scroll to position [0, 0]
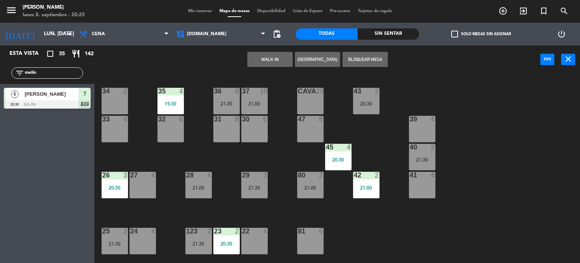
click at [302, 127] on div "47 8" at bounding box center [310, 129] width 26 height 26
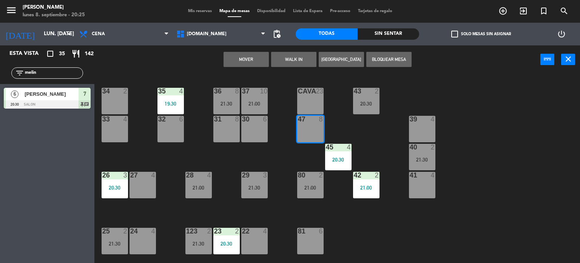
click at [258, 60] on button "Mover" at bounding box center [246, 59] width 45 height 15
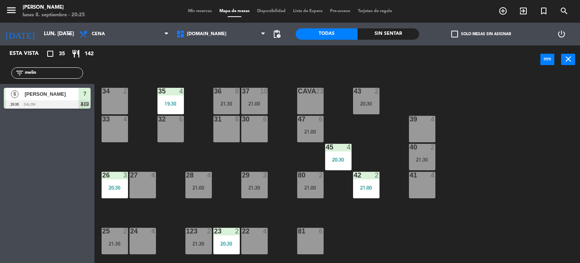
drag, startPoint x: 59, startPoint y: 74, endPoint x: 7, endPoint y: 74, distance: 52.2
click at [7, 74] on div "filter_list melin" at bounding box center [47, 73] width 94 height 22
type input "¿"
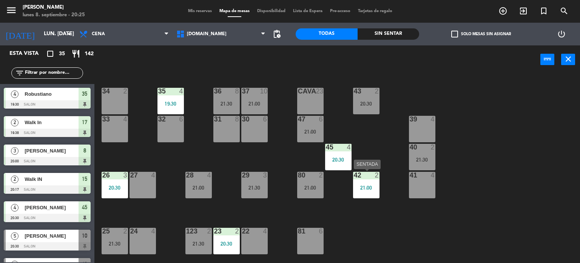
click at [364, 186] on div "21:00" at bounding box center [366, 187] width 26 height 5
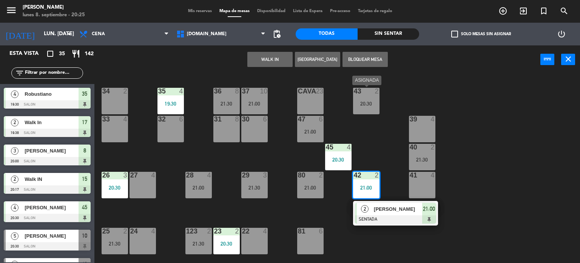
click at [363, 109] on div "43 2 20:30" at bounding box center [366, 101] width 26 height 26
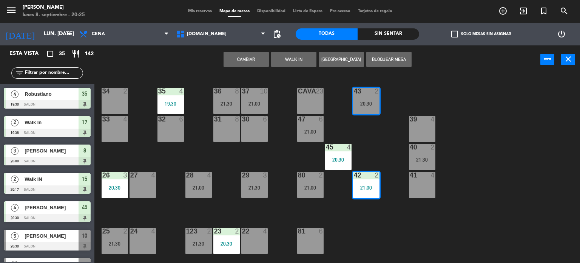
click at [259, 62] on button "Cambiar" at bounding box center [246, 59] width 45 height 15
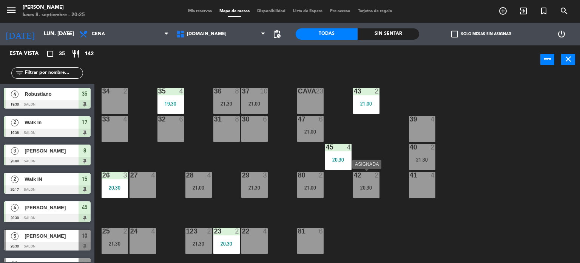
click at [362, 187] on div "20:30" at bounding box center [366, 187] width 26 height 5
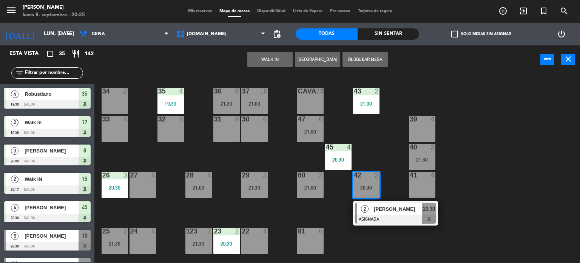
click at [377, 212] on span "[PERSON_NAME]" at bounding box center [398, 209] width 48 height 8
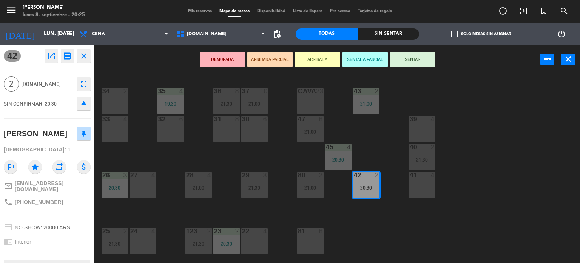
click at [382, 237] on div "34 2 35 4 19:30 36 8 21:30 43 2 21:00 37 10 21:00 CAVA 23 33 4 32 6 31 8 30 6 4…" at bounding box center [340, 168] width 480 height 189
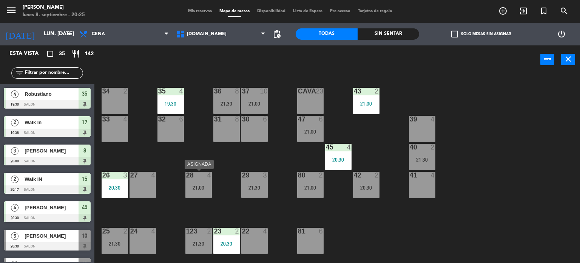
click at [195, 192] on div "28 4 21:00" at bounding box center [199, 185] width 26 height 26
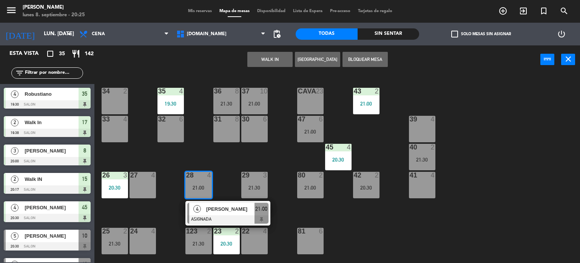
drag, startPoint x: 404, startPoint y: 241, endPoint x: 290, endPoint y: 214, distance: 116.6
click at [396, 244] on div "34 2 35 4 19:30 36 8 21:30 43 2 21:00 37 10 21:00 CAVA 23 33 4 32 6 31 8 30 6 4…" at bounding box center [340, 168] width 480 height 189
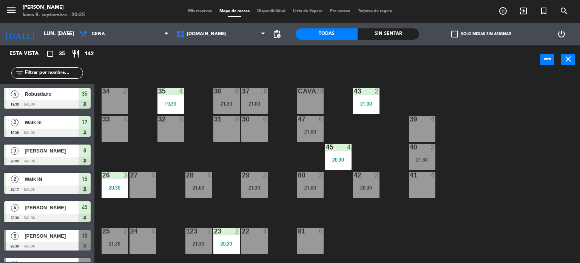
click at [257, 192] on div "29 3 21:30" at bounding box center [254, 185] width 26 height 26
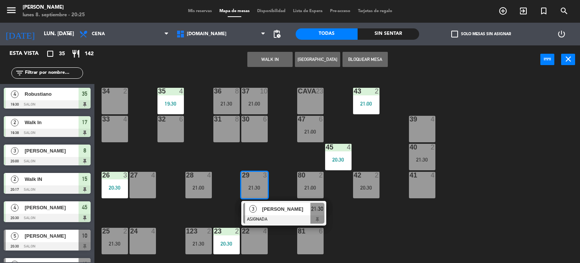
click at [402, 225] on div "34 2 35 4 19:30 36 8 21:30 43 2 21:00 37 10 21:00 CAVA 23 33 4 32 6 31 8 30 6 4…" at bounding box center [340, 168] width 480 height 189
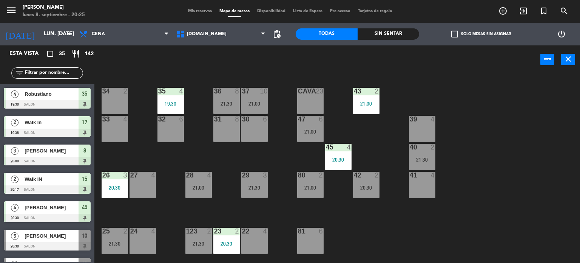
click at [318, 193] on div "80 2 21:00" at bounding box center [310, 185] width 26 height 26
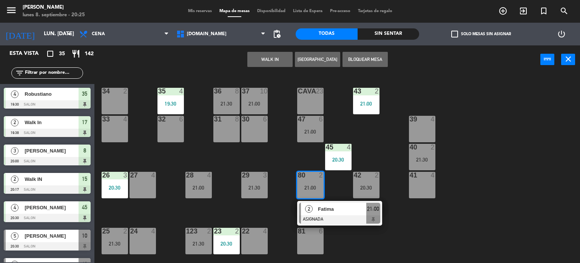
click at [421, 232] on div "34 2 35 4 19:30 36 8 21:30 43 2 21:00 37 10 21:00 CAVA 23 33 4 32 6 31 8 30 6 4…" at bounding box center [340, 168] width 480 height 189
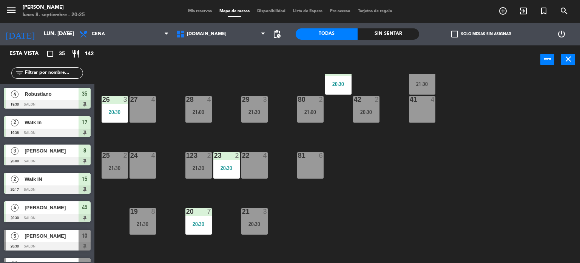
scroll to position [113, 0]
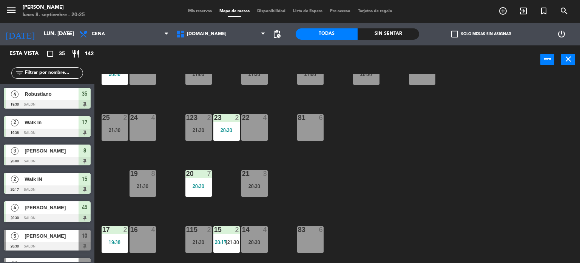
click at [393, 28] on div "Sin sentar" at bounding box center [389, 33] width 62 height 11
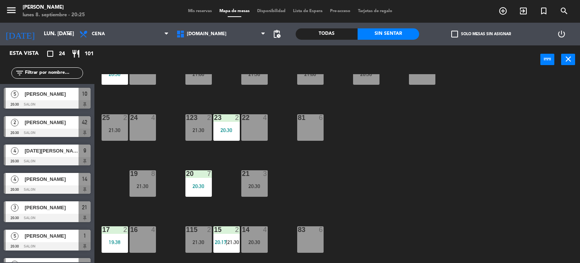
click at [452, 31] on span "check_box_outline_blank" at bounding box center [455, 34] width 7 height 7
click at [481, 34] on input "check_box_outline_blank Solo mesas sin asignar" at bounding box center [481, 34] width 0 height 0
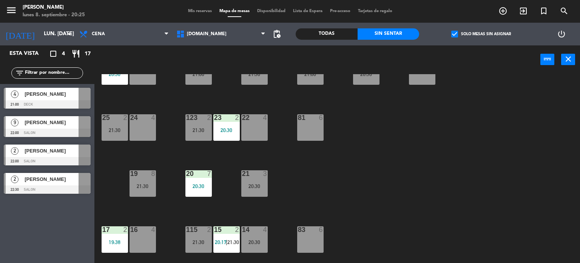
click at [464, 34] on label "check_box Solo mesas sin asignar" at bounding box center [482, 34] width 60 height 7
click at [481, 34] on input "check_box Solo mesas sin asignar" at bounding box center [481, 34] width 0 height 0
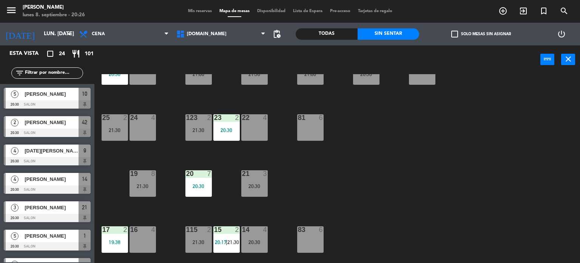
click at [65, 71] on input "text" at bounding box center [53, 73] width 59 height 8
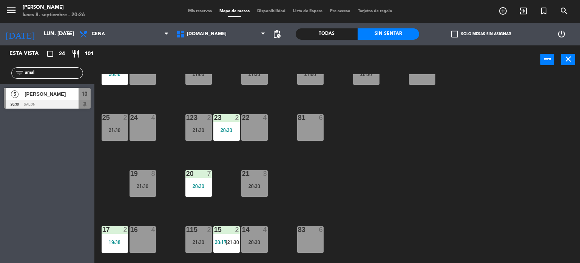
type input "amal"
click at [0, 149] on div "Esta vista crop_square 24 restaurant 101 filter_list amal 5 [PERSON_NAME] 20:30…" at bounding box center [47, 153] width 94 height 217
click at [63, 101] on div at bounding box center [47, 104] width 87 height 8
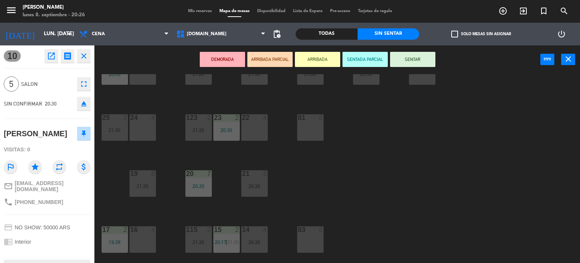
scroll to position [265, 0]
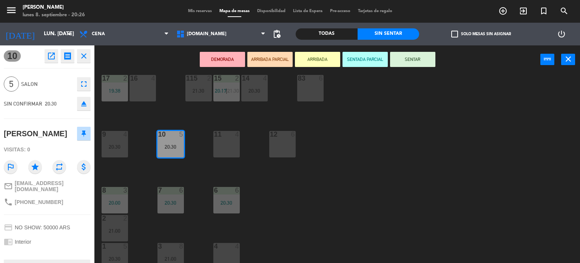
click at [271, 135] on div "12" at bounding box center [270, 134] width 0 height 7
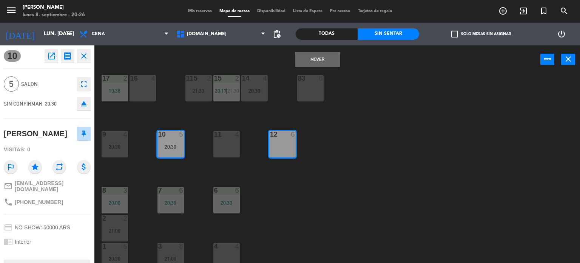
click at [311, 65] on button "Mover" at bounding box center [317, 59] width 45 height 15
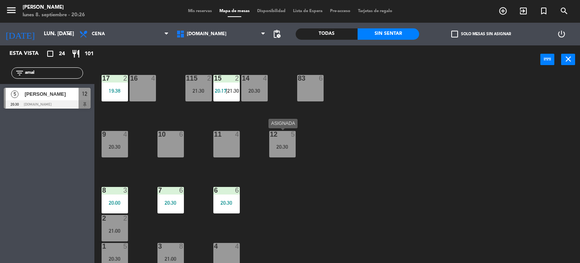
drag, startPoint x: 291, startPoint y: 141, endPoint x: 284, endPoint y: 152, distance: 13.0
click at [291, 141] on div "12 5 20:30" at bounding box center [282, 144] width 26 height 26
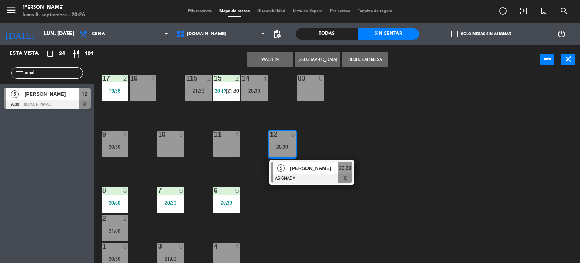
click at [289, 169] on div "[PERSON_NAME]" at bounding box center [313, 168] width 49 height 12
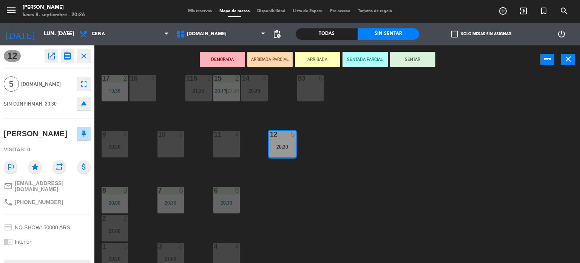
click at [403, 65] on button "SENTAR" at bounding box center [412, 59] width 45 height 15
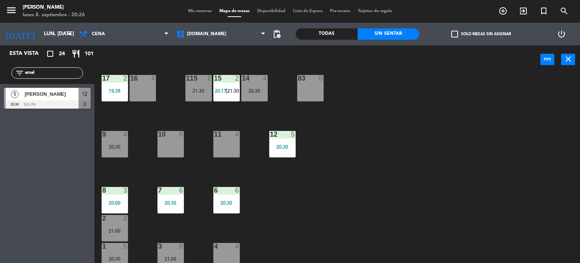
drag, startPoint x: 58, startPoint y: 74, endPoint x: 0, endPoint y: 74, distance: 58.2
click at [0, 74] on div "filter_list amal" at bounding box center [47, 73] width 94 height 22
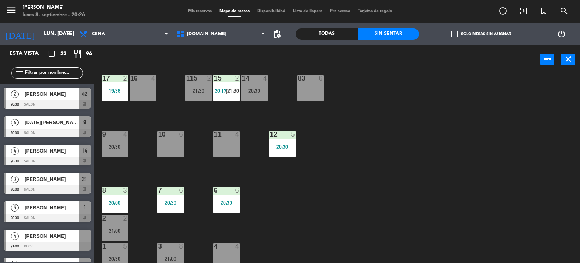
click at [355, 125] on div "34 2 35 4 19:30 36 8 21:30 43 2 21:00 37 10 21:00 CAVA 23 33 4 32 6 31 8 30 6 4…" at bounding box center [340, 168] width 480 height 189
click at [48, 67] on div "filter_list" at bounding box center [47, 72] width 72 height 11
click at [53, 69] on input "text" at bounding box center [53, 73] width 59 height 8
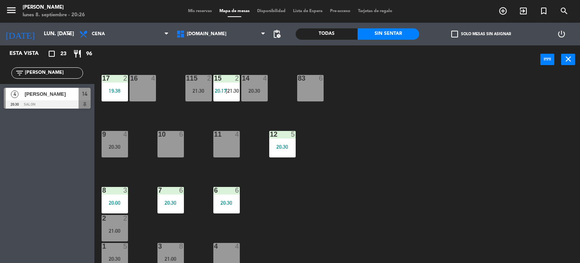
type input "[PERSON_NAME]"
click at [37, 149] on div "Esta vista crop_square 23 restaurant 96 filter_list [PERSON_NAME] 4 [PERSON_NAM…" at bounding box center [47, 153] width 94 height 217
click at [44, 101] on div at bounding box center [47, 104] width 87 height 8
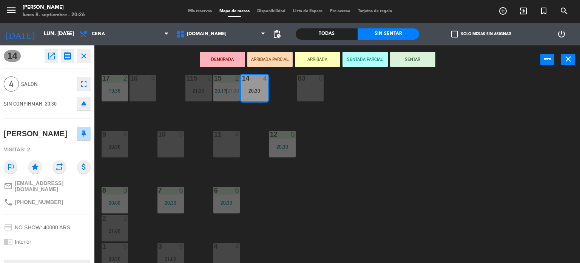
click at [272, 59] on button "ARRIBADA PARCIAL" at bounding box center [270, 59] width 45 height 15
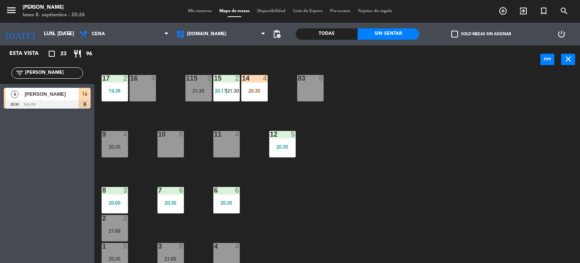
drag, startPoint x: 51, startPoint y: 75, endPoint x: 0, endPoint y: 78, distance: 51.5
click at [0, 78] on div "filter_list [PERSON_NAME]" at bounding box center [47, 73] width 94 height 22
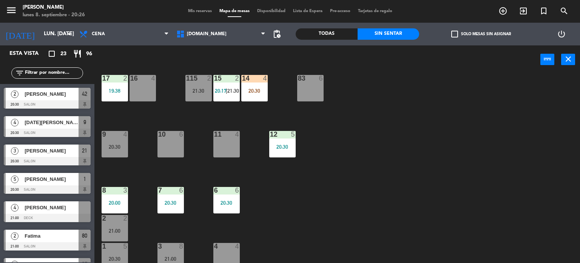
scroll to position [151, 0]
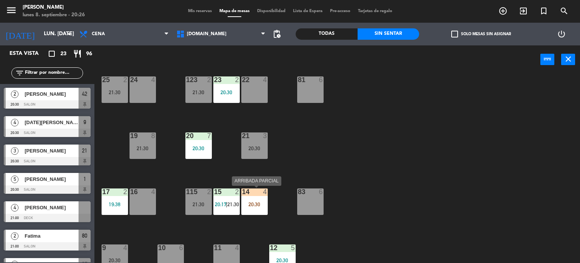
click at [257, 193] on div at bounding box center [254, 191] width 12 height 7
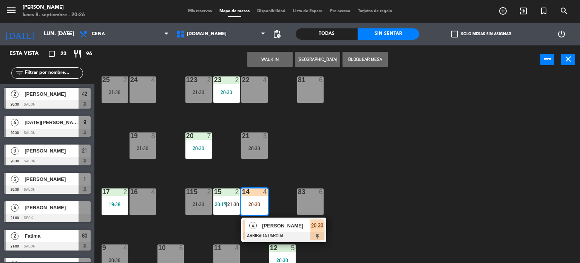
scroll to position [0, 0]
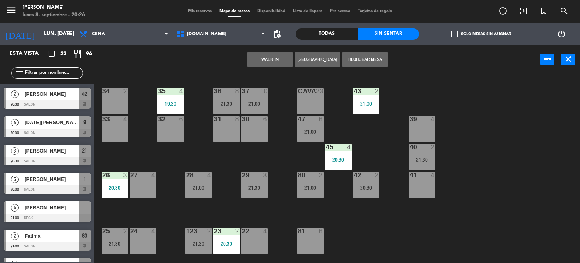
click at [257, 130] on div "30 6" at bounding box center [254, 129] width 26 height 26
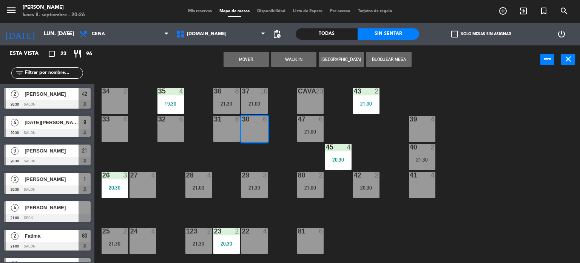
click at [260, 59] on button "Mover" at bounding box center [246, 59] width 45 height 15
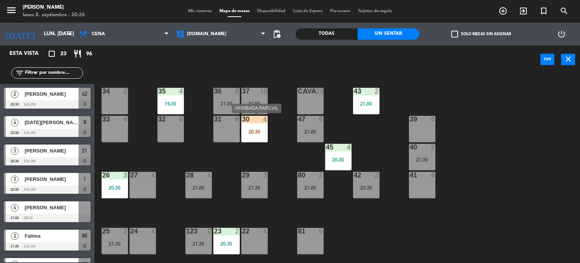
click at [262, 127] on div "30 4 20:30" at bounding box center [254, 129] width 26 height 26
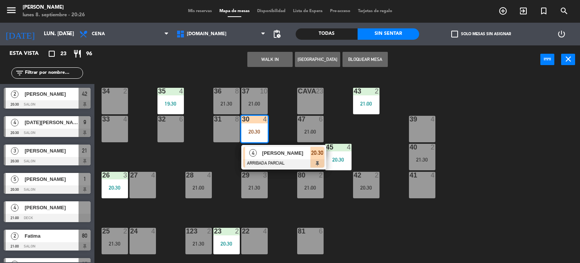
click at [282, 153] on span "[PERSON_NAME]" at bounding box center [286, 153] width 48 height 8
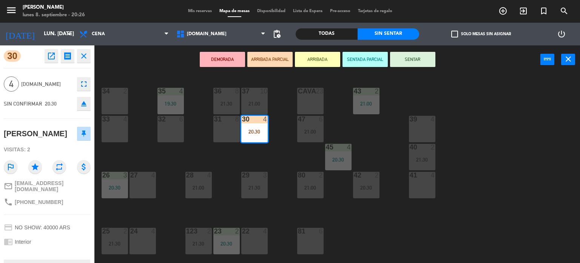
click at [410, 61] on button "SENTAR" at bounding box center [412, 59] width 45 height 15
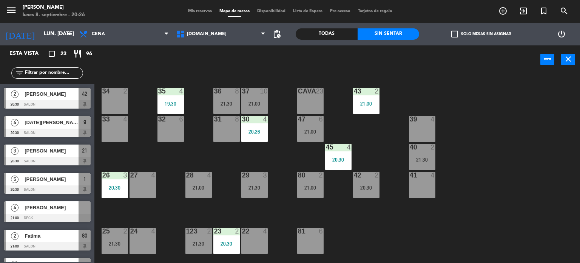
scroll to position [203, 0]
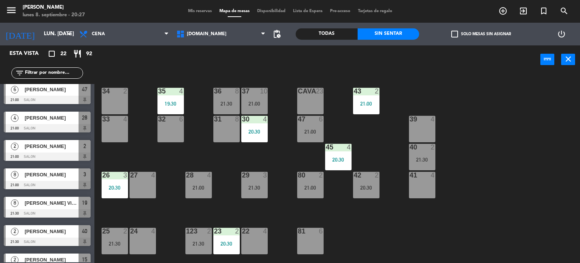
click at [42, 73] on input "text" at bounding box center [53, 73] width 59 height 8
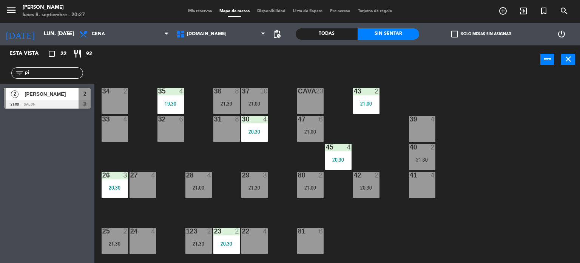
type input "pi"
click at [0, 126] on div "Esta vista crop_square 22 restaurant 92 filter_list pi 2 Pilar Varangot 21:00 S…" at bounding box center [47, 153] width 94 height 217
click at [37, 99] on div "[PERSON_NAME]" at bounding box center [51, 94] width 55 height 12
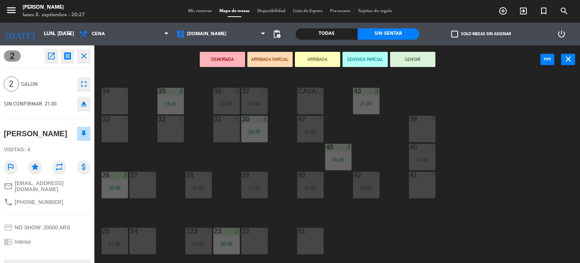
click at [277, 62] on button "ARRIBADA PARCIAL" at bounding box center [270, 59] width 45 height 15
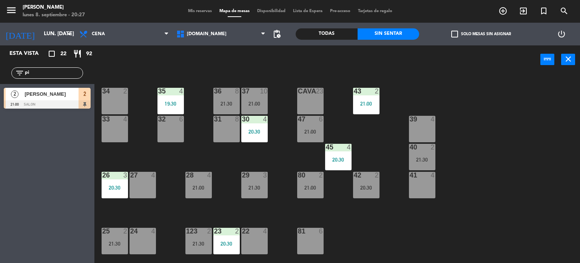
drag, startPoint x: 50, startPoint y: 74, endPoint x: 0, endPoint y: 77, distance: 49.9
click at [0, 77] on div "filter_list pi" at bounding box center [47, 73] width 94 height 22
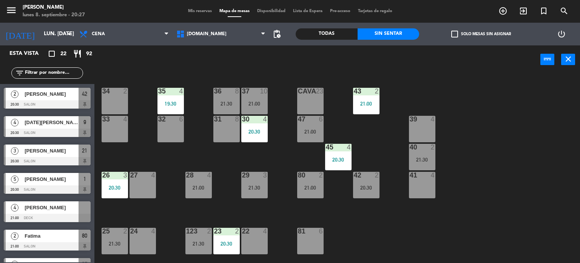
click at [580, 203] on div "34 2 35 4 19:30 36 8 21:30 43 2 21:00 37 10 21:00 CAVA 23 33 4 32 6 31 8 30 4 2…" at bounding box center [340, 168] width 480 height 189
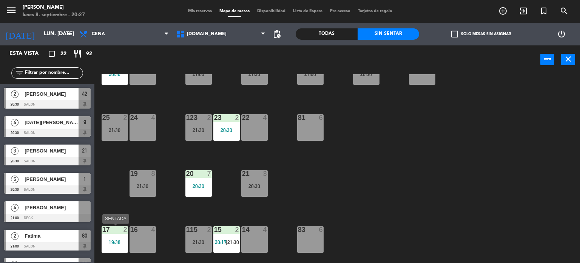
click at [125, 232] on div "17 2" at bounding box center [115, 230] width 26 height 8
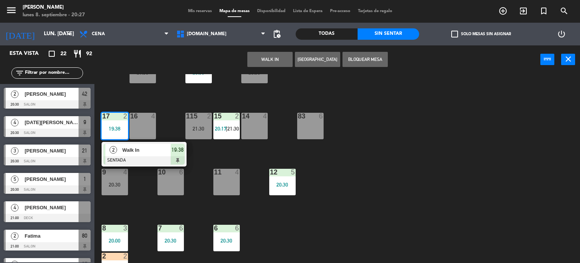
click at [407, 193] on div "34 2 35 4 19:30 36 8 21:30 43 2 21:00 37 10 21:00 CAVA 23 33 4 32 6 31 8 30 4 2…" at bounding box center [340, 168] width 480 height 189
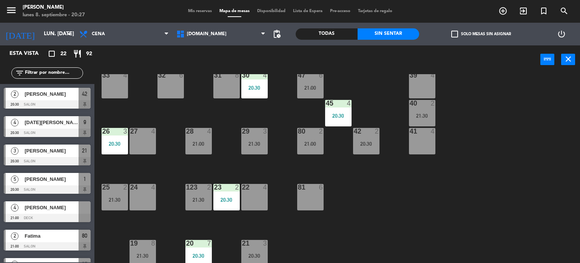
scroll to position [0, 0]
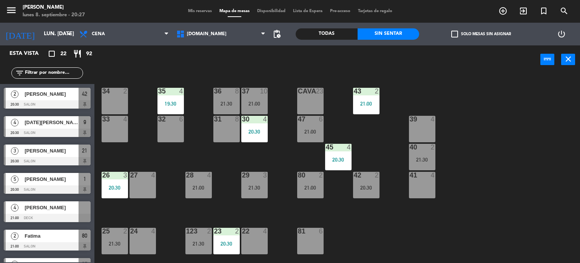
click at [241, 158] on div "34 2 35 4 19:30 36 8 21:30 43 2 21:00 37 10 21:00 CAVA 23 33 4 32 6 31 8 30 4 2…" at bounding box center [340, 168] width 480 height 189
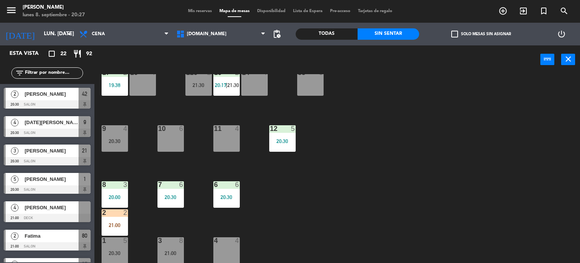
click at [115, 217] on div "2 2 21:00" at bounding box center [115, 222] width 26 height 26
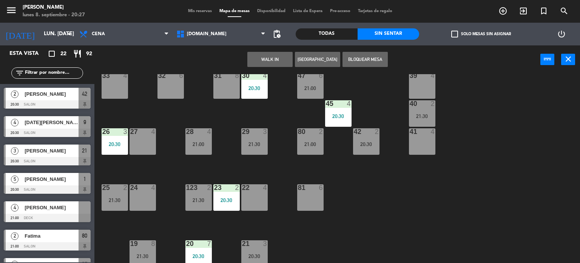
scroll to position [6, 0]
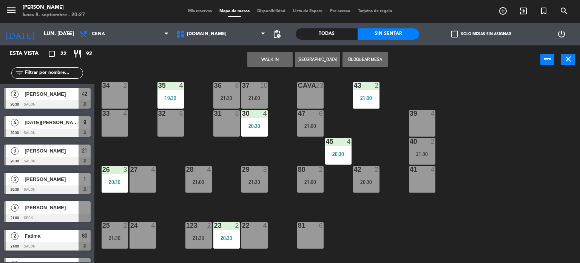
click at [118, 130] on div "33 4" at bounding box center [115, 123] width 26 height 26
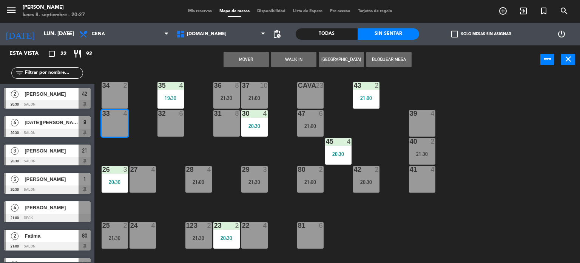
click at [243, 66] on button "Mover" at bounding box center [246, 59] width 45 height 15
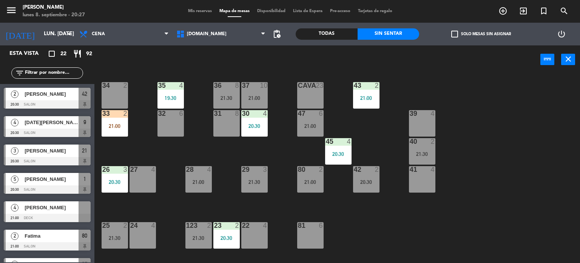
click at [488, 148] on div "34 2 35 4 19:30 36 8 21:30 43 2 21:00 37 10 21:00 CAVA 23 33 2 21:00 32 6 31 8 …" at bounding box center [340, 168] width 480 height 189
click at [434, 148] on div "40 2 21:30" at bounding box center [422, 151] width 26 height 26
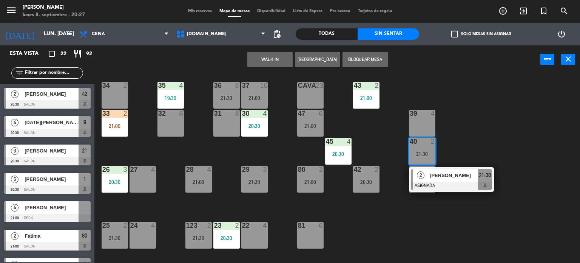
click at [483, 140] on div "34 2 35 4 19:30 36 8 21:30 43 2 21:00 37 10 21:00 CAVA 23 33 2 21:00 32 6 31 8 …" at bounding box center [340, 168] width 480 height 189
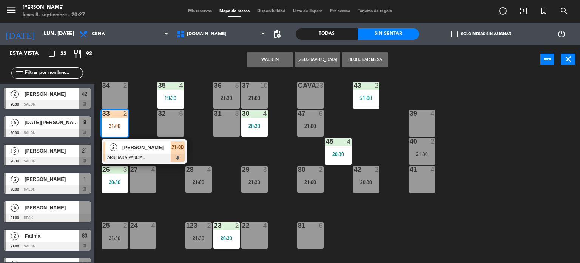
click at [422, 142] on div at bounding box center [422, 141] width 12 height 7
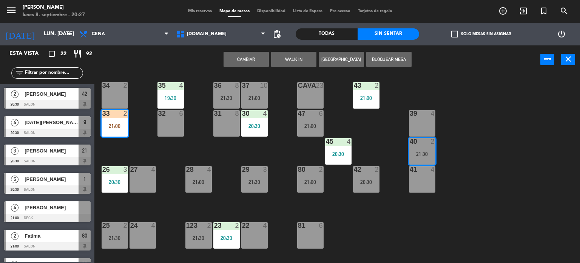
click at [248, 65] on button "Cambiar" at bounding box center [246, 59] width 45 height 15
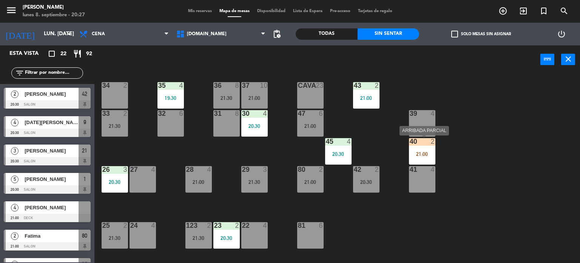
click at [426, 148] on div "40 2 21:00" at bounding box center [422, 151] width 26 height 26
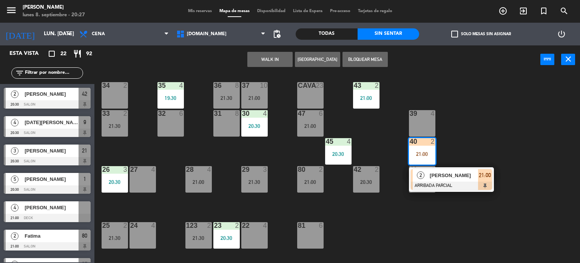
click at [448, 182] on div at bounding box center [451, 185] width 81 height 8
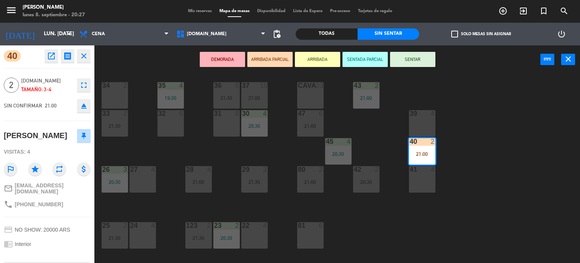
click at [417, 59] on button "SENTAR" at bounding box center [412, 59] width 45 height 15
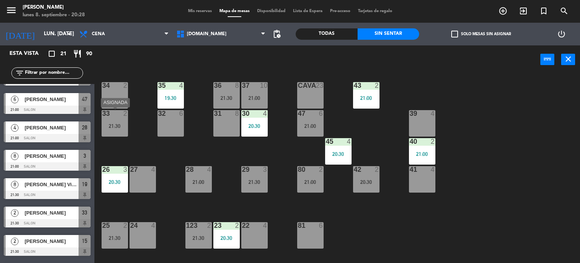
scroll to position [0, 0]
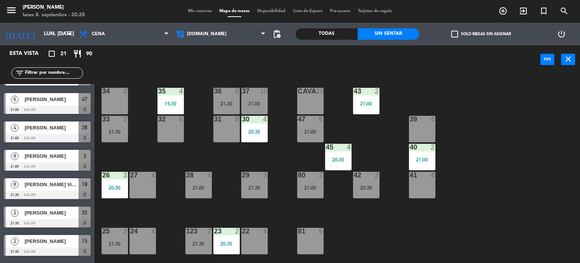
click at [120, 155] on div "34 2 35 4 19:30 36 8 21:30 43 2 21:00 37 10 21:00 CAVA 23 33 2 21:30 32 6 31 8 …" at bounding box center [340, 168] width 480 height 189
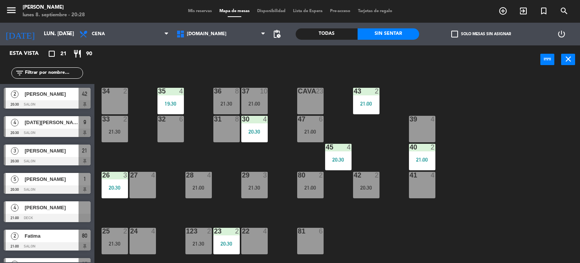
click at [482, 190] on div "34 2 35 4 19:30 36 8 21:30 43 2 21:00 37 10 21:00 CAVA 23 33 2 21:30 32 6 31 8 …" at bounding box center [340, 168] width 480 height 189
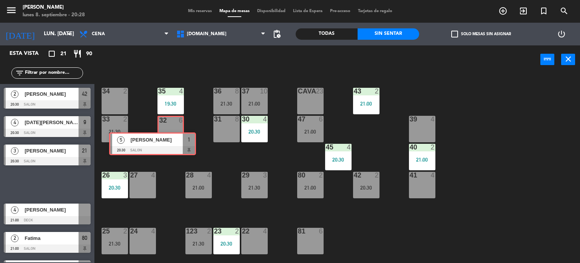
drag, startPoint x: 380, startPoint y: 178, endPoint x: 174, endPoint y: 138, distance: 209.7
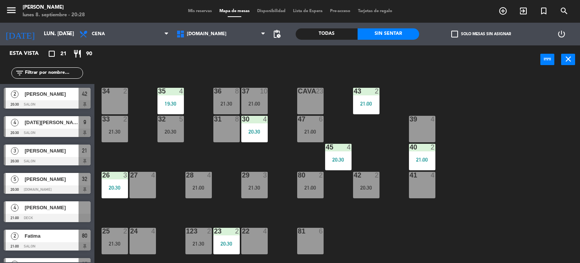
click at [212, 152] on div "34 2 35 4 19:30 36 8 21:30 43 2 21:00 37 10 21:00 CAVA 23 33 2 21:30 32 5 20:30…" at bounding box center [340, 168] width 480 height 189
click at [208, 192] on div "28 4 21:00" at bounding box center [199, 185] width 26 height 26
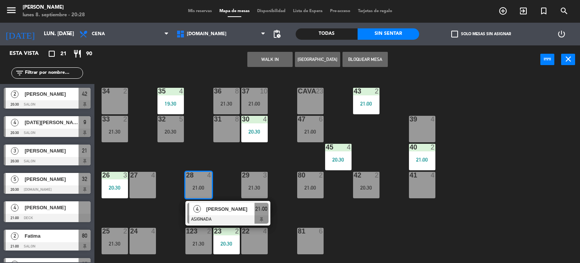
click at [202, 145] on div "34 2 35 4 19:30 36 8 21:30 43 2 21:00 37 10 21:00 CAVA 23 33 2 21:30 32 5 20:30…" at bounding box center [340, 168] width 480 height 189
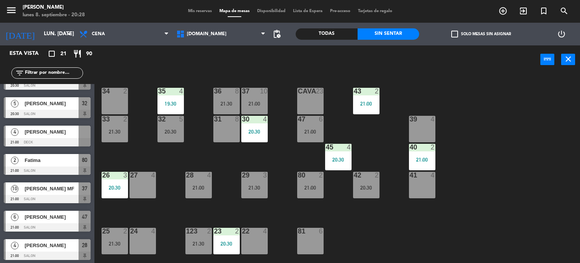
scroll to position [113, 0]
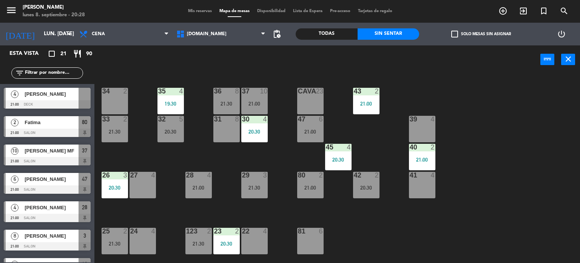
click at [125, 220] on div "34 2 35 4 19:30 36 8 21:30 43 2 21:00 37 10 21:00 CAVA 23 33 2 21:30 32 5 20:30…" at bounding box center [340, 168] width 480 height 189
click at [48, 70] on input "text" at bounding box center [53, 73] width 59 height 8
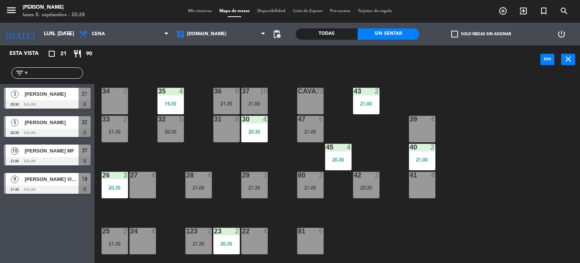
scroll to position [0, 0]
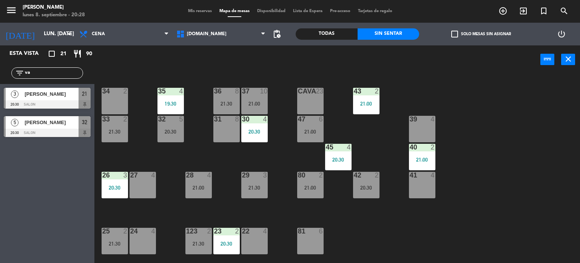
type input "v"
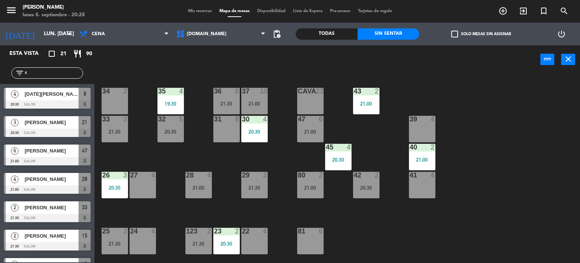
type input "co"
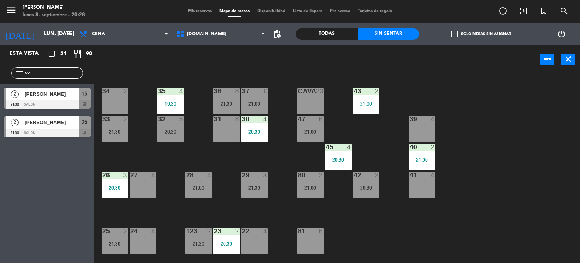
drag, startPoint x: 48, startPoint y: 70, endPoint x: 0, endPoint y: 73, distance: 48.4
click at [0, 73] on div "filter_list co" at bounding box center [47, 73] width 94 height 22
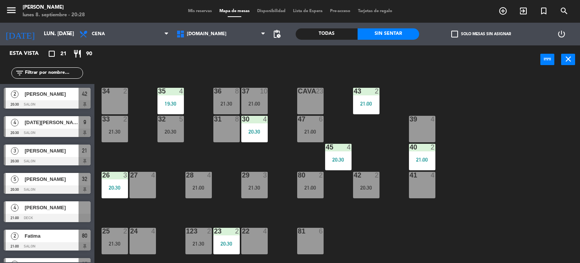
click at [149, 139] on div "34 2 35 4 19:30 36 8 21:30 43 2 21:00 37 10 21:00 CAVA 23 33 2 21:30 32 5 20:30…" at bounding box center [340, 168] width 480 height 189
drag, startPoint x: 75, startPoint y: 72, endPoint x: 204, endPoint y: 65, distance: 129.1
click at [75, 72] on input "text" at bounding box center [53, 73] width 59 height 8
click at [337, 34] on div "Todas" at bounding box center [327, 33] width 62 height 11
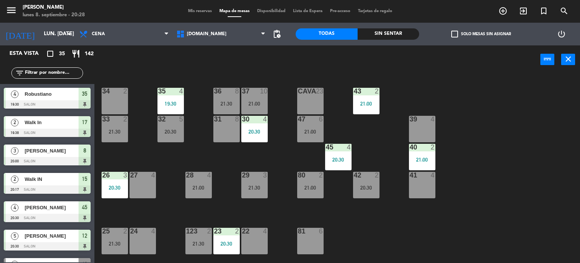
click at [35, 72] on input "text" at bounding box center [53, 73] width 59 height 8
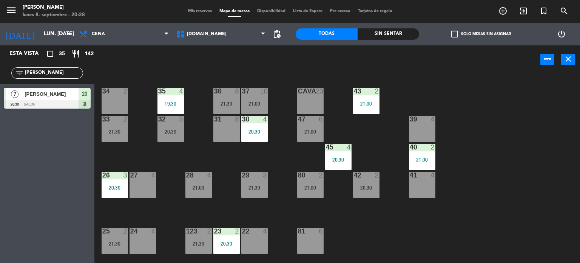
type input "[PERSON_NAME]"
click at [4, 173] on div "Esta vista crop_square 35 restaurant 142 filter_list paola 7 [PERSON_NAME] 20:3…" at bounding box center [47, 153] width 94 height 217
click at [57, 101] on div at bounding box center [47, 104] width 87 height 8
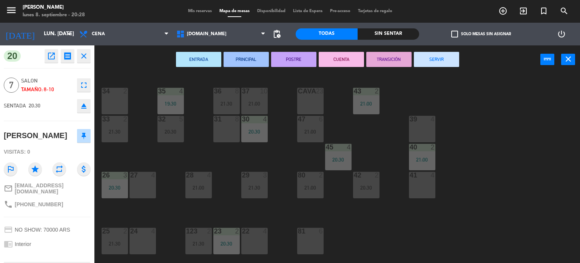
click at [167, 65] on div "ENTRADA PRINCIPAL POSTRE CUENTA TRANSICIÓN SERVIR power_input close" at bounding box center [317, 59] width 446 height 29
click at [87, 52] on icon "close" at bounding box center [83, 55] width 9 height 9
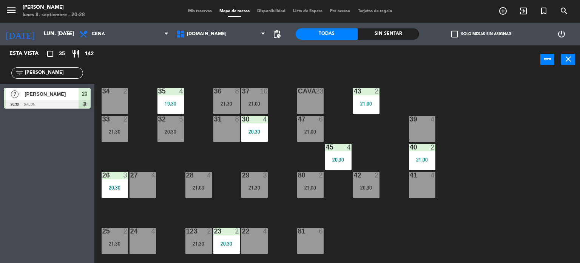
drag, startPoint x: 70, startPoint y: 71, endPoint x: 0, endPoint y: 73, distance: 69.6
click at [0, 73] on div "filter_list [PERSON_NAME]" at bounding box center [47, 73] width 94 height 22
type input "luc"
click at [2, 165] on div "Esta vista crop_square 35 restaurant 142 filter_list luc 4 [DATE][PERSON_NAME] …" at bounding box center [47, 153] width 94 height 217
click at [65, 108] on div "4 [DATE][PERSON_NAME] 20:30 SALON 9" at bounding box center [47, 98] width 94 height 28
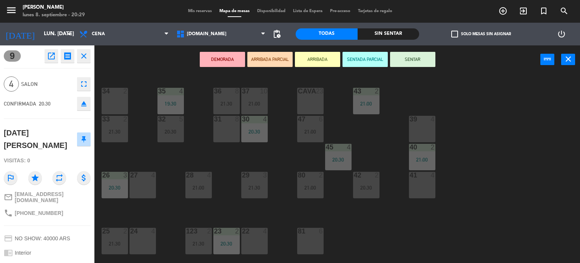
click at [285, 60] on button "ARRIBADA PARCIAL" at bounding box center [270, 59] width 45 height 15
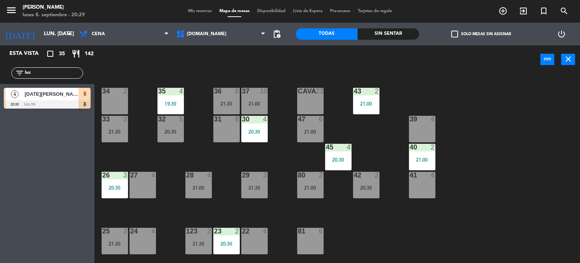
drag, startPoint x: 0, startPoint y: 77, endPoint x: 0, endPoint y: 88, distance: 11.0
click at [0, 88] on div "Esta vista crop_square 35 restaurant 142 filter_list luc 4 [DATE][PERSON_NAME] …" at bounding box center [47, 78] width 94 height 67
type input "+"
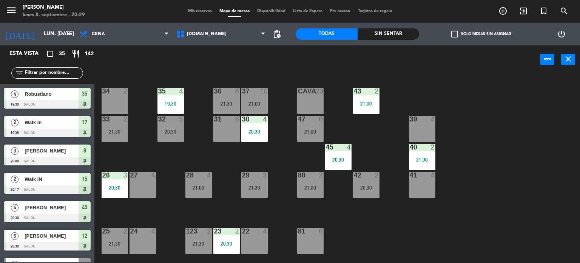
click at [142, 147] on div "34 2 35 4 19:30 36 8 21:30 43 2 21:00 37 10 21:00 CAVA 23 33 2 21:30 32 5 20:30…" at bounding box center [340, 168] width 480 height 189
click at [179, 133] on div "20:30" at bounding box center [171, 131] width 26 height 5
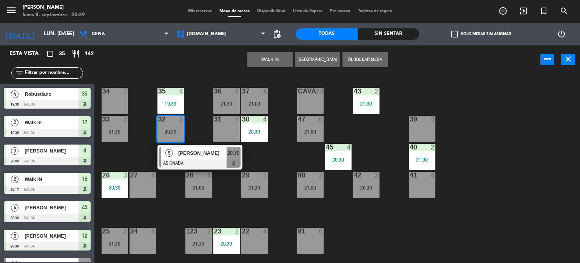
click at [148, 159] on div "34 2 35 4 19:30 36 8 21:30 43 2 21:00 37 10 21:00 CAVA 23 33 2 21:30 32 5 20:30…" at bounding box center [340, 168] width 480 height 189
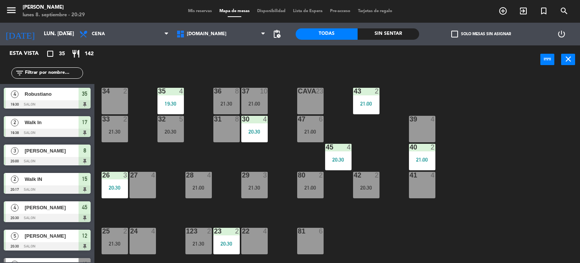
click at [54, 73] on input "text" at bounding box center [53, 73] width 59 height 8
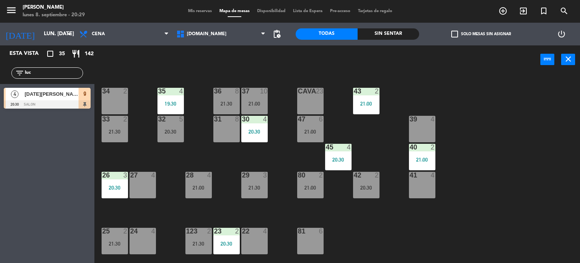
type input "luc"
click at [38, 148] on div "Esta vista crop_square 35 restaurant 142 filter_list luc 4 [DATE][PERSON_NAME] …" at bounding box center [47, 153] width 94 height 217
click at [73, 91] on span "[DATE][PERSON_NAME]" at bounding box center [52, 94] width 54 height 8
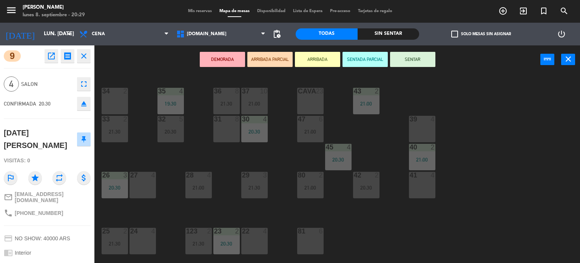
click at [169, 141] on div "32 5 20:30" at bounding box center [171, 129] width 26 height 26
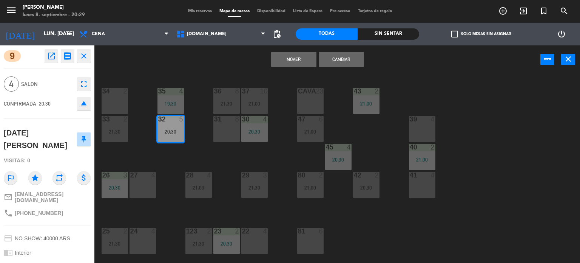
click at [334, 59] on button "Cambiar" at bounding box center [341, 59] width 45 height 15
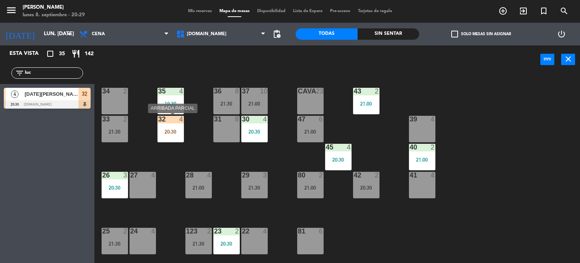
click at [159, 141] on div "32 4 20:30" at bounding box center [171, 129] width 26 height 26
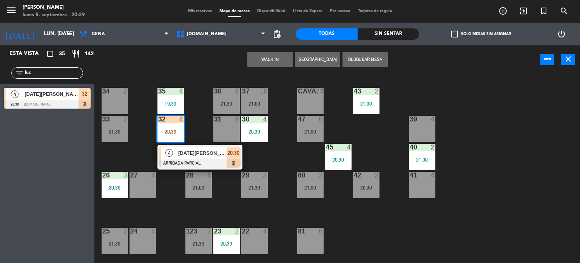
click at [189, 156] on div "[DATE][PERSON_NAME]" at bounding box center [202, 153] width 49 height 12
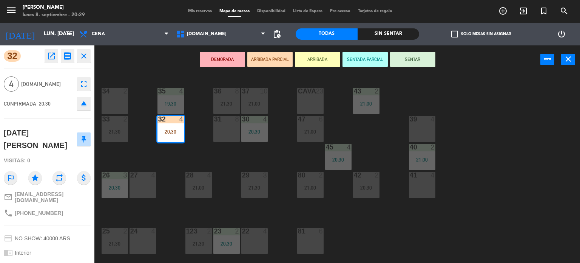
click at [409, 59] on button "SENTAR" at bounding box center [412, 59] width 45 height 15
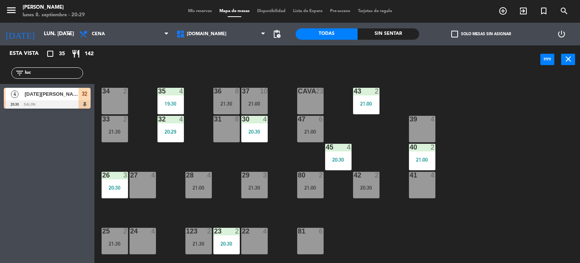
drag, startPoint x: 39, startPoint y: 71, endPoint x: 0, endPoint y: 65, distance: 39.5
click at [0, 71] on div "filter_list luc" at bounding box center [47, 73] width 94 height 22
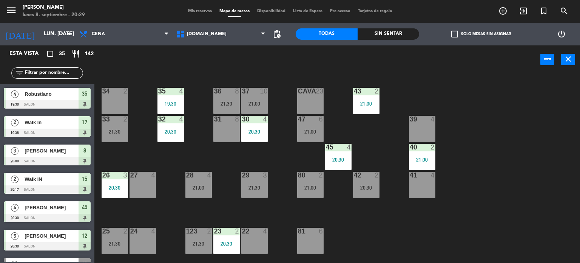
click at [74, 72] on input "text" at bounding box center [53, 73] width 59 height 8
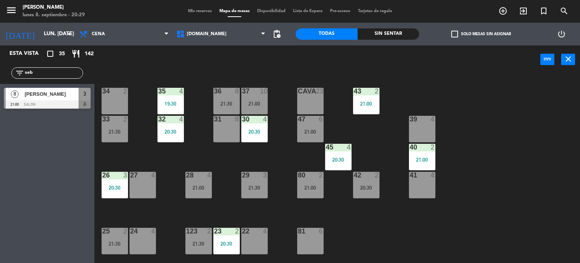
type input "seb"
click at [0, 183] on div "Esta vista crop_square 35 restaurant 142 filter_list seb 8 [PERSON_NAME] 21:00 …" at bounding box center [47, 153] width 94 height 217
click at [56, 102] on div at bounding box center [47, 104] width 87 height 8
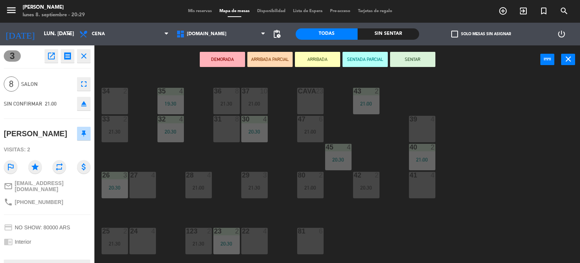
click at [278, 56] on button "ARRIBADA PARCIAL" at bounding box center [270, 59] width 45 height 15
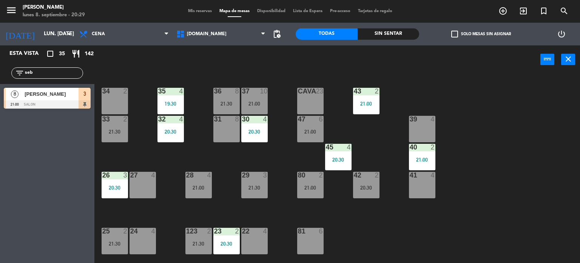
click at [229, 98] on div "36 8 21:30" at bounding box center [227, 101] width 26 height 26
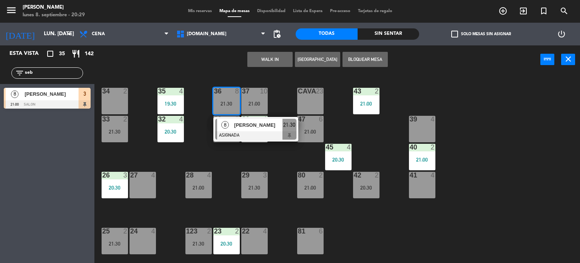
click at [221, 153] on div "34 2 35 4 19:30 36 8 21:30 8 [PERSON_NAME] ASIGNADA 21:30 43 2 21:00 37 10 21:0…" at bounding box center [340, 168] width 480 height 189
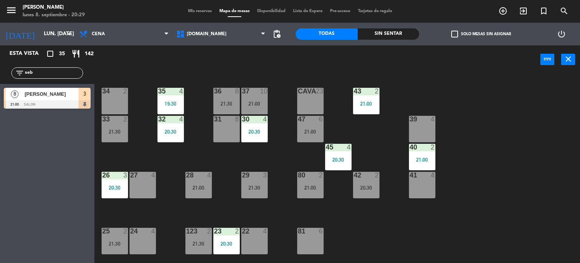
click at [224, 133] on div "31 8" at bounding box center [227, 129] width 26 height 26
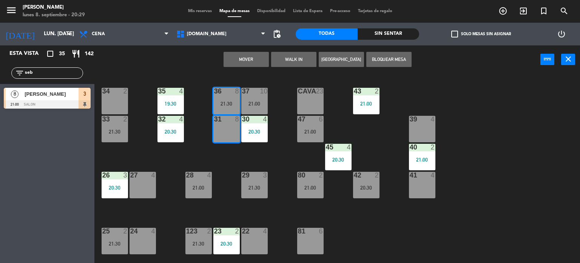
click at [226, 101] on div "21:30" at bounding box center [227, 103] width 26 height 5
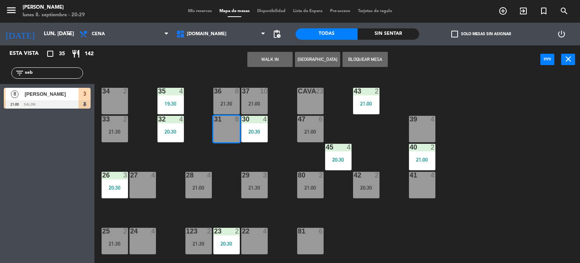
click at [232, 150] on div "34 2 35 4 19:30 36 8 21:30 43 2 21:00 37 10 21:00 CAVA 23 33 2 21:30 32 4 20:30…" at bounding box center [340, 168] width 480 height 189
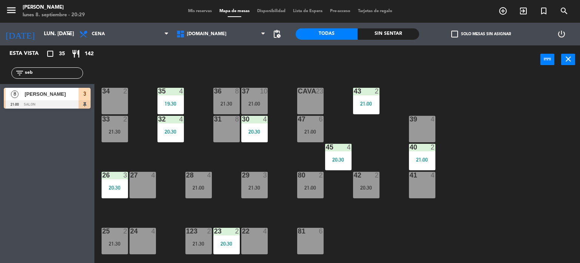
click at [230, 134] on div "31 8" at bounding box center [227, 129] width 26 height 26
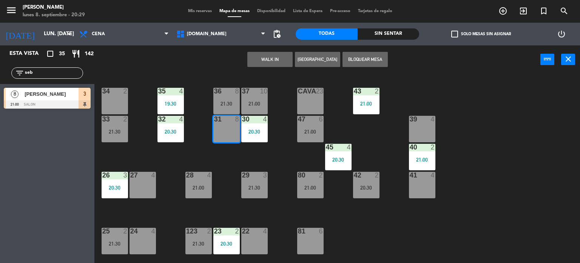
click at [228, 107] on div "36 8 21:30" at bounding box center [227, 101] width 26 height 26
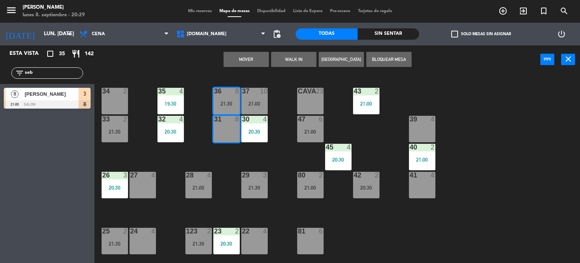
click at [251, 55] on button "Mover" at bounding box center [246, 59] width 45 height 15
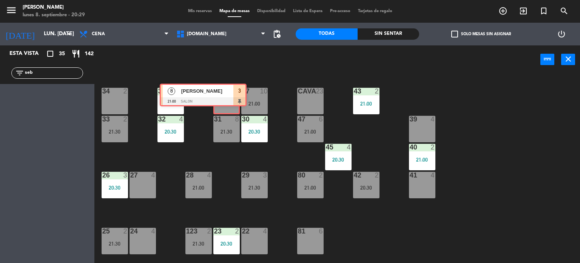
drag, startPoint x: 77, startPoint y: 95, endPoint x: 233, endPoint y: 91, distance: 155.7
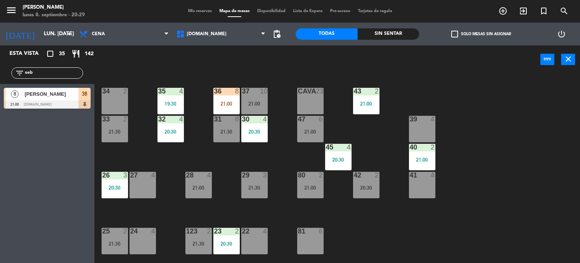
click at [225, 99] on div "36 8 21:00" at bounding box center [227, 101] width 26 height 26
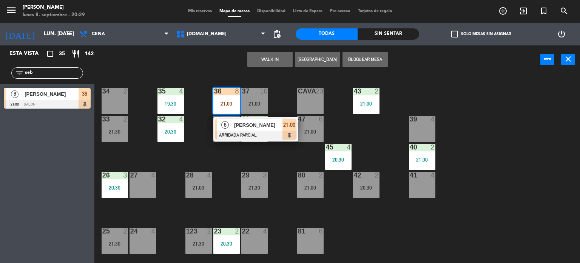
click at [264, 159] on div "34 2 35 4 19:30 36 8 21:00 8 [PERSON_NAME] ARRIBADA PARCIAL 21:00 43 2 21:00 37…" at bounding box center [340, 168] width 480 height 189
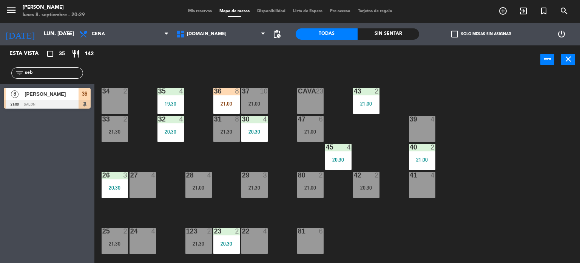
click at [236, 105] on div "21:00" at bounding box center [227, 103] width 26 height 5
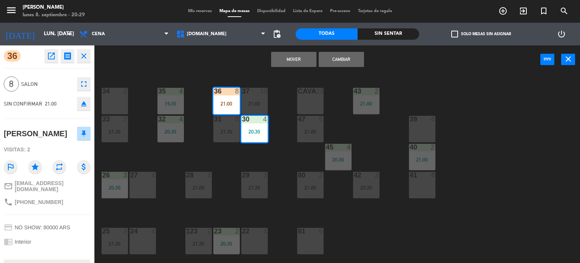
click at [456, 60] on div "Mover Cambiar power_input close" at bounding box center [317, 59] width 446 height 29
click at [290, 104] on div "34 2 35 4 19:30 36 8 21:00 43 2 21:00 37 10 21:00 CAVA 23 33 2 21:30 32 4 20:30…" at bounding box center [340, 168] width 480 height 189
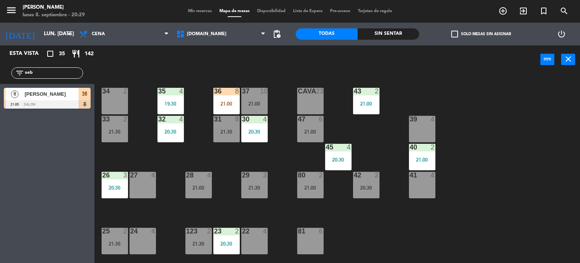
click at [231, 101] on div "21:00" at bounding box center [227, 103] width 26 height 5
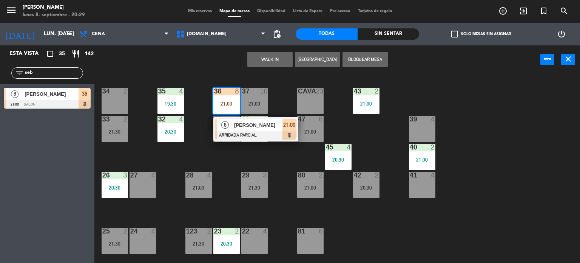
click at [248, 125] on span "[PERSON_NAME]" at bounding box center [258, 125] width 48 height 8
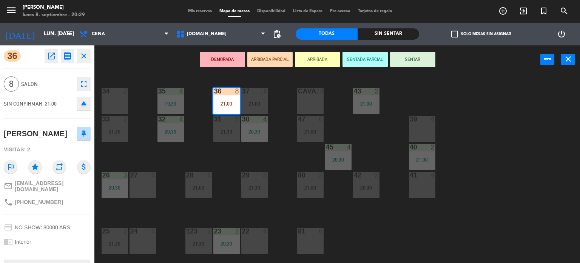
click at [416, 59] on button "SENTAR" at bounding box center [412, 59] width 45 height 15
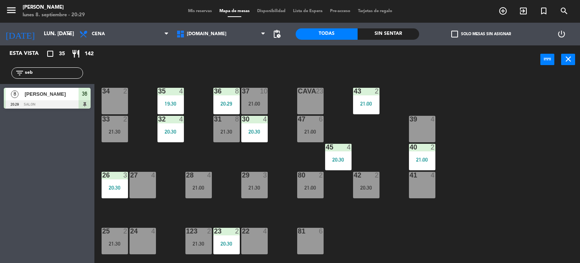
click at [165, 127] on div "32 4 20:30" at bounding box center [171, 129] width 26 height 26
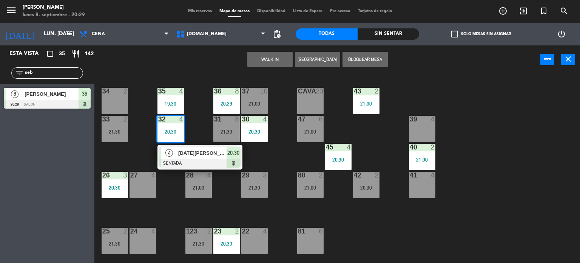
click at [141, 144] on div "34 2 35 4 19:30 36 8 20:29 43 2 21:00 37 10 21:00 CAVA 23 33 2 21:30 32 4 20:30…" at bounding box center [340, 168] width 480 height 189
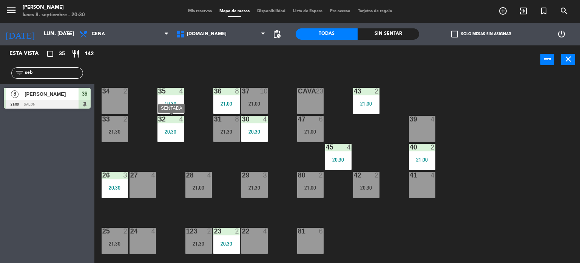
click at [159, 133] on div "20:30" at bounding box center [171, 131] width 26 height 5
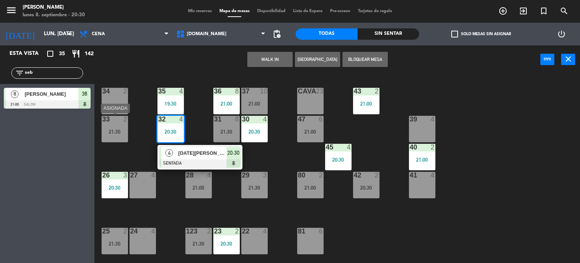
click at [106, 133] on div "21:30" at bounding box center [115, 131] width 26 height 5
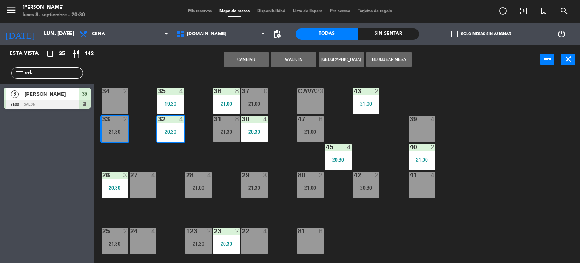
click at [234, 61] on button "Cambiar" at bounding box center [246, 59] width 45 height 15
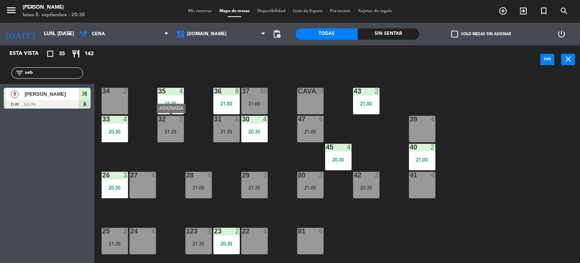
click at [162, 148] on div "34 2 35 4 19:30 36 8 21:00 43 2 21:00 37 10 21:00 CAVA 23 33 4 20:30 32 2 21:30…" at bounding box center [340, 168] width 480 height 189
click at [169, 130] on div "21:30" at bounding box center [171, 131] width 26 height 5
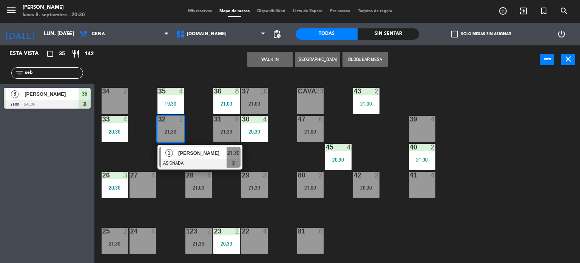
click at [145, 186] on div "27 4" at bounding box center [143, 185] width 26 height 26
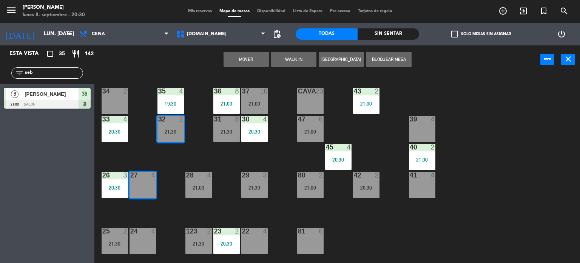
click at [243, 64] on button "Mover" at bounding box center [246, 59] width 45 height 15
